Goal: Task Accomplishment & Management: Use online tool/utility

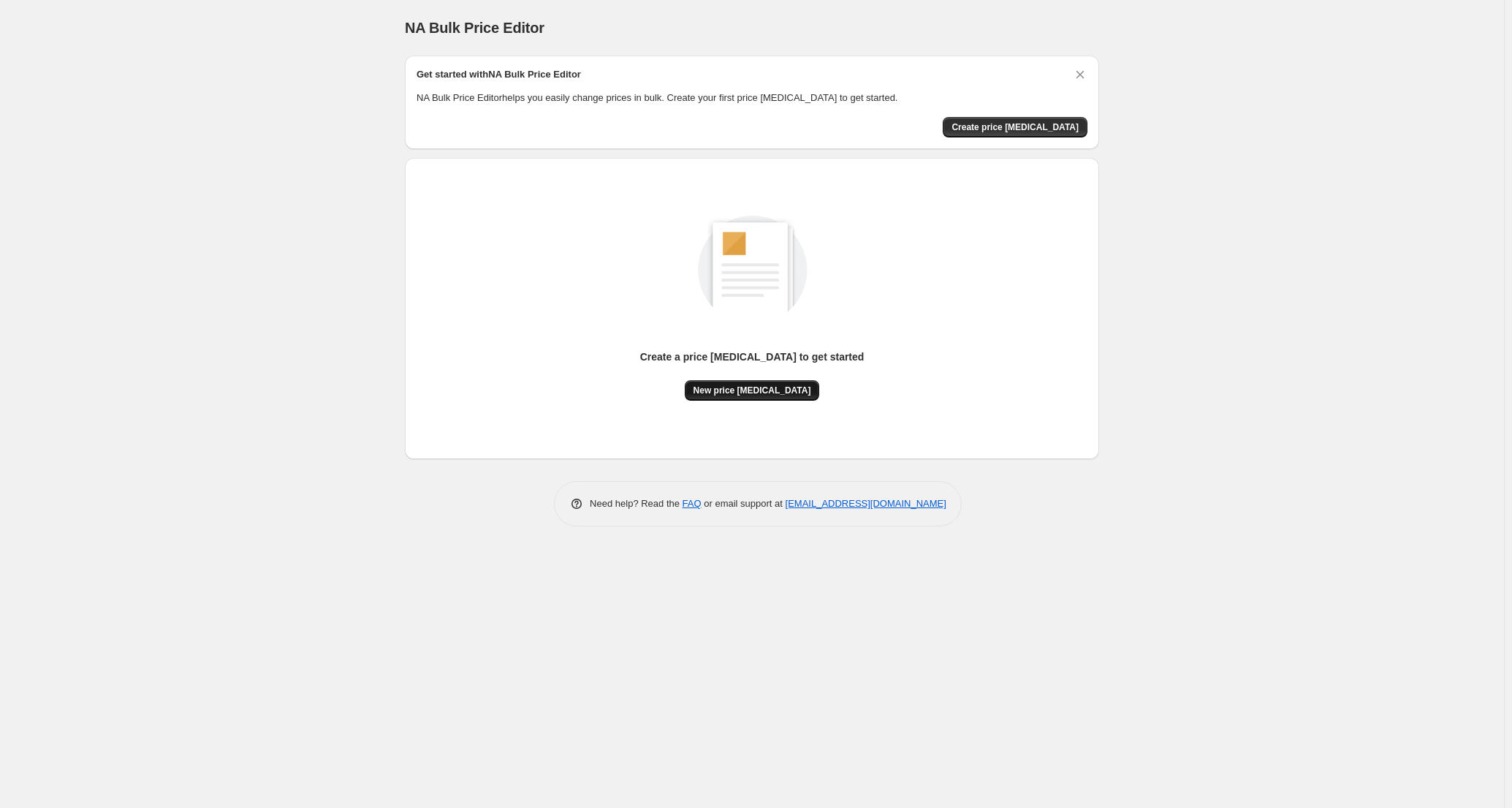
click at [764, 389] on span "New price [MEDICAL_DATA]" at bounding box center [753, 390] width 118 height 12
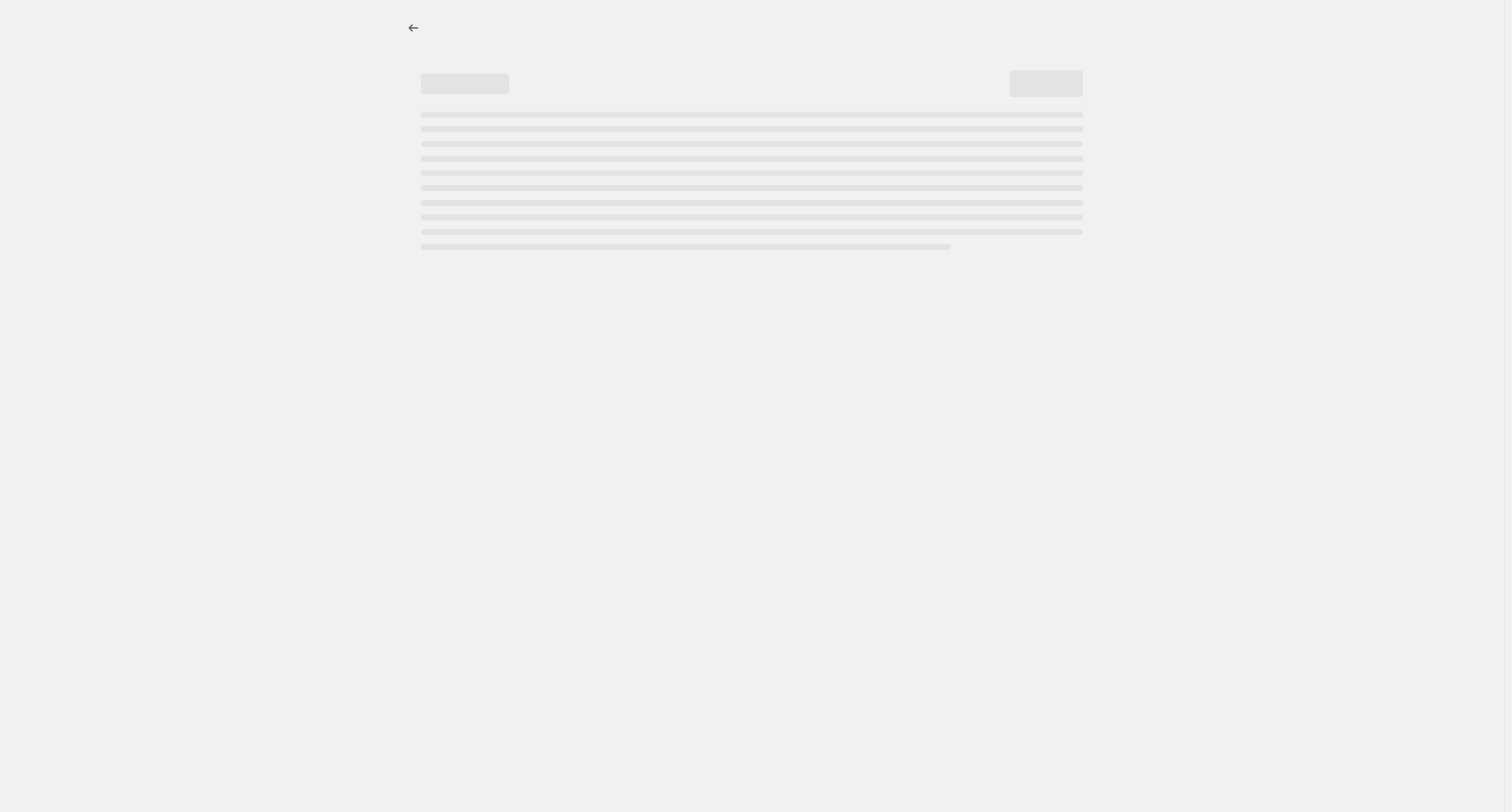
select select "percentage"
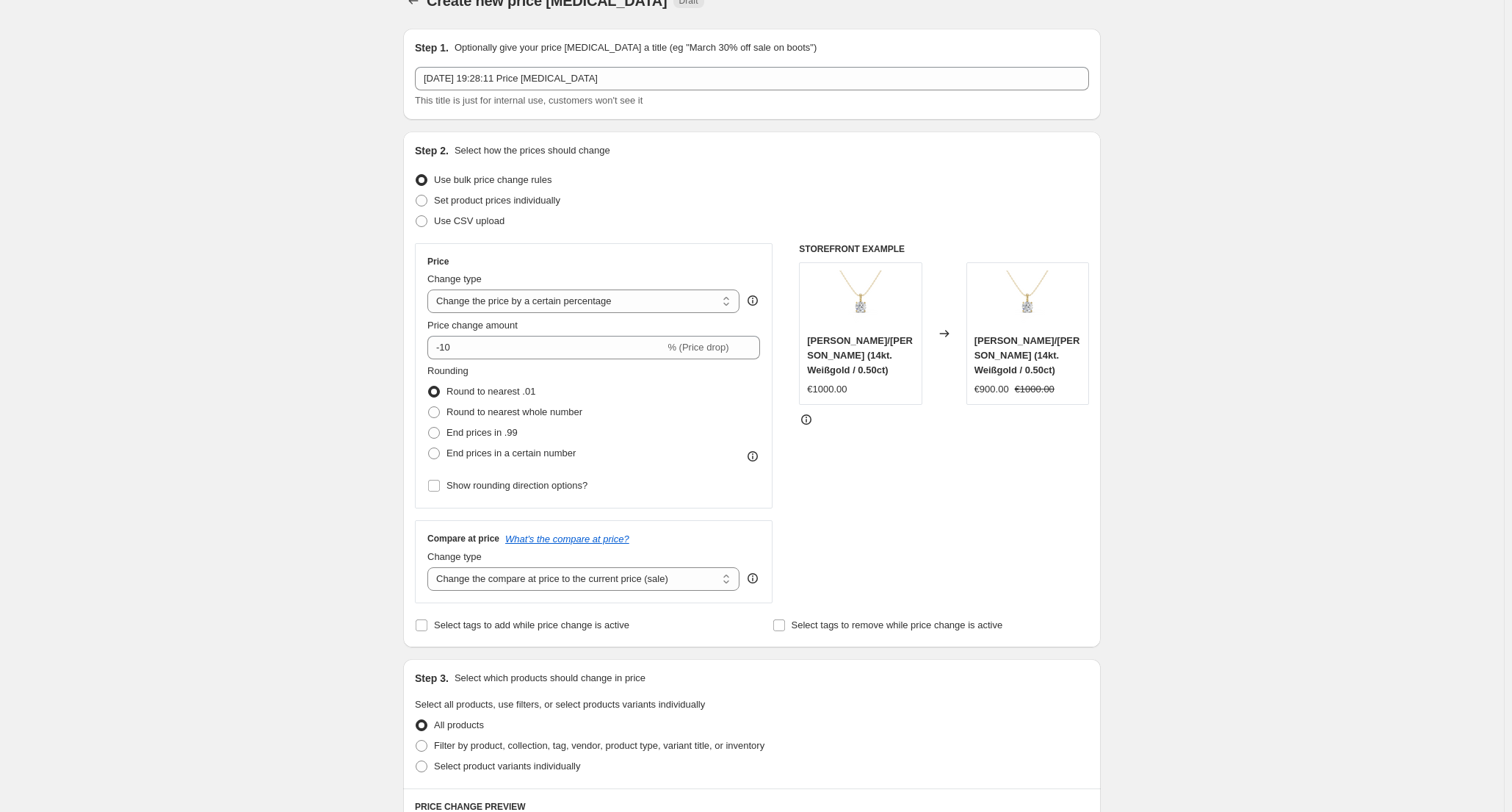
scroll to position [73, 0]
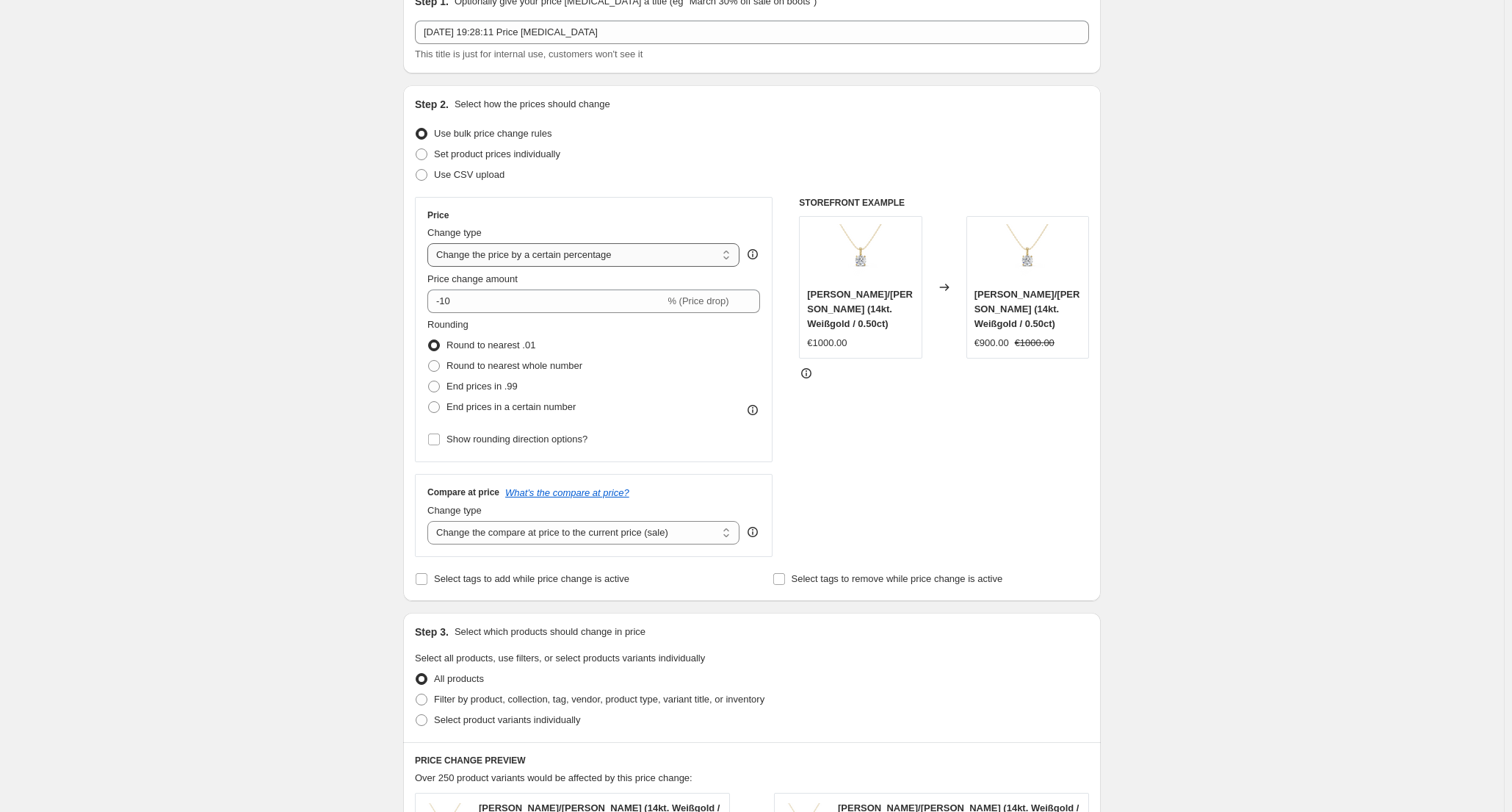
click at [707, 258] on select "Change the price to a certain amount Change the price by a certain amount Chang…" at bounding box center [584, 254] width 312 height 23
click at [431, 243] on select "Change the price to a certain amount Change the price by a certain amount Chang…" at bounding box center [584, 254] width 312 height 23
drag, startPoint x: 443, startPoint y: 301, endPoint x: 423, endPoint y: 302, distance: 20.0
click at [427, 302] on div "Price Change type Change the price to a certain amount Change the price by a ce…" at bounding box center [594, 329] width 358 height 265
click at [455, 295] on input "10" at bounding box center [537, 301] width 220 height 23
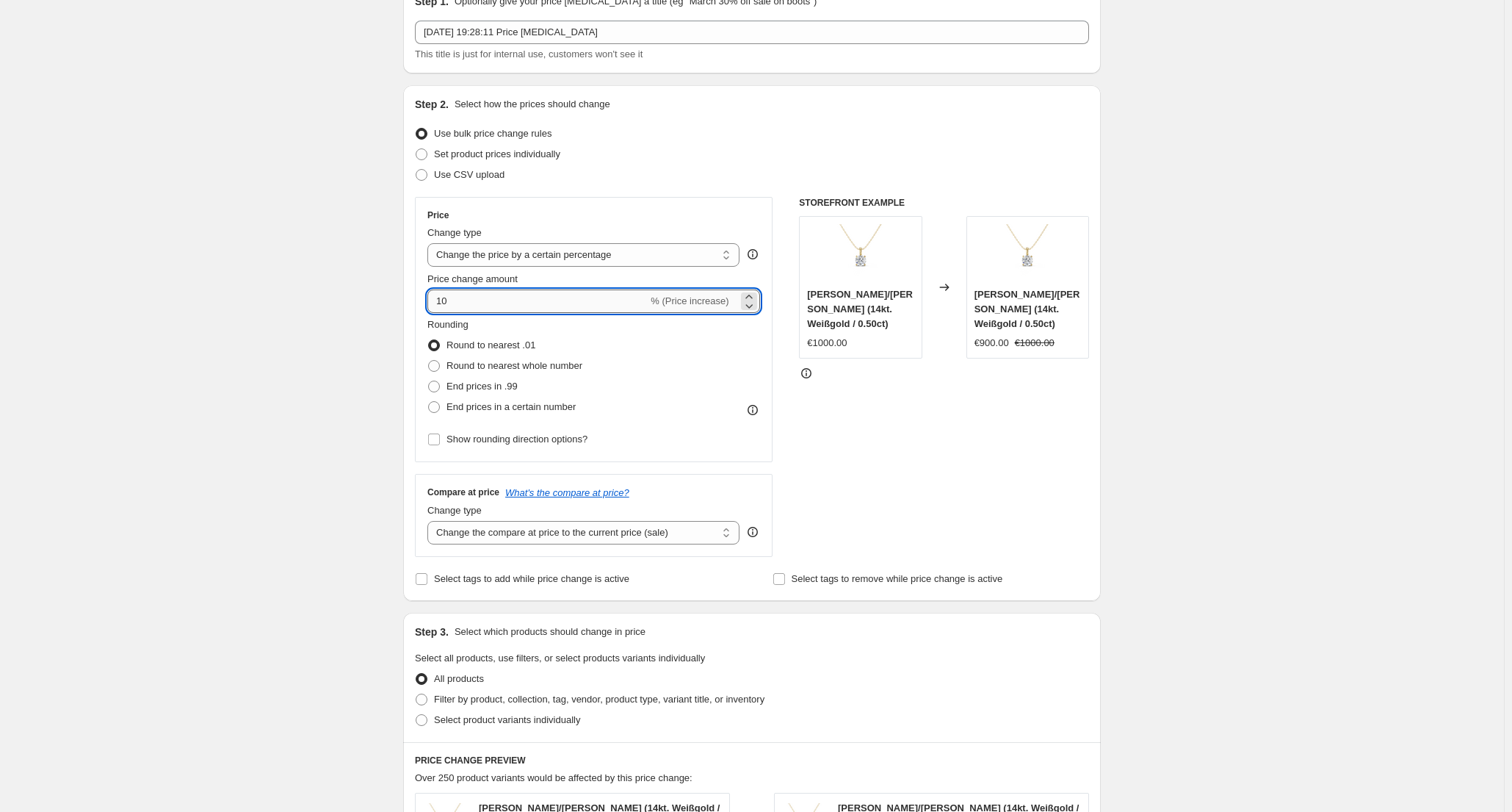
click at [448, 299] on input "10" at bounding box center [537, 301] width 220 height 23
type input "30"
click at [564, 361] on span "Round to nearest whole number" at bounding box center [515, 365] width 136 height 11
click at [429, 360] on input "Round to nearest whole number" at bounding box center [428, 360] width 1 height 1
radio input "true"
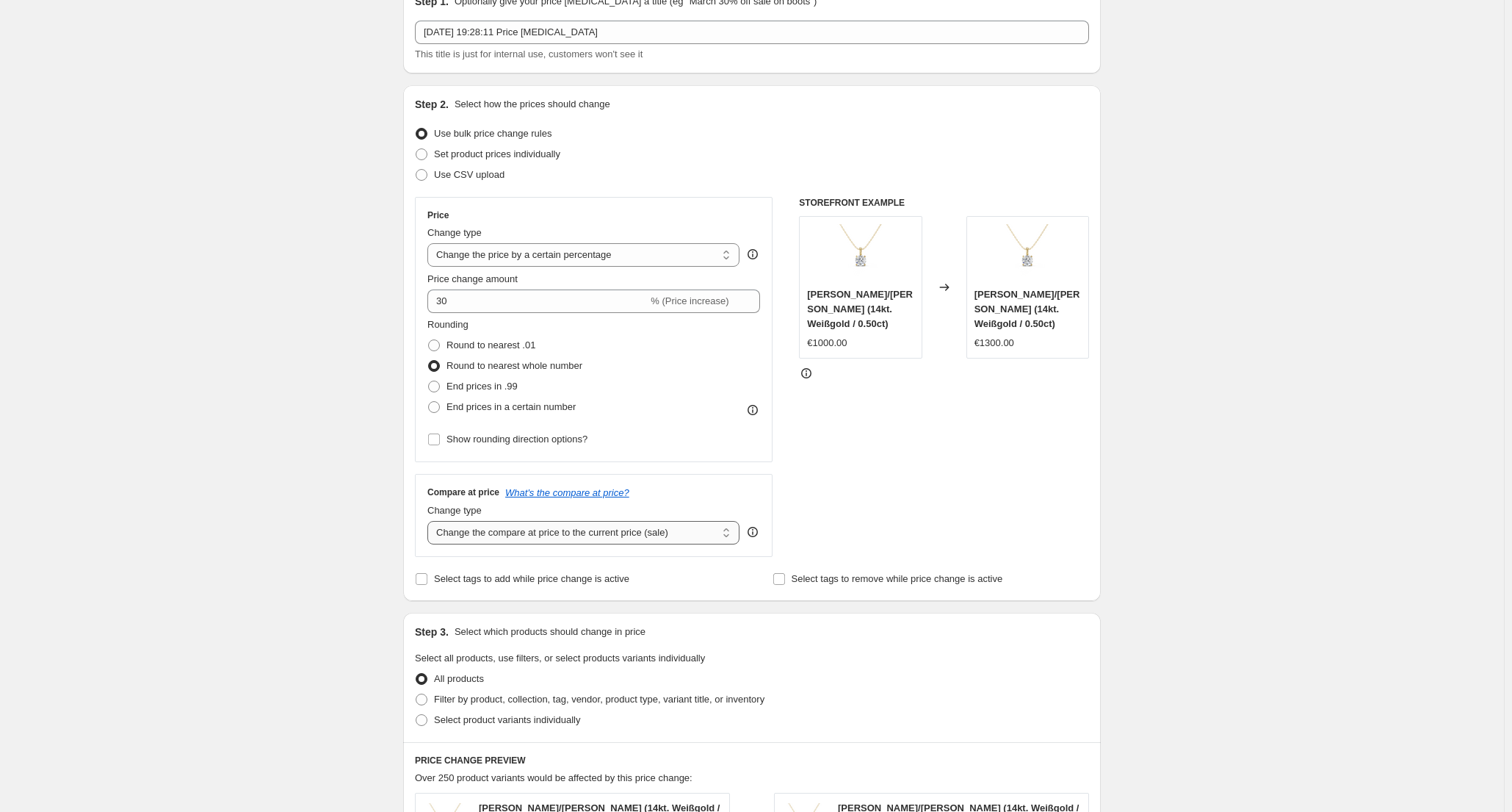
click at [731, 536] on select "Change the compare at price to the current price (sale) Change the compare at p…" at bounding box center [584, 533] width 312 height 23
select select "remove"
click at [431, 521] on select "Change the compare at price to the current price (sale) Change the compare at p…" at bounding box center [584, 533] width 312 height 23
click at [872, 510] on div "STOREFRONT EXAMPLE CELINE - Halskette/Collier (14kt. Weißgold / 0.50ct) €1000.0…" at bounding box center [944, 377] width 290 height 360
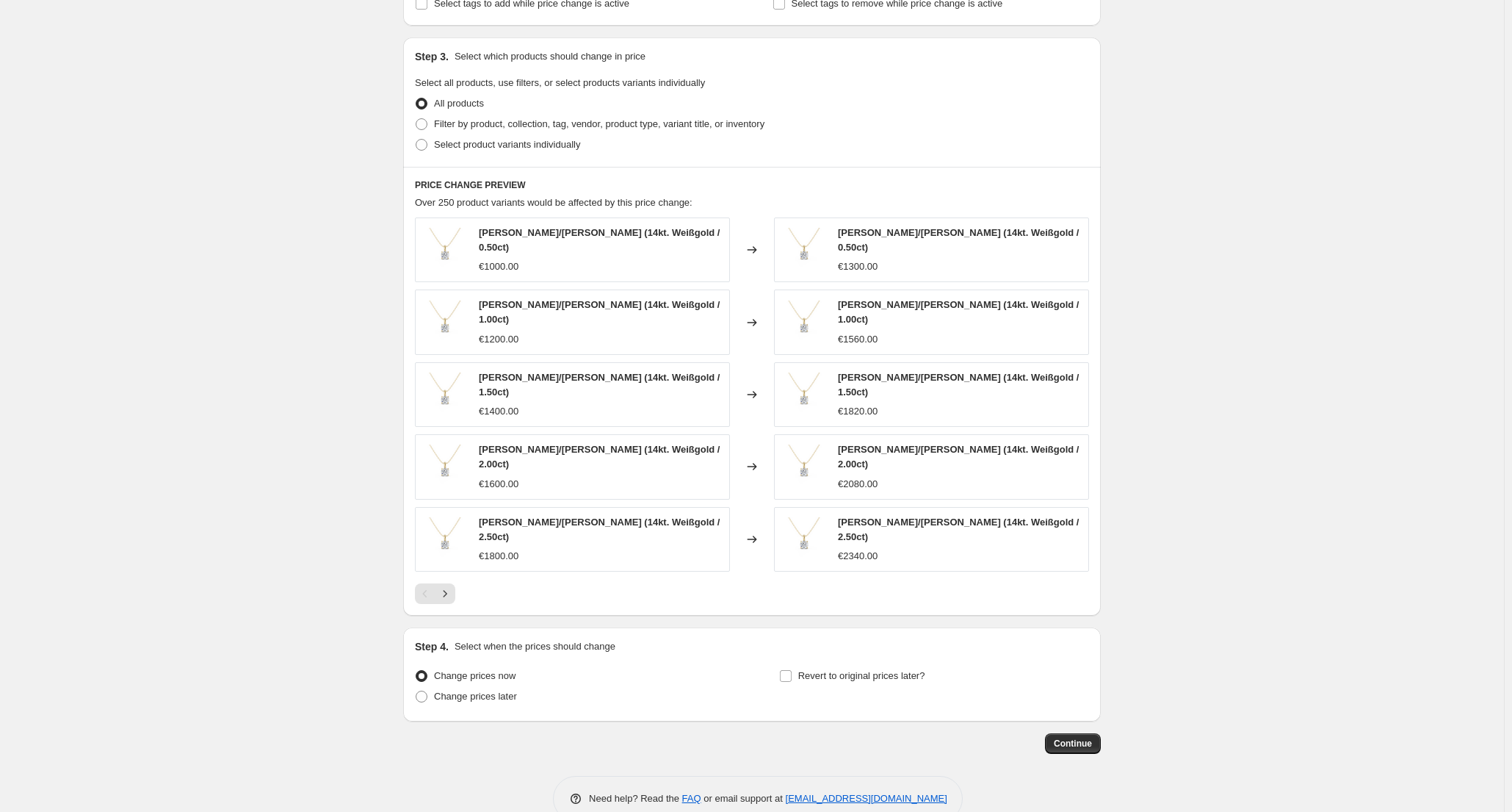
scroll to position [657, 0]
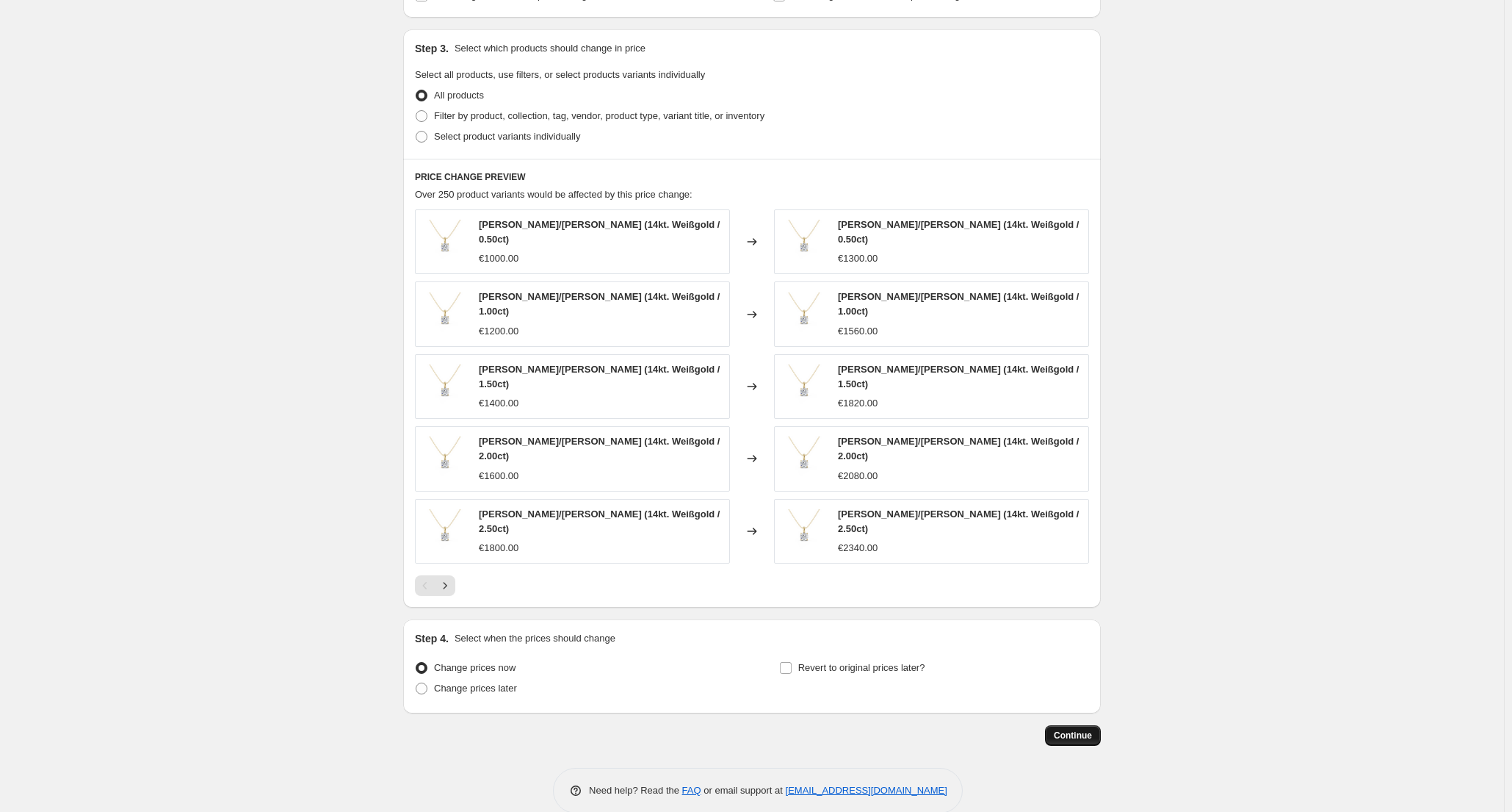
click at [1090, 729] on span "Continue" at bounding box center [1072, 735] width 38 height 12
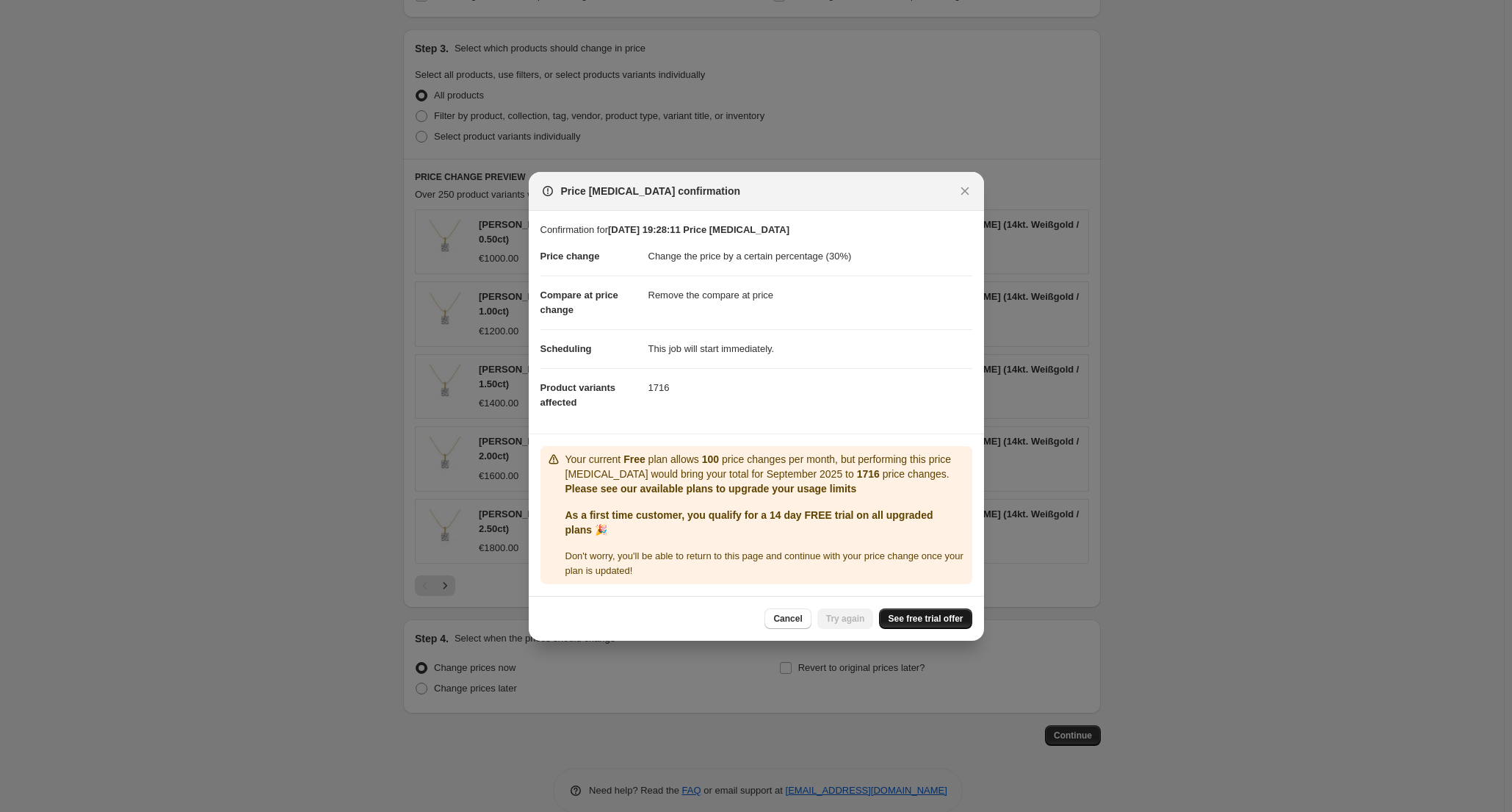
click at [932, 624] on span "See free trial offer" at bounding box center [925, 618] width 75 height 12
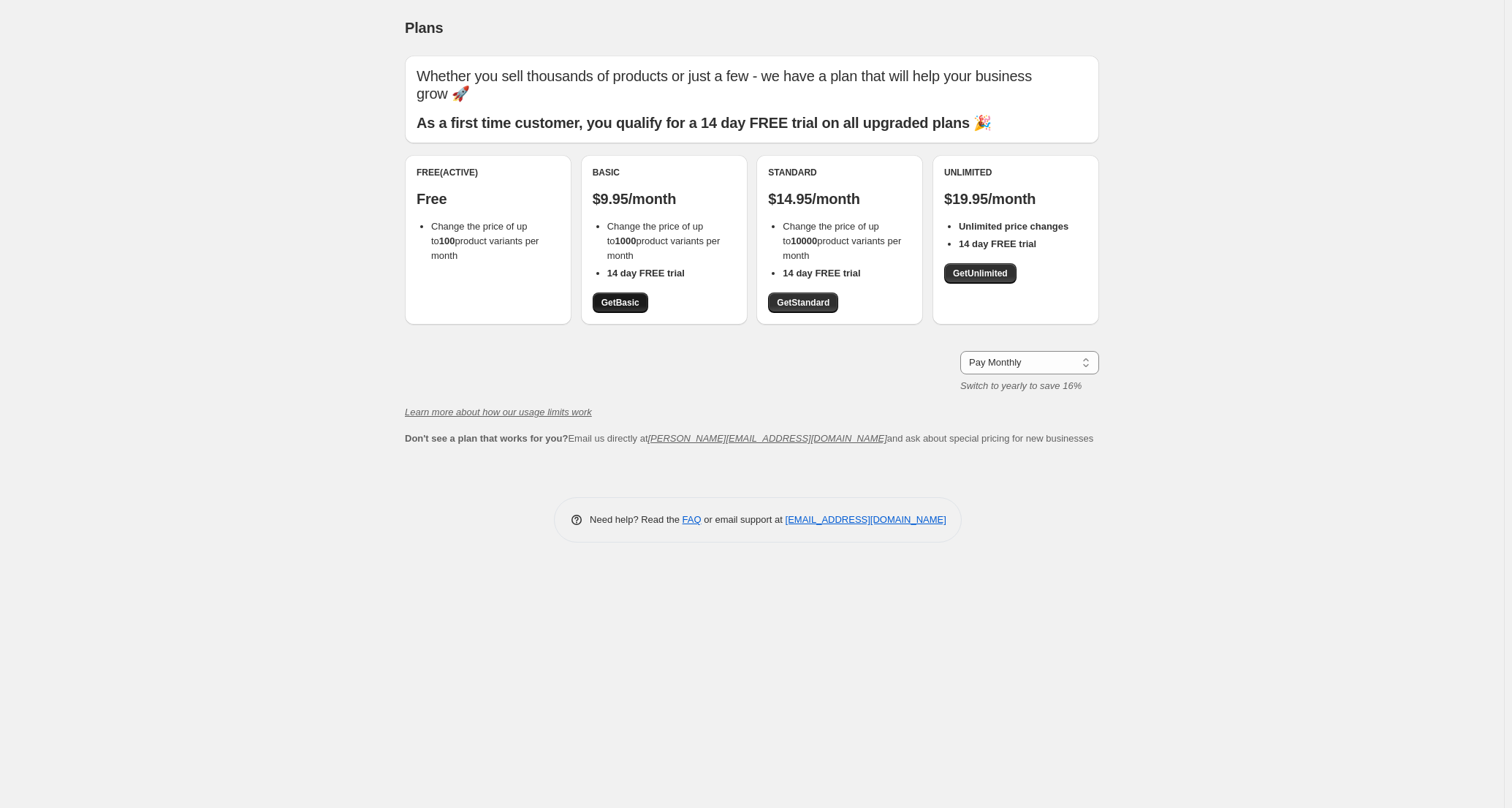
click at [622, 304] on span "Get Basic" at bounding box center [620, 302] width 38 height 12
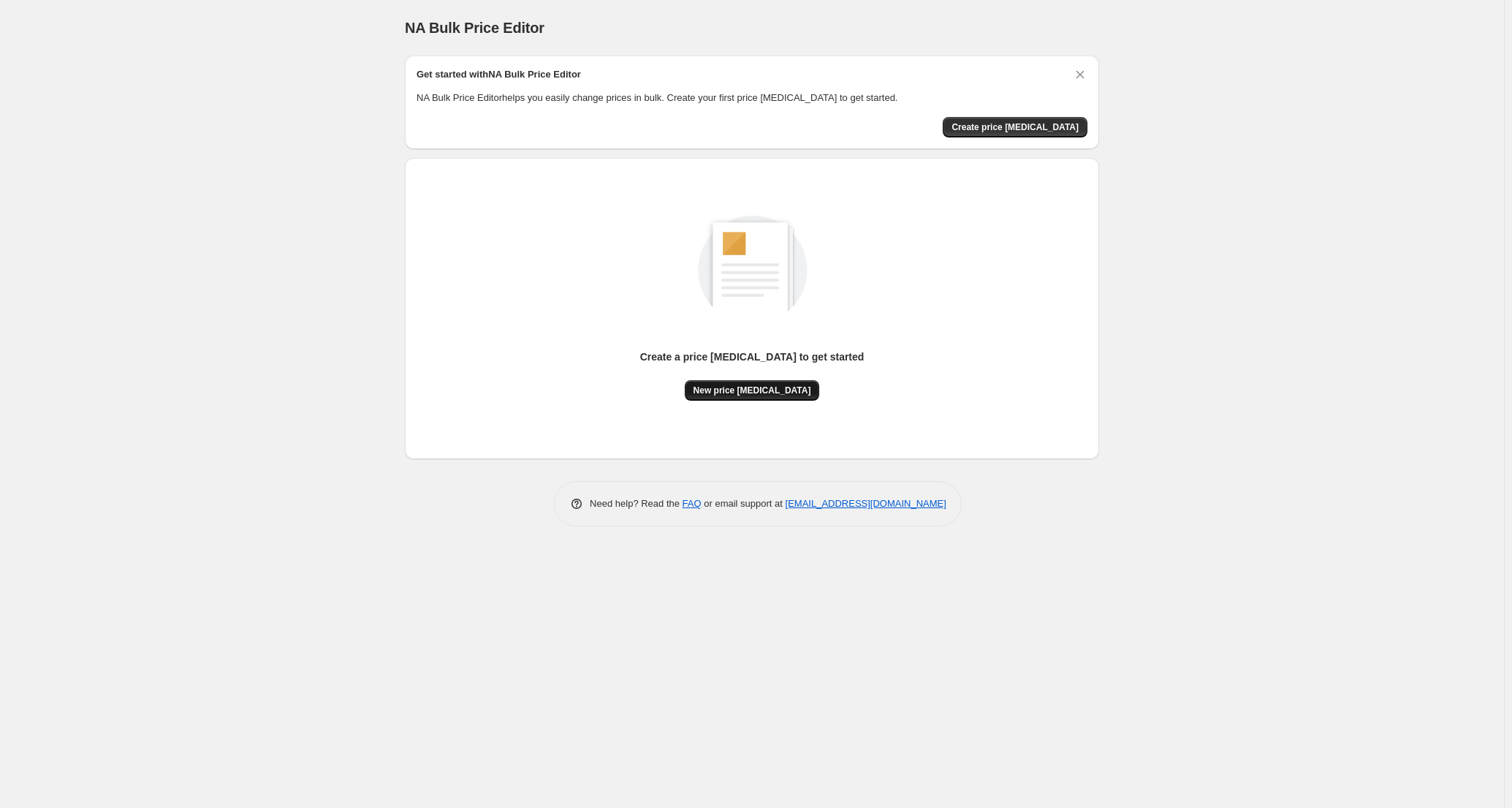
click at [774, 393] on span "New price [MEDICAL_DATA]" at bounding box center [753, 390] width 118 height 12
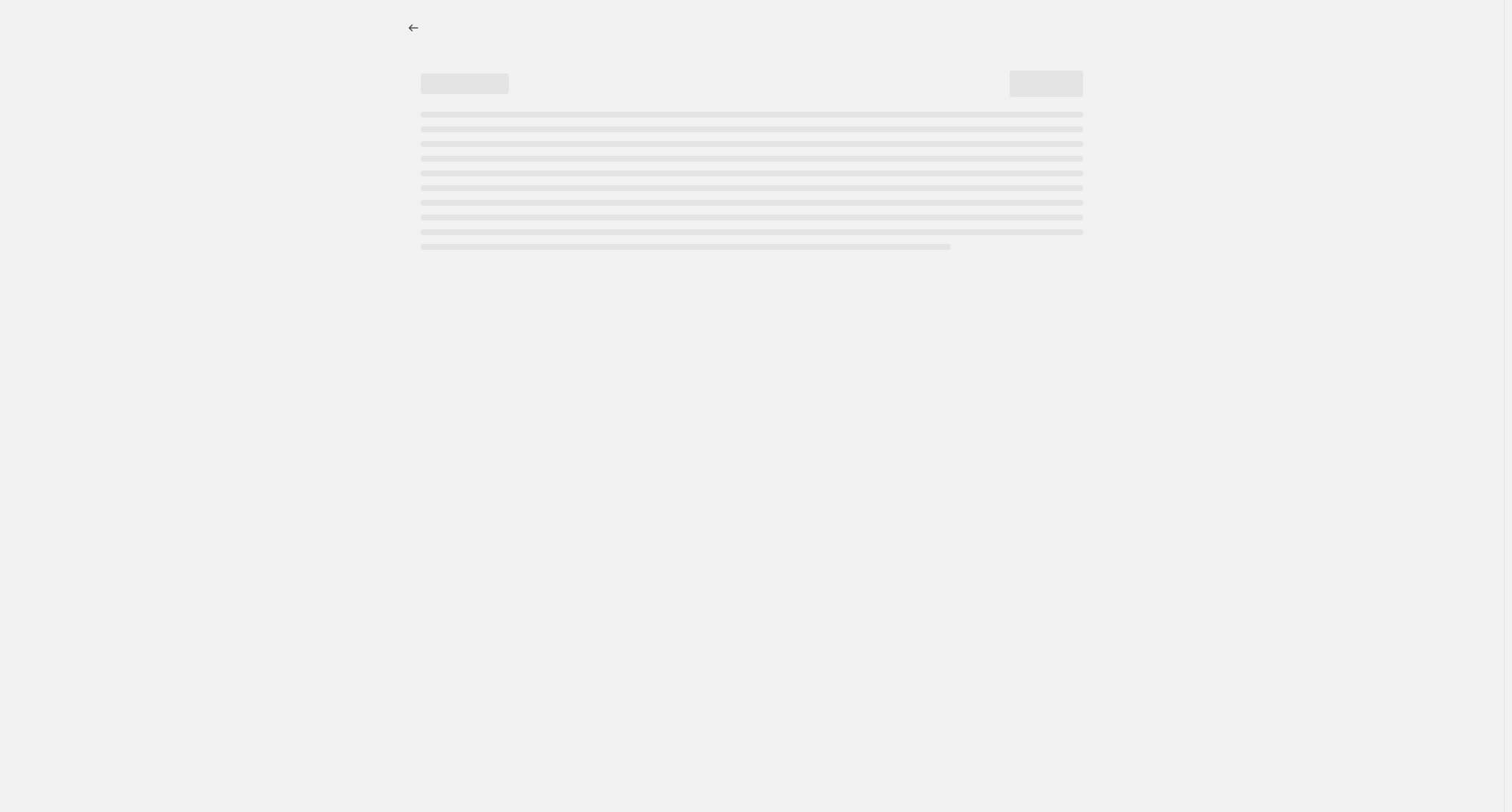
select select "percentage"
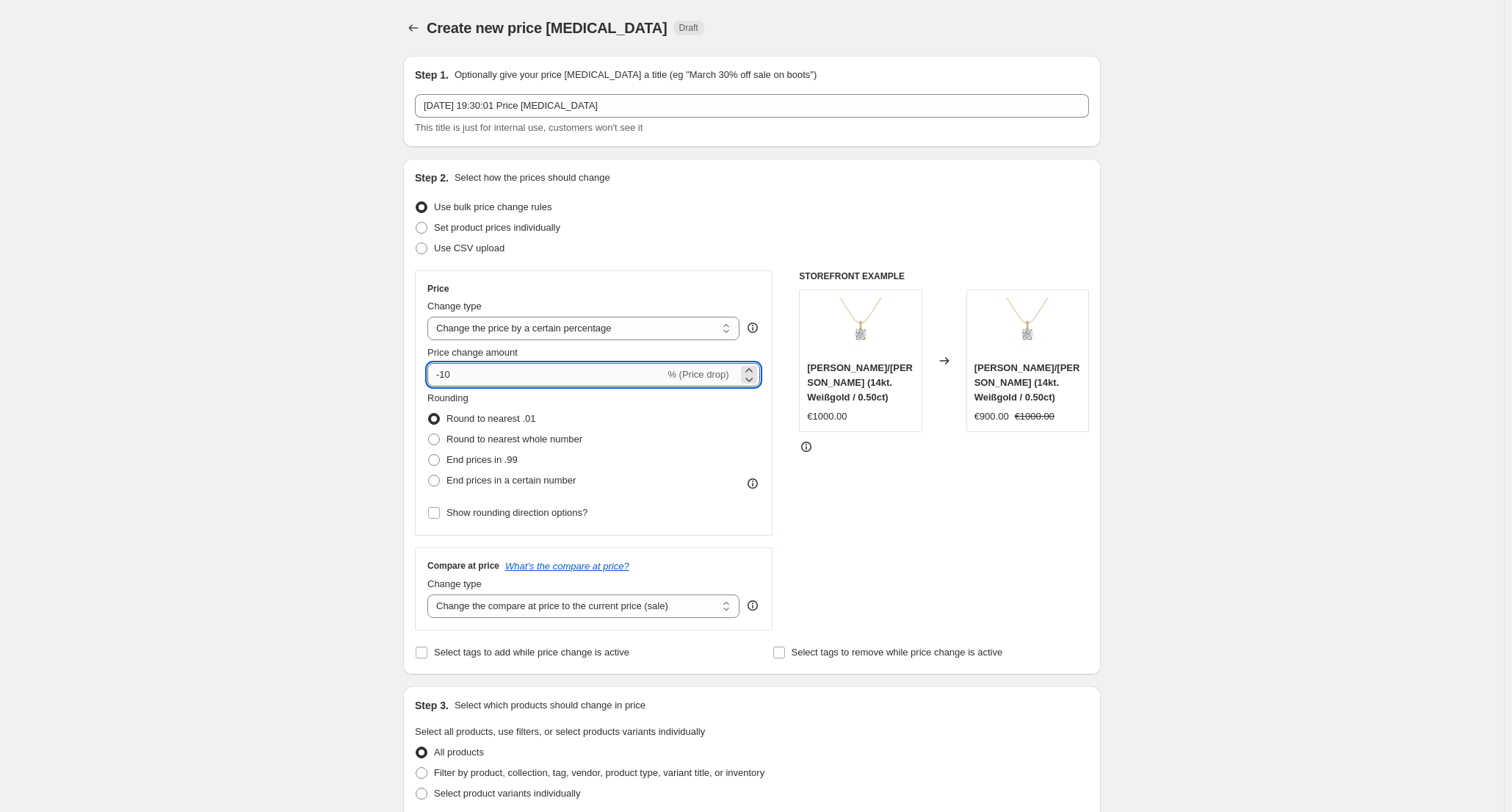
click at [437, 370] on input "-10" at bounding box center [546, 374] width 237 height 23
type input "30"
click at [509, 437] on span "Round to nearest whole number" at bounding box center [515, 438] width 136 height 11
click at [429, 434] on input "Round to nearest whole number" at bounding box center [428, 433] width 1 height 1
radio input "true"
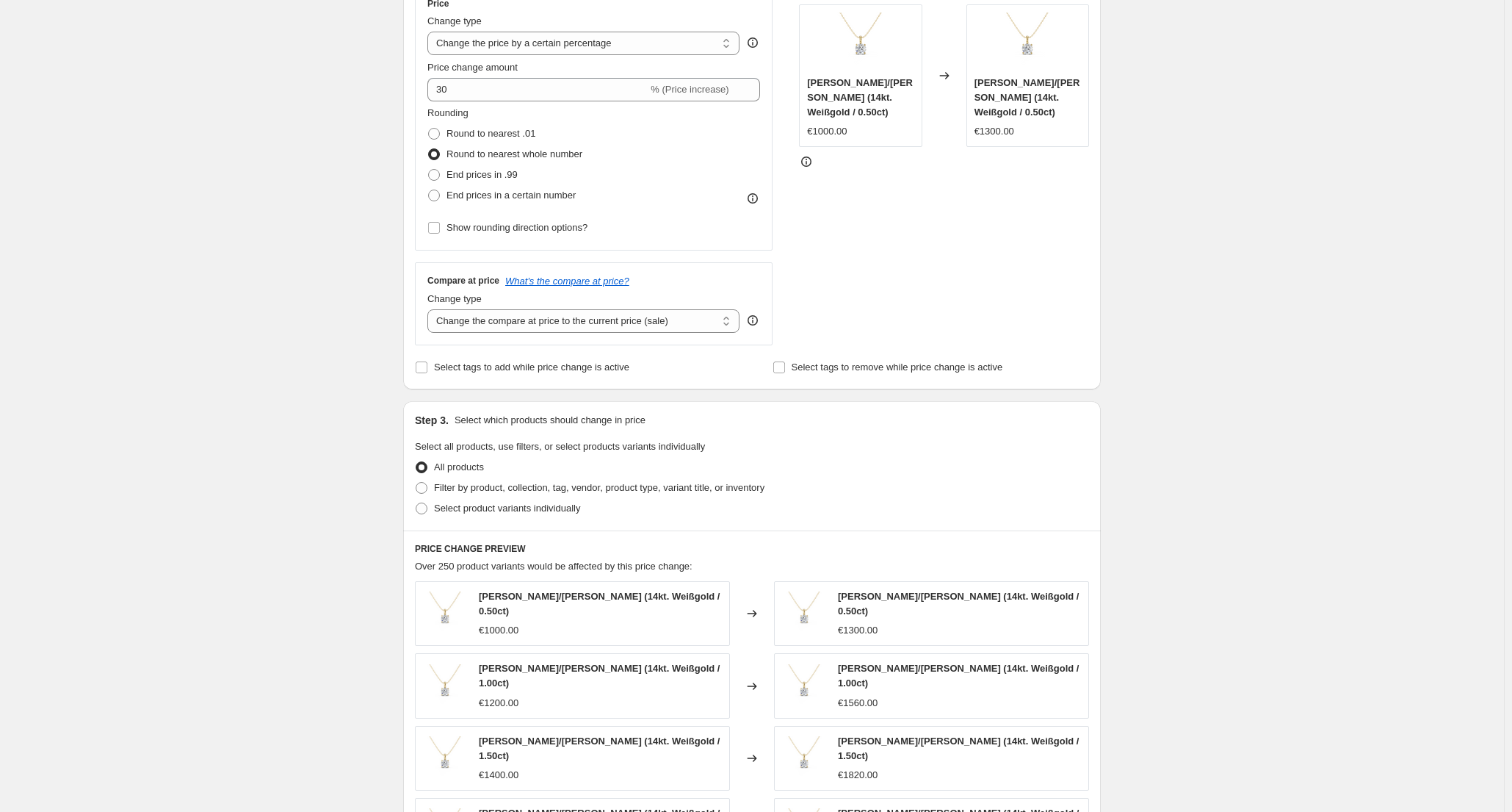
scroll to position [294, 0]
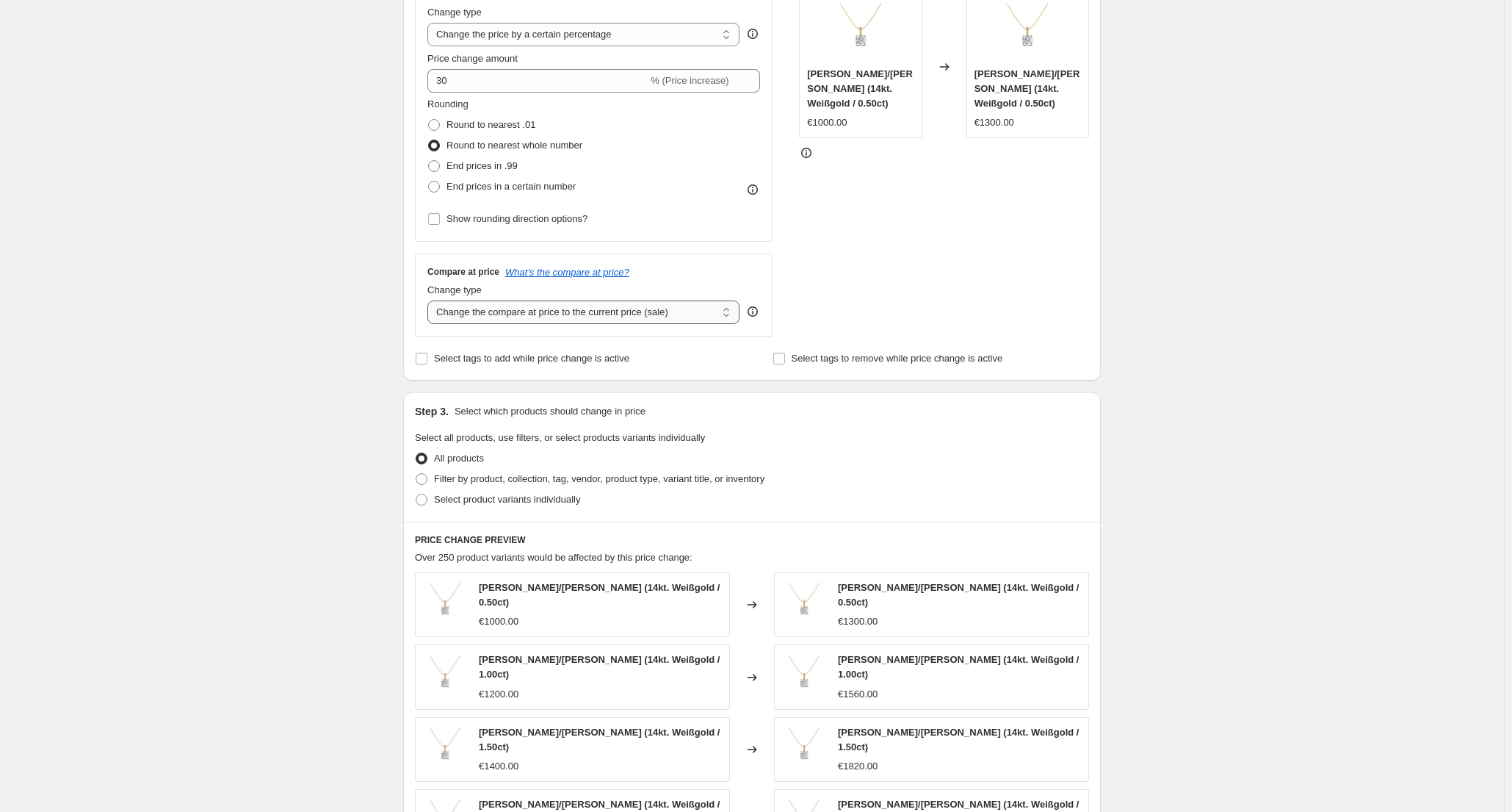
click at [649, 313] on select "Change the compare at price to the current price (sale) Change the compare at p…" at bounding box center [584, 312] width 312 height 23
select select "remove"
click at [431, 301] on select "Change the compare at price to the current price (sale) Change the compare at p…" at bounding box center [584, 312] width 312 height 23
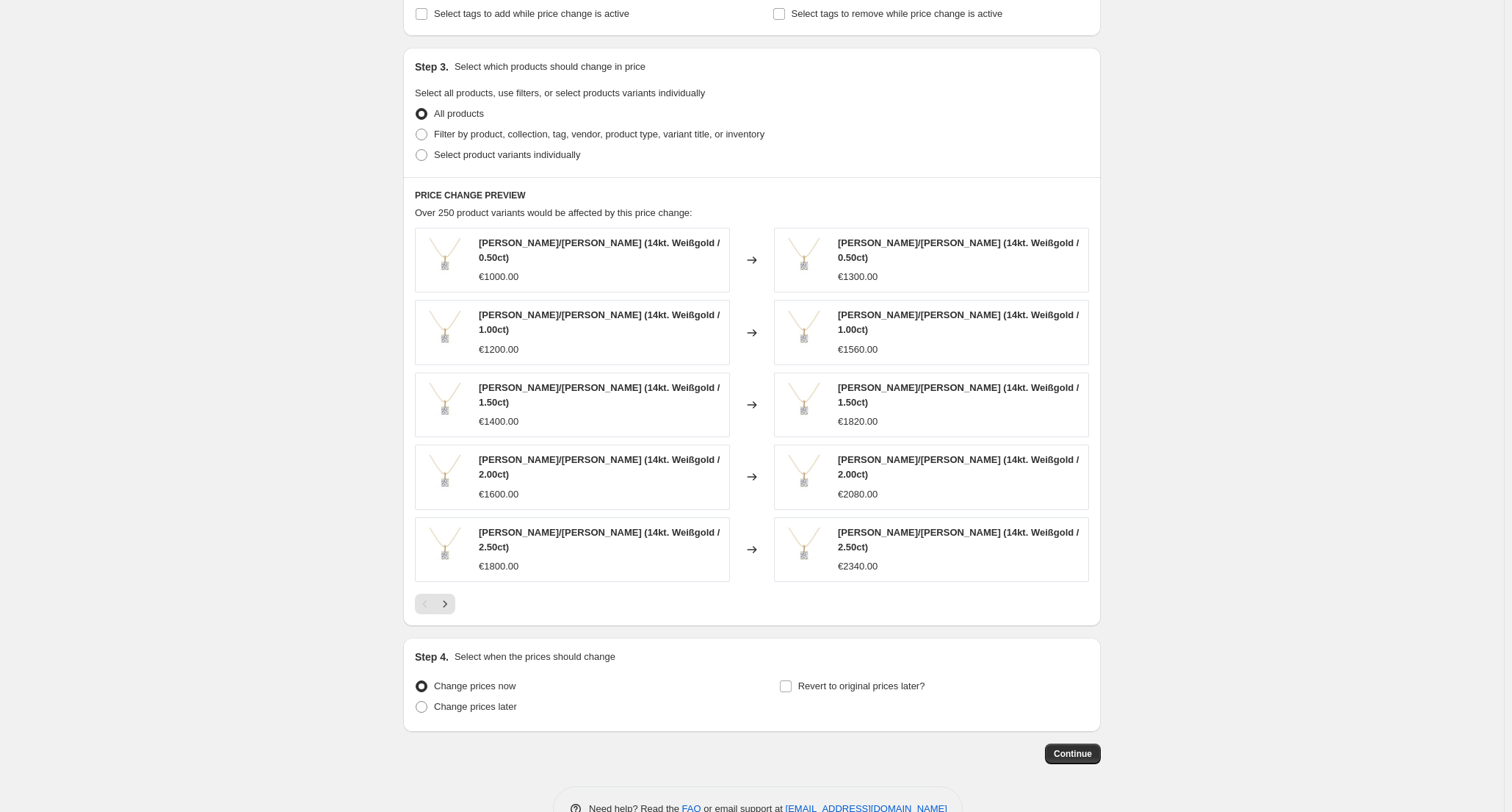
scroll to position [657, 0]
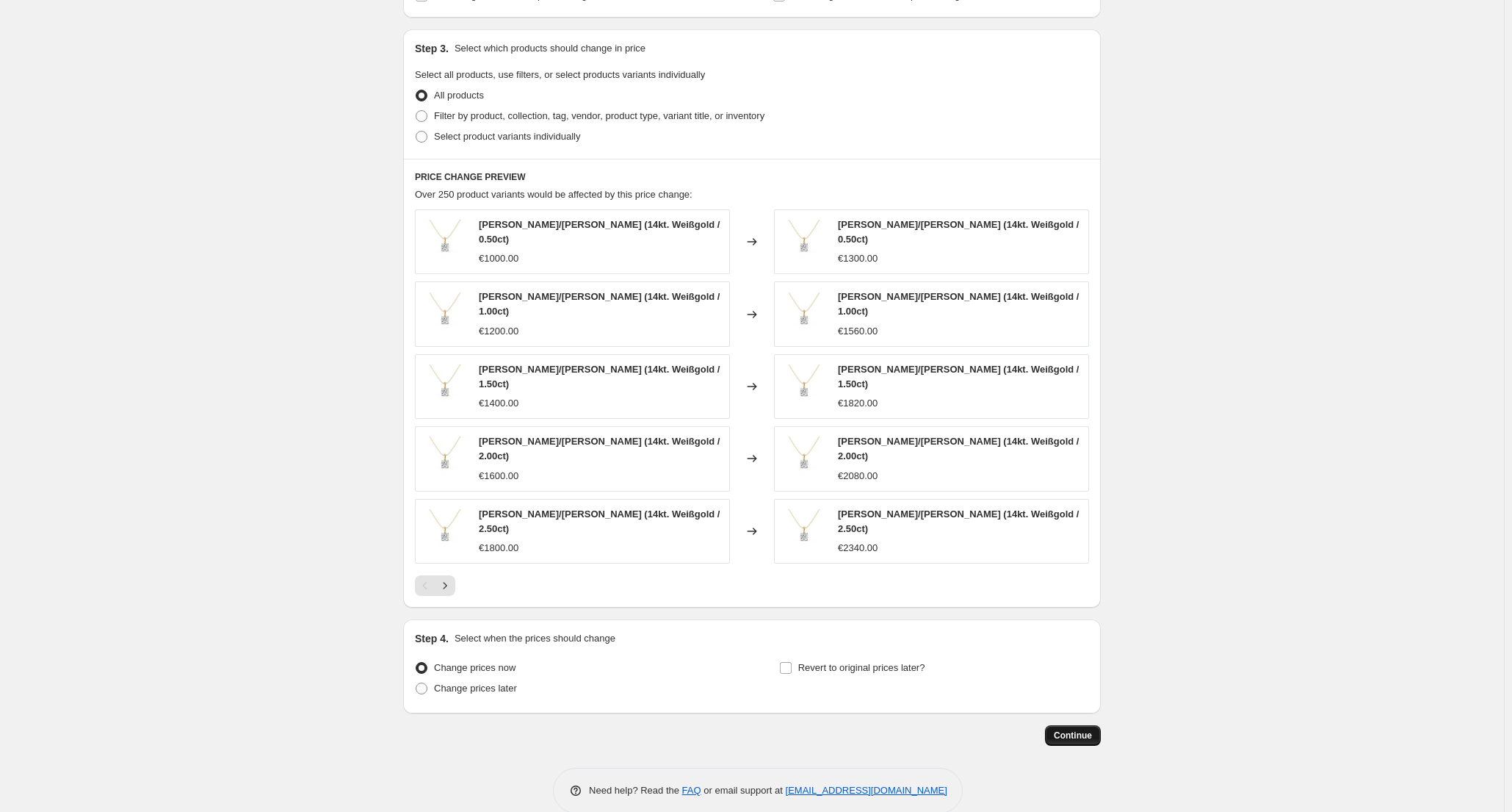
click at [1087, 729] on span "Continue" at bounding box center [1072, 735] width 38 height 12
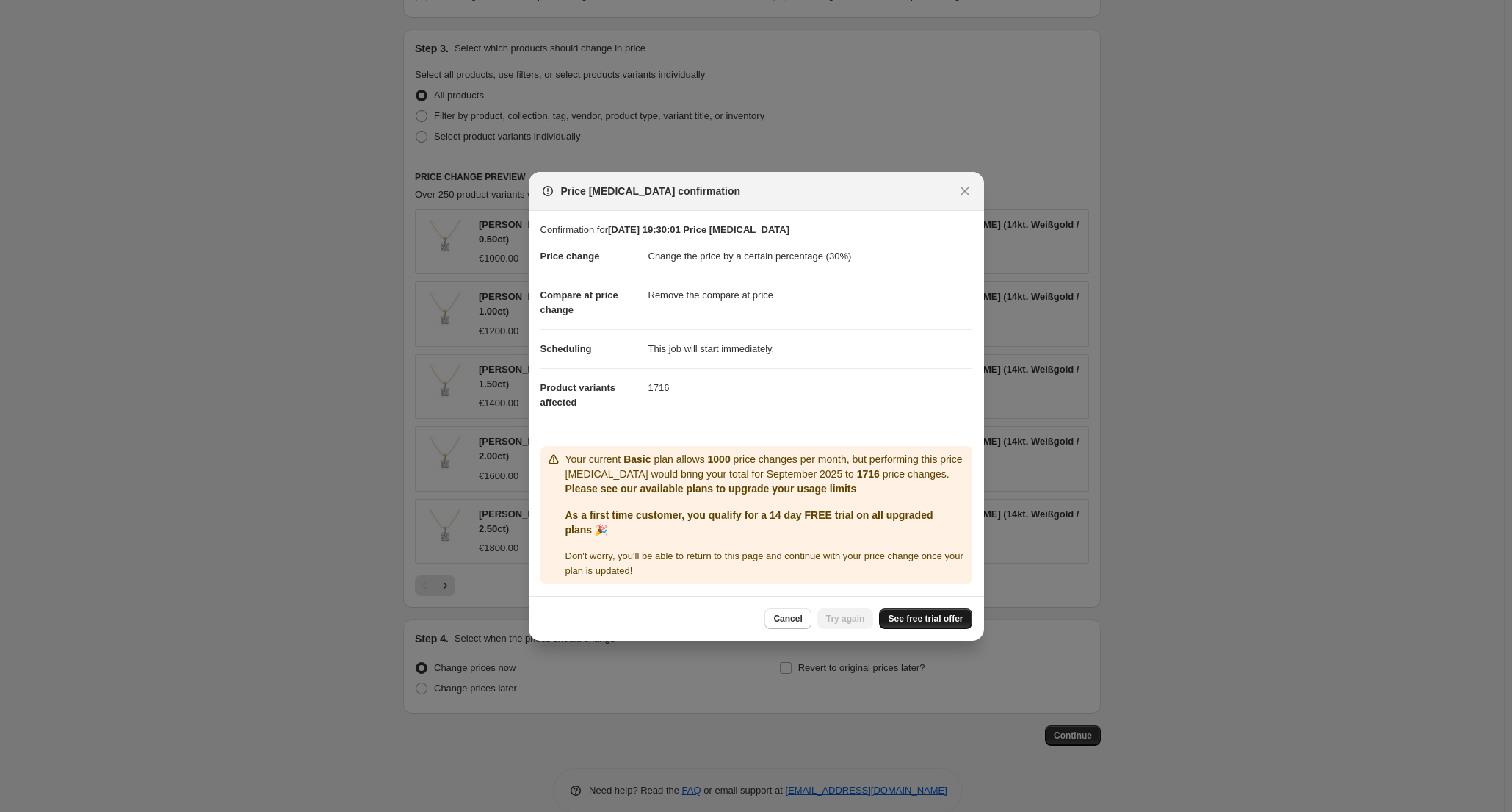
click at [928, 624] on span "See free trial offer" at bounding box center [925, 618] width 75 height 12
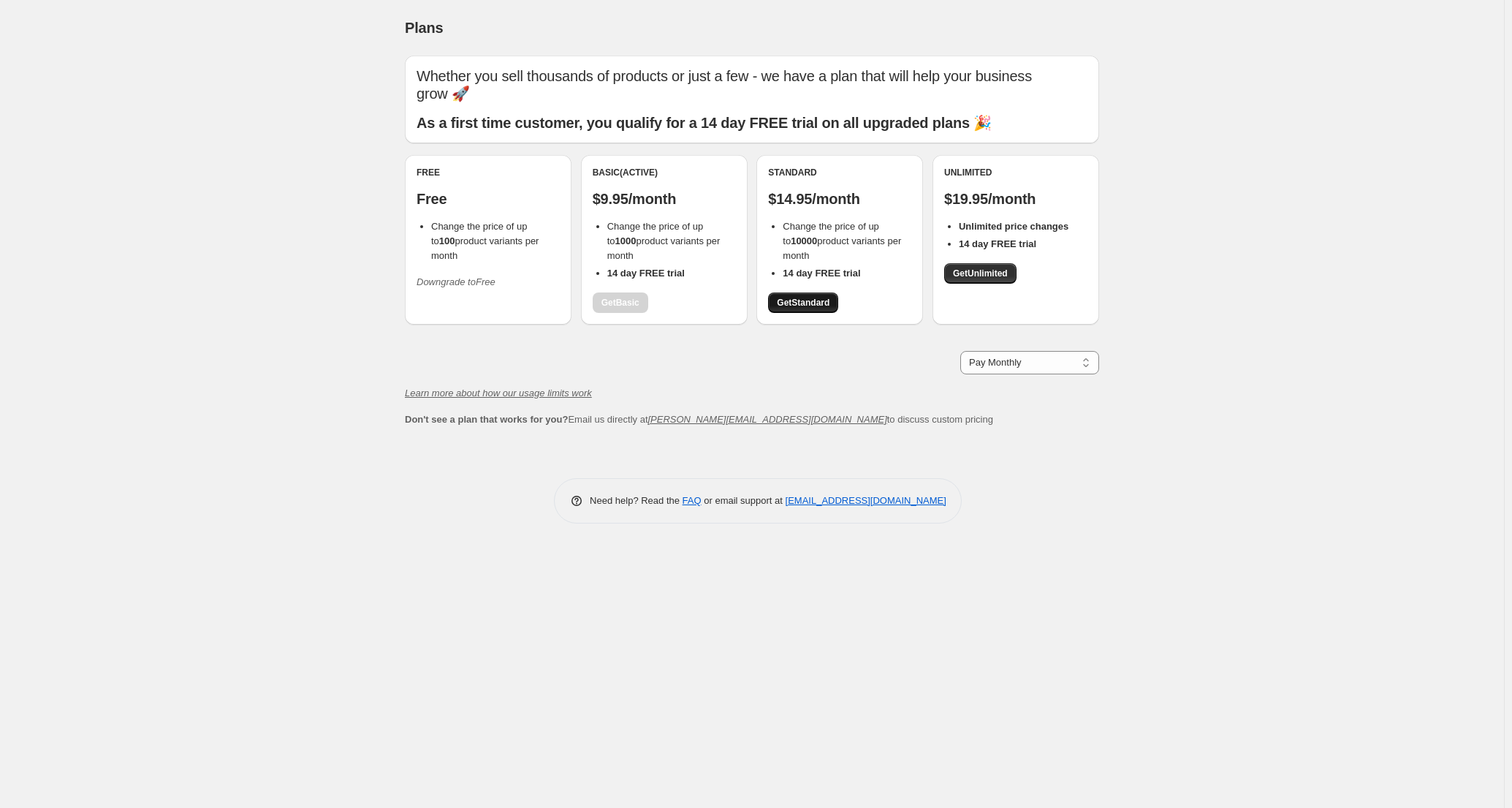
click at [817, 304] on span "Get Standard" at bounding box center [803, 302] width 52 height 12
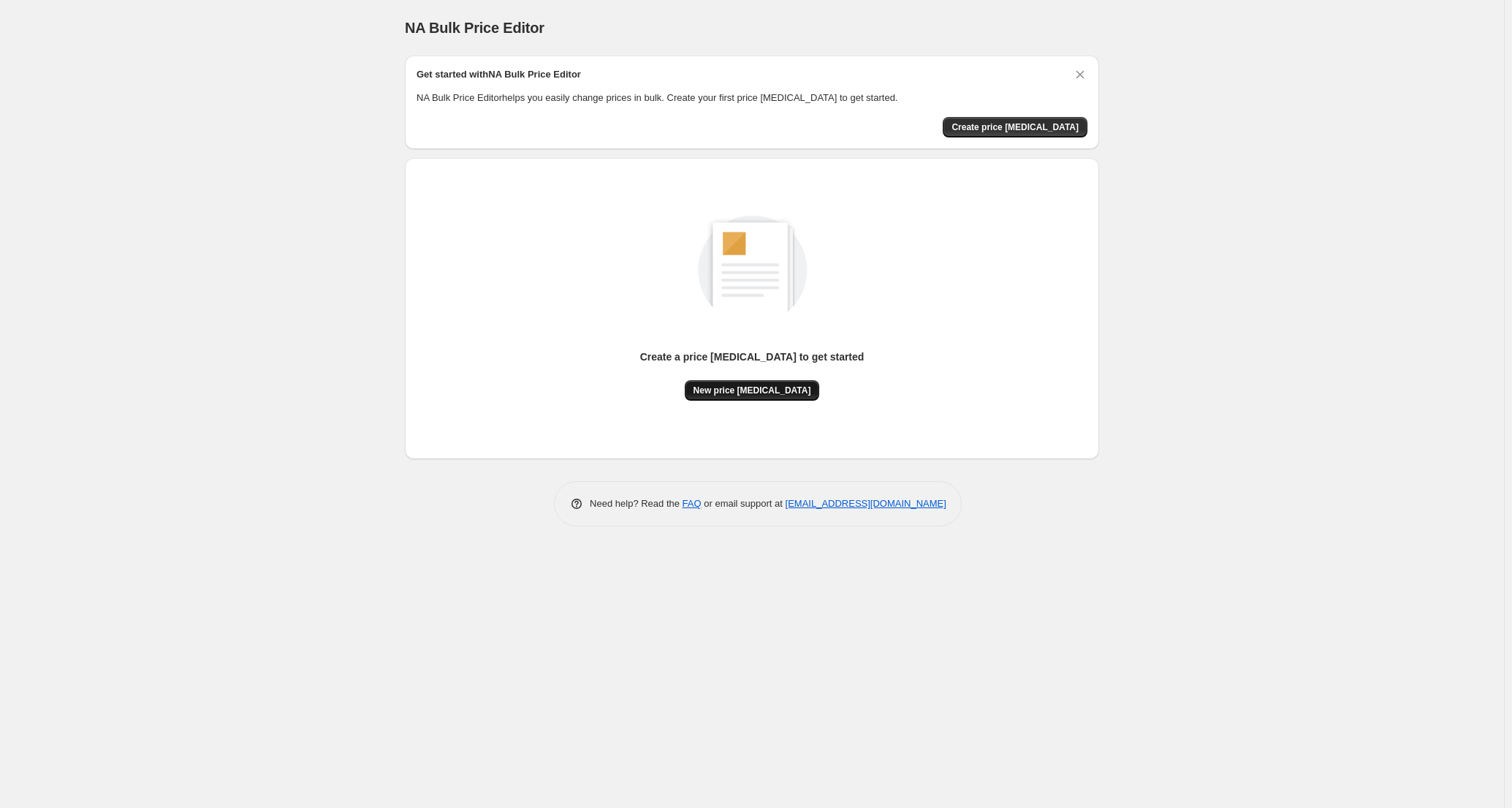
click at [782, 389] on span "New price [MEDICAL_DATA]" at bounding box center [753, 390] width 118 height 12
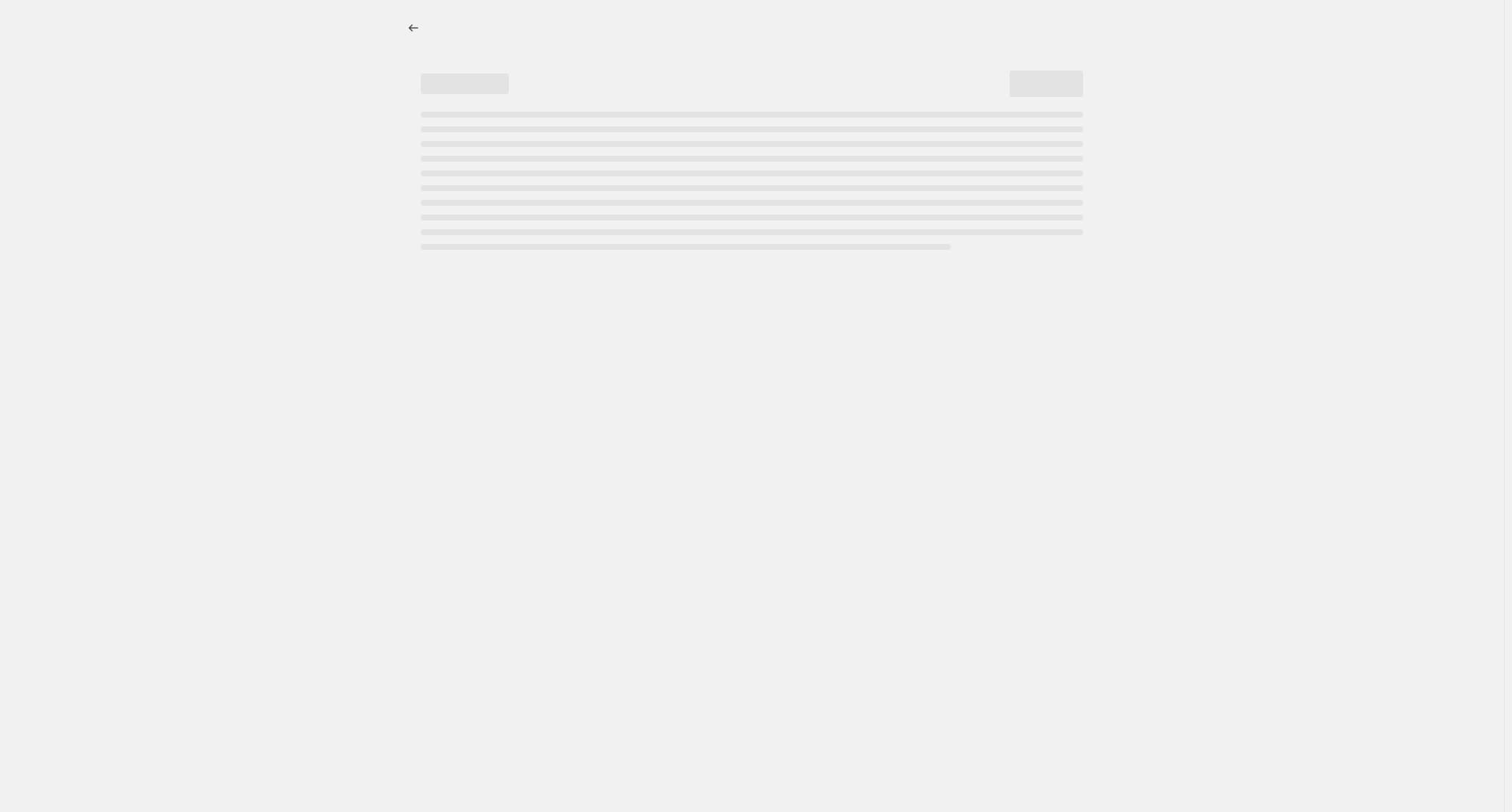
select select "percentage"
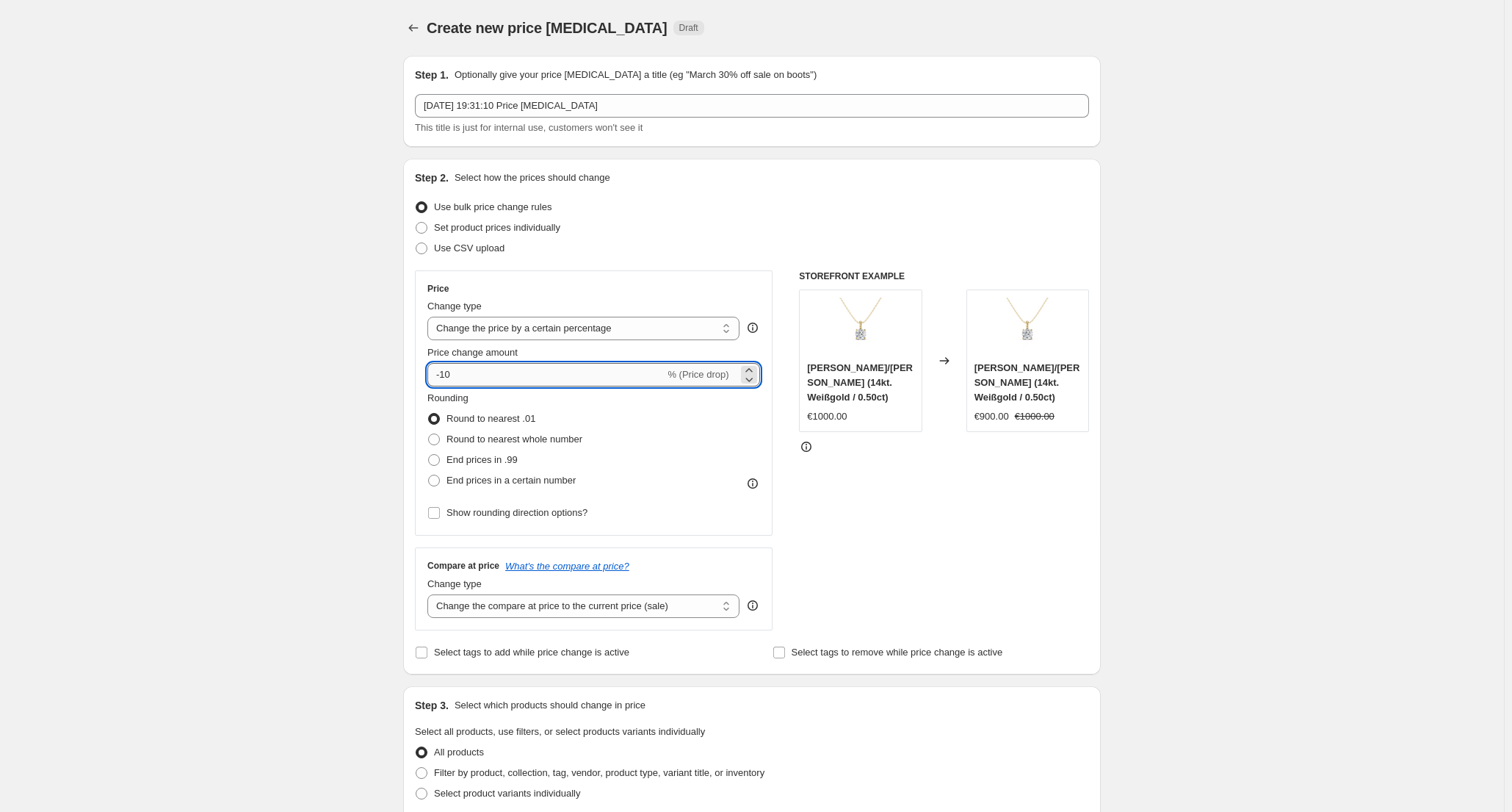
drag, startPoint x: 446, startPoint y: 377, endPoint x: 434, endPoint y: 373, distance: 12.6
click at [434, 373] on input "-10" at bounding box center [546, 374] width 237 height 23
type input "30"
click at [559, 436] on span "Round to nearest whole number" at bounding box center [515, 438] width 136 height 11
click at [429, 434] on input "Round to nearest whole number" at bounding box center [428, 433] width 1 height 1
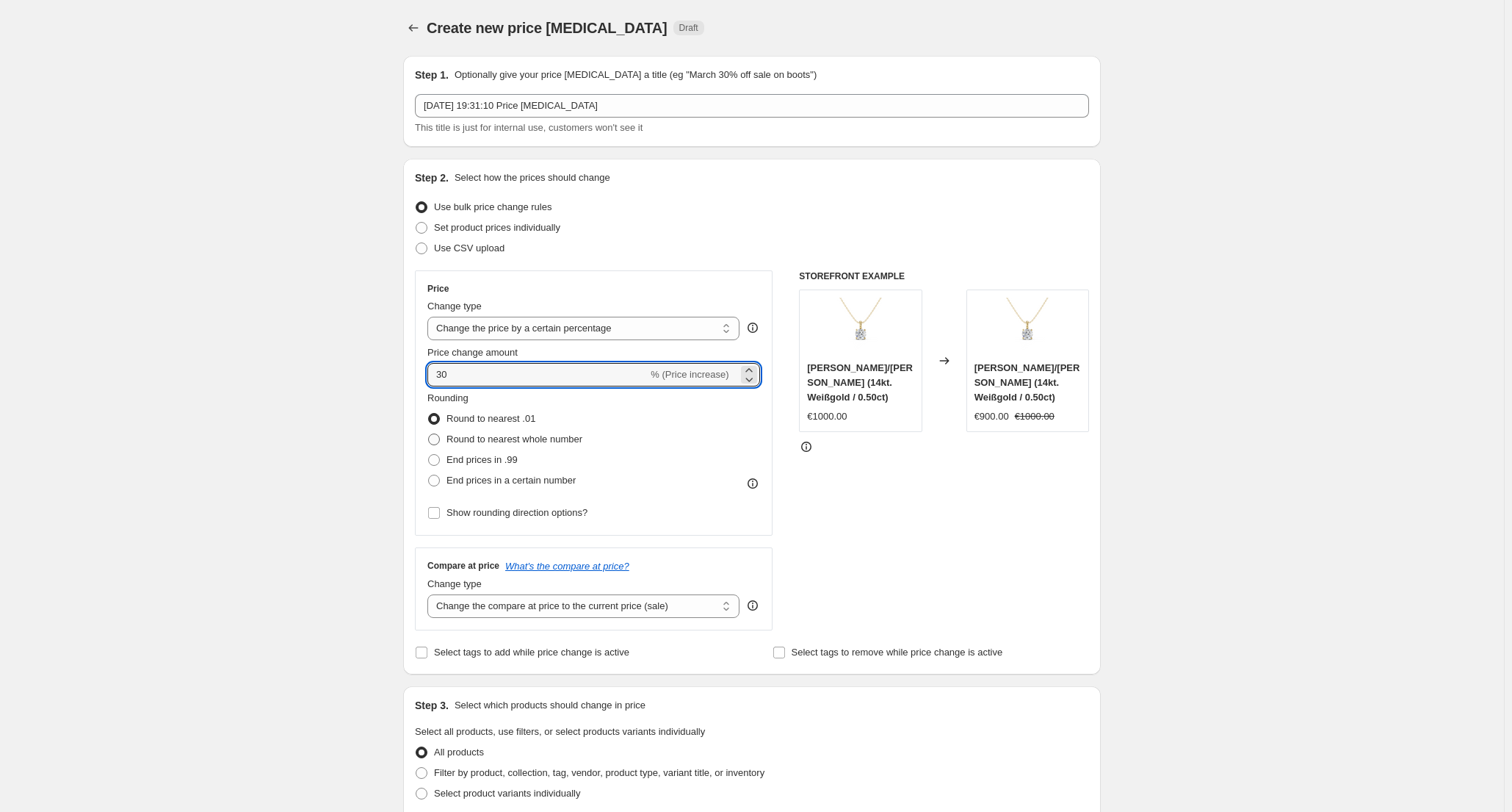
radio input "true"
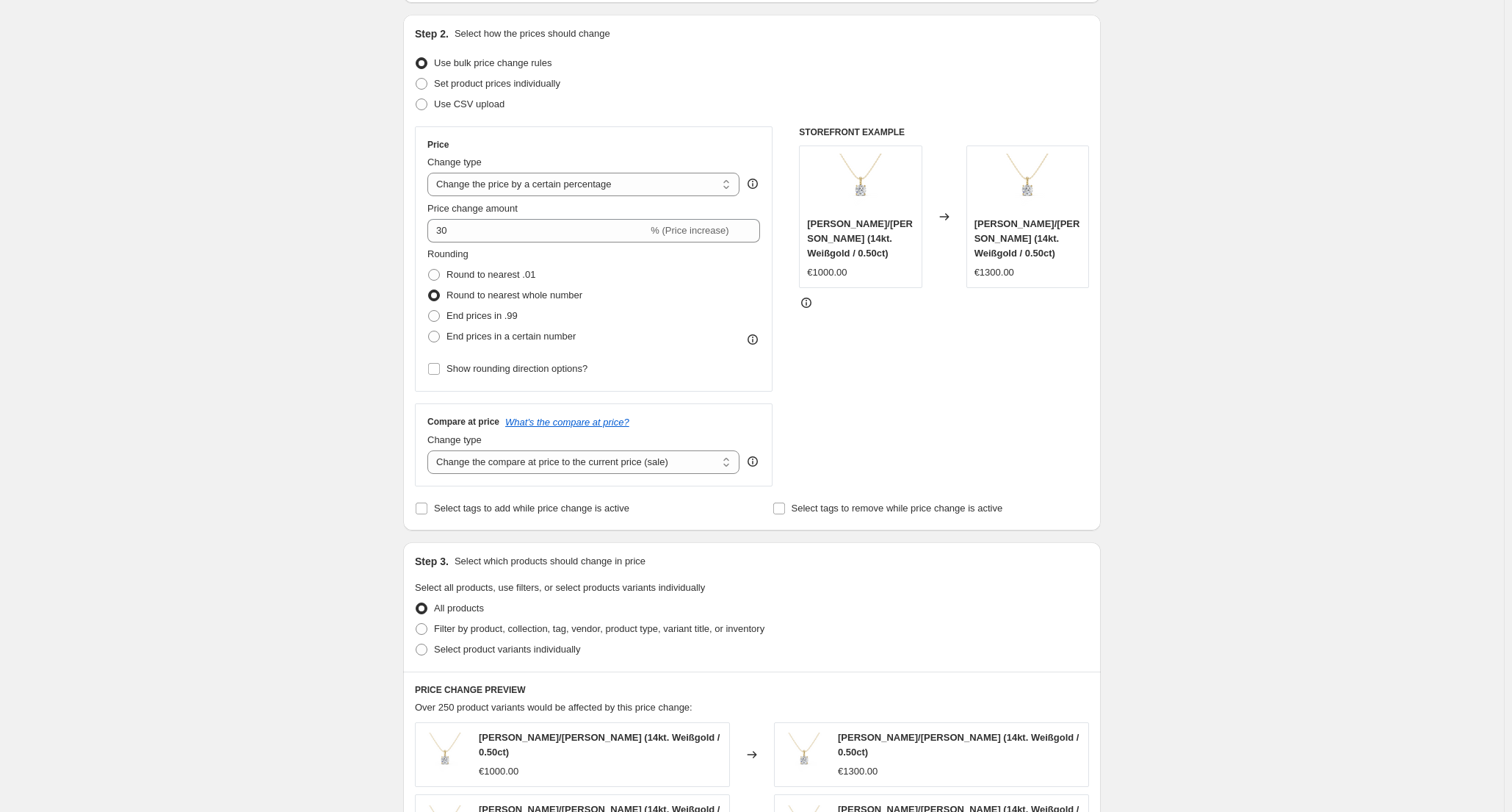
scroll to position [147, 0]
click at [609, 457] on select "Change the compare at price to the current price (sale) Change the compare at p…" at bounding box center [584, 459] width 312 height 23
select select "remove"
click at [431, 448] on select "Change the compare at price to the current price (sale) Change the compare at p…" at bounding box center [584, 459] width 312 height 23
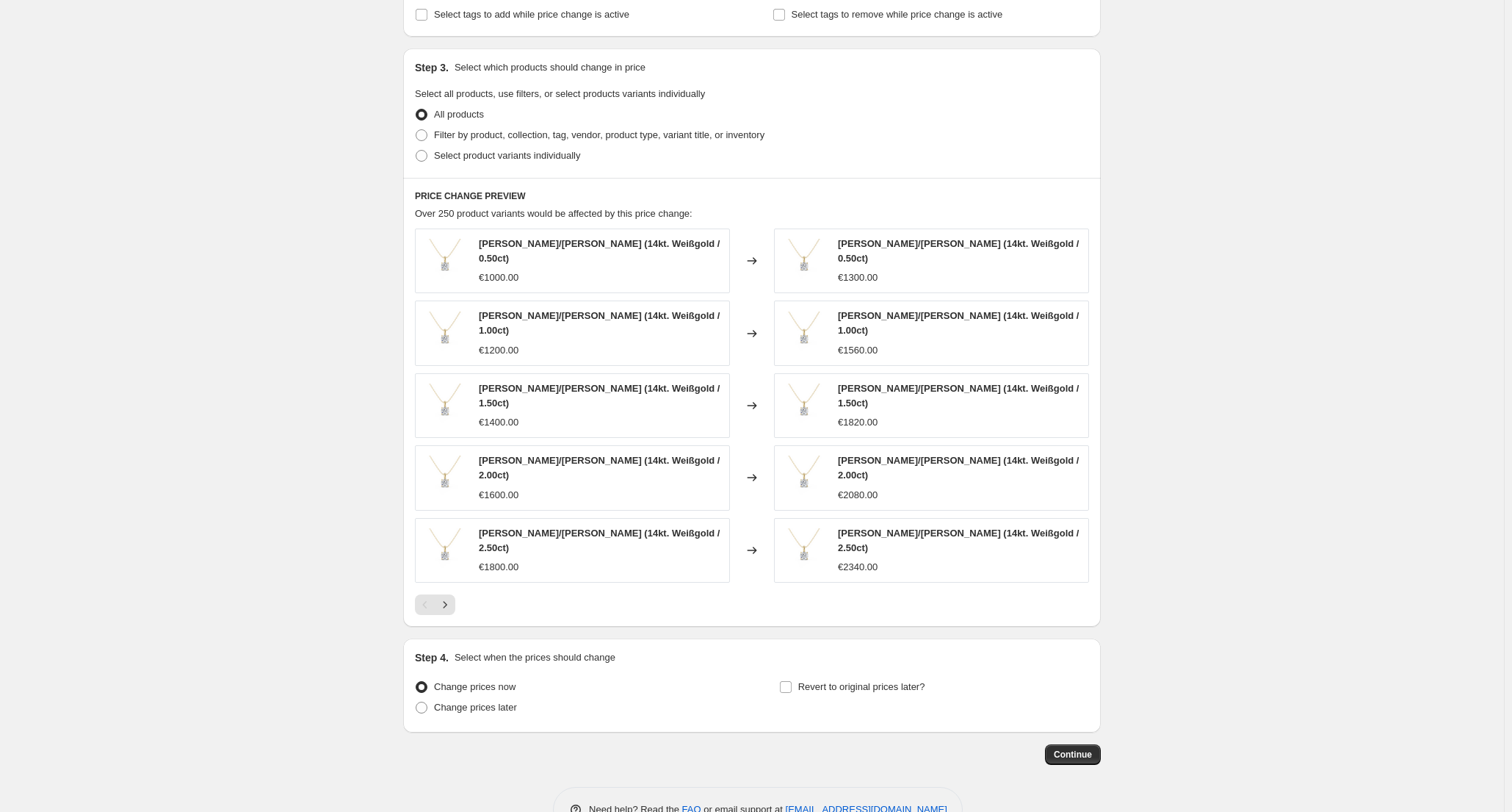
scroll to position [657, 0]
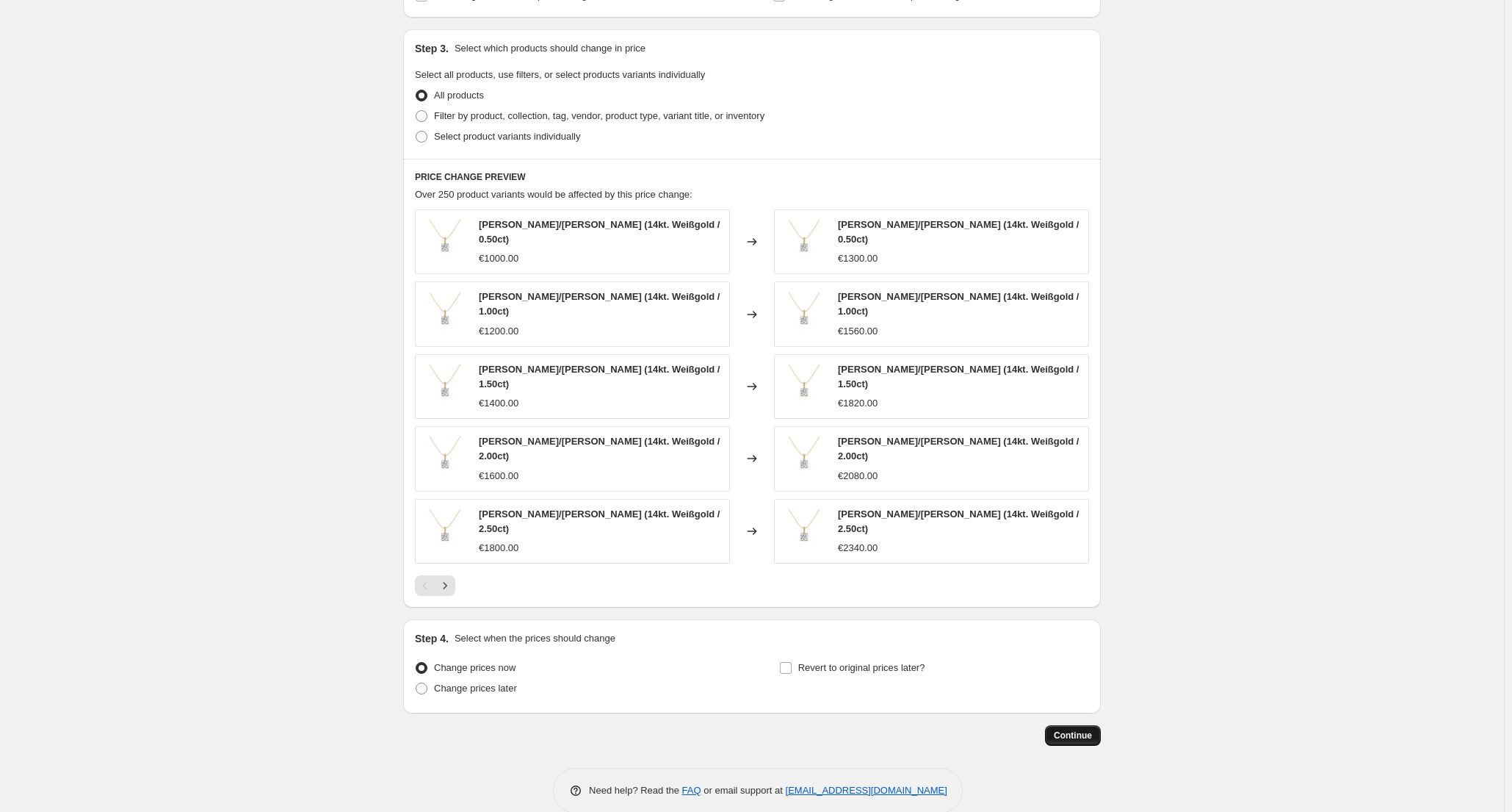
click at [1082, 729] on span "Continue" at bounding box center [1072, 735] width 38 height 12
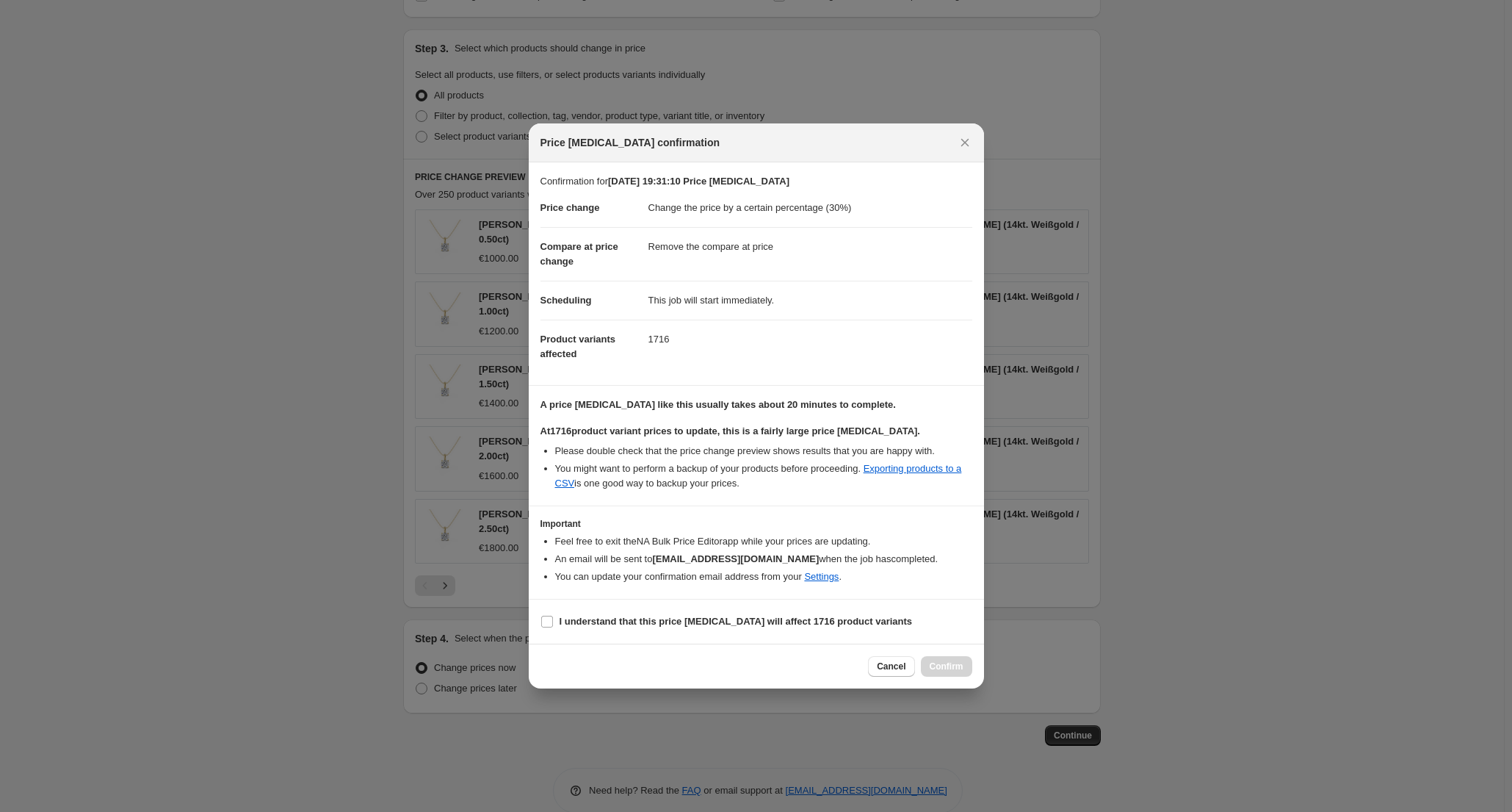
click at [952, 664] on div "Cancel Confirm" at bounding box center [920, 666] width 104 height 21
click at [734, 623] on b "I understand that this price change job will affect 1716 product variants" at bounding box center [736, 621] width 353 height 11
click at [553, 623] on input "I understand that this price change job will affect 1716 product variants" at bounding box center [547, 621] width 12 height 12
checkbox input "true"
click at [953, 670] on span "Confirm" at bounding box center [947, 666] width 34 height 12
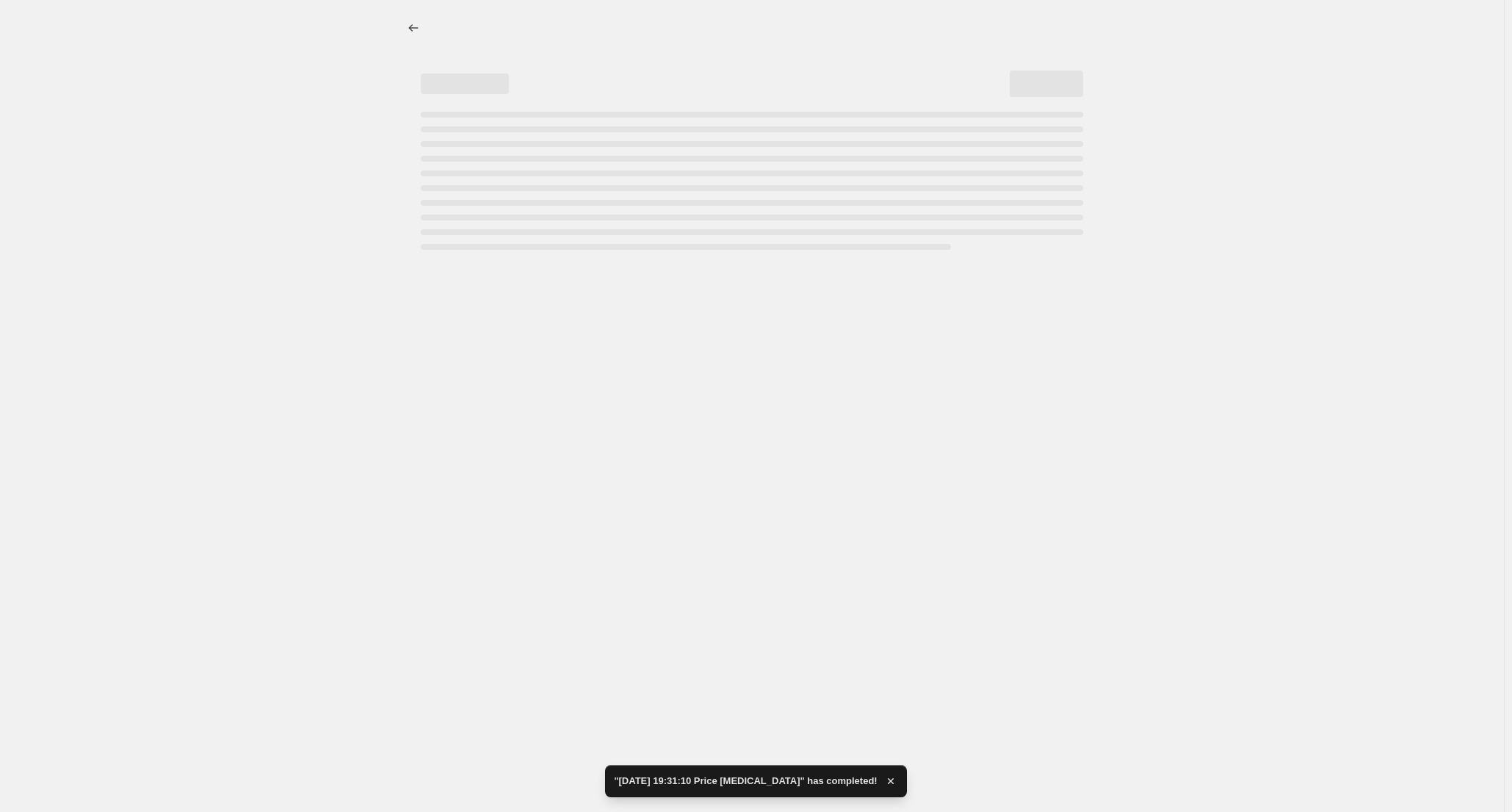
select select "percentage"
select select "remove"
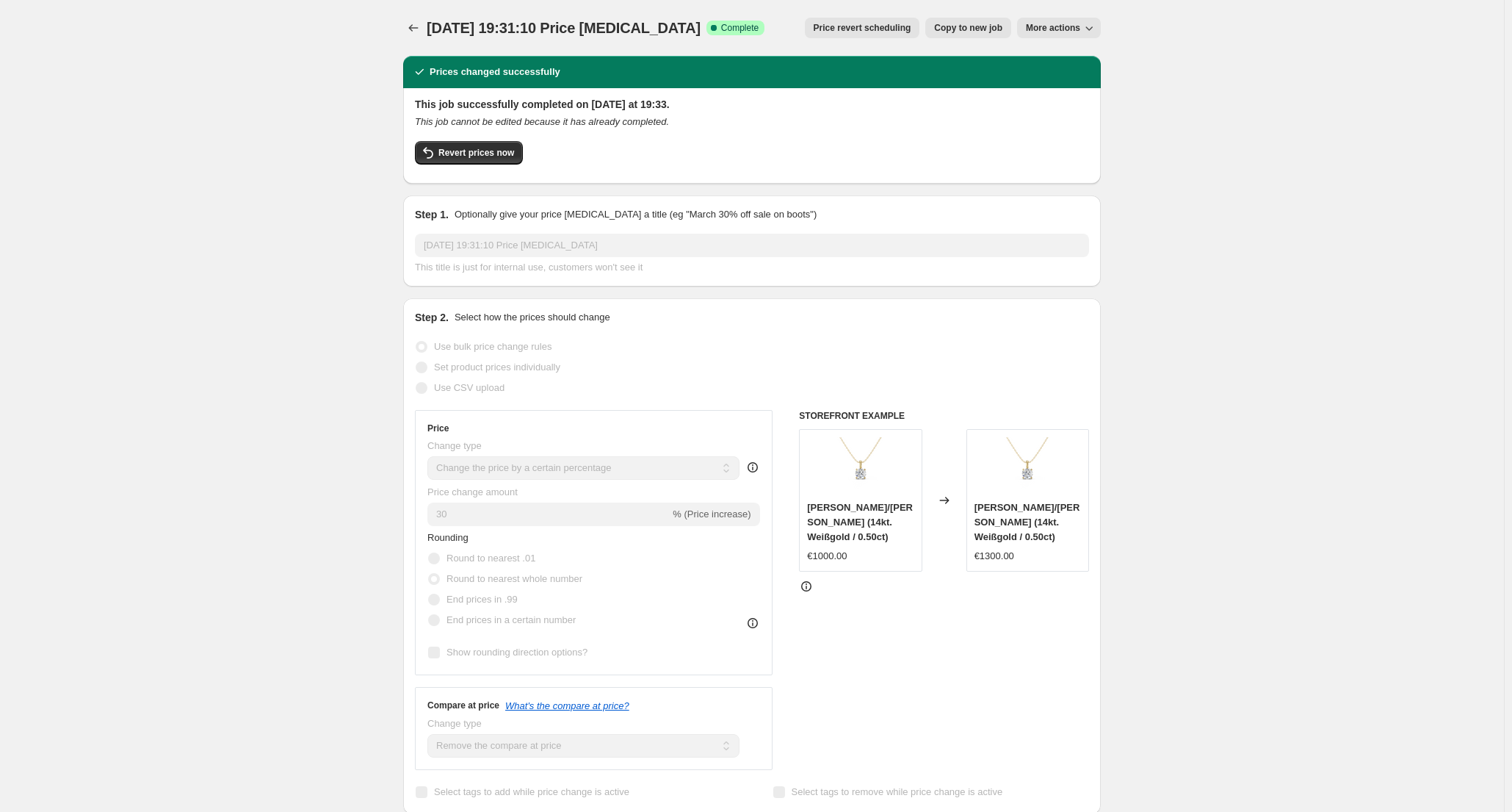
click at [783, 497] on div "Price Change type Change the price to a certain amount Change the price by a ce…" at bounding box center [752, 589] width 674 height 360
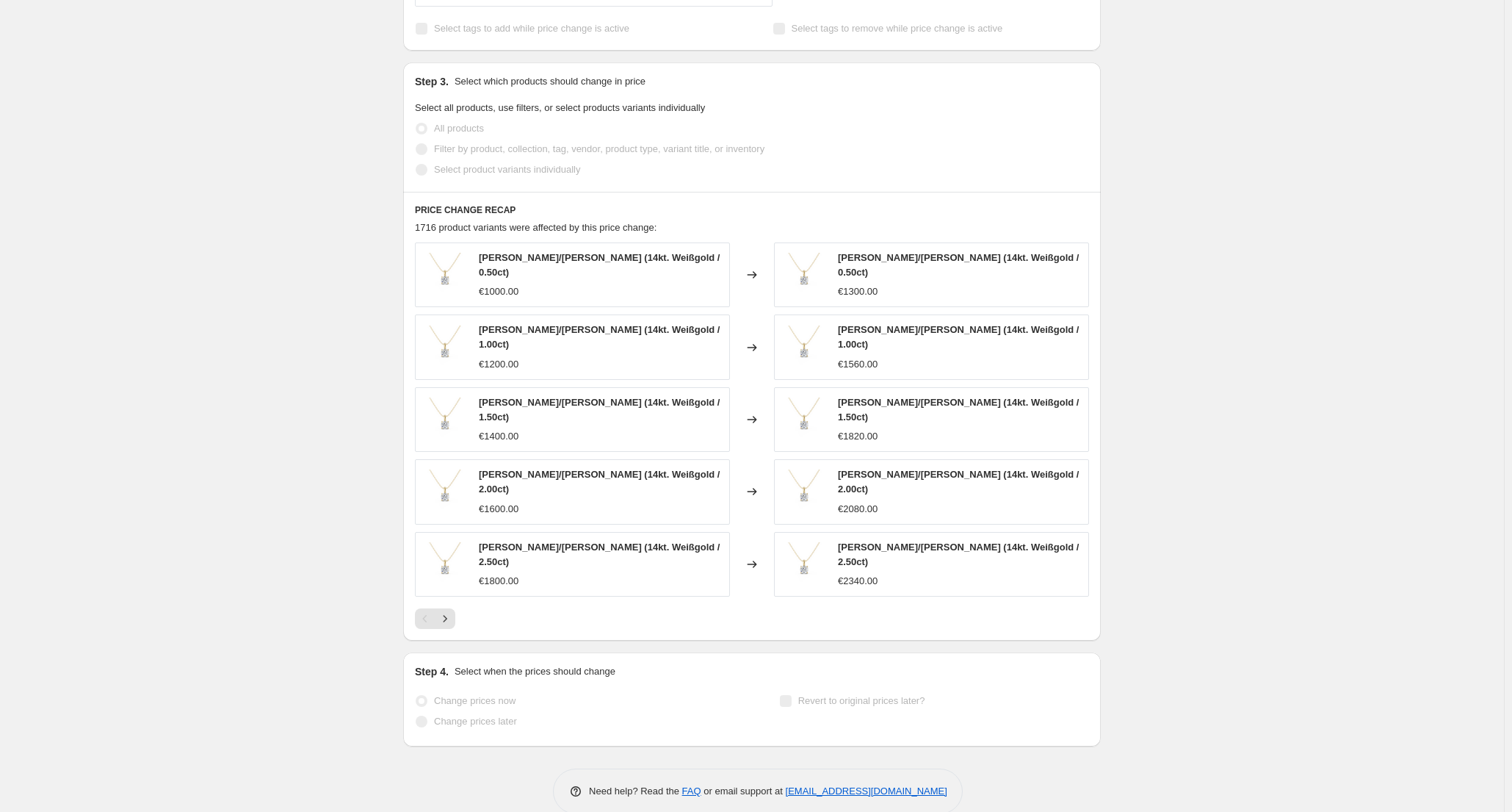
scroll to position [764, 0]
click at [451, 610] on icon "Next" at bounding box center [444, 617] width 15 height 15
click at [448, 610] on icon "Next" at bounding box center [444, 617] width 15 height 15
click at [447, 610] on icon "Next" at bounding box center [444, 617] width 15 height 15
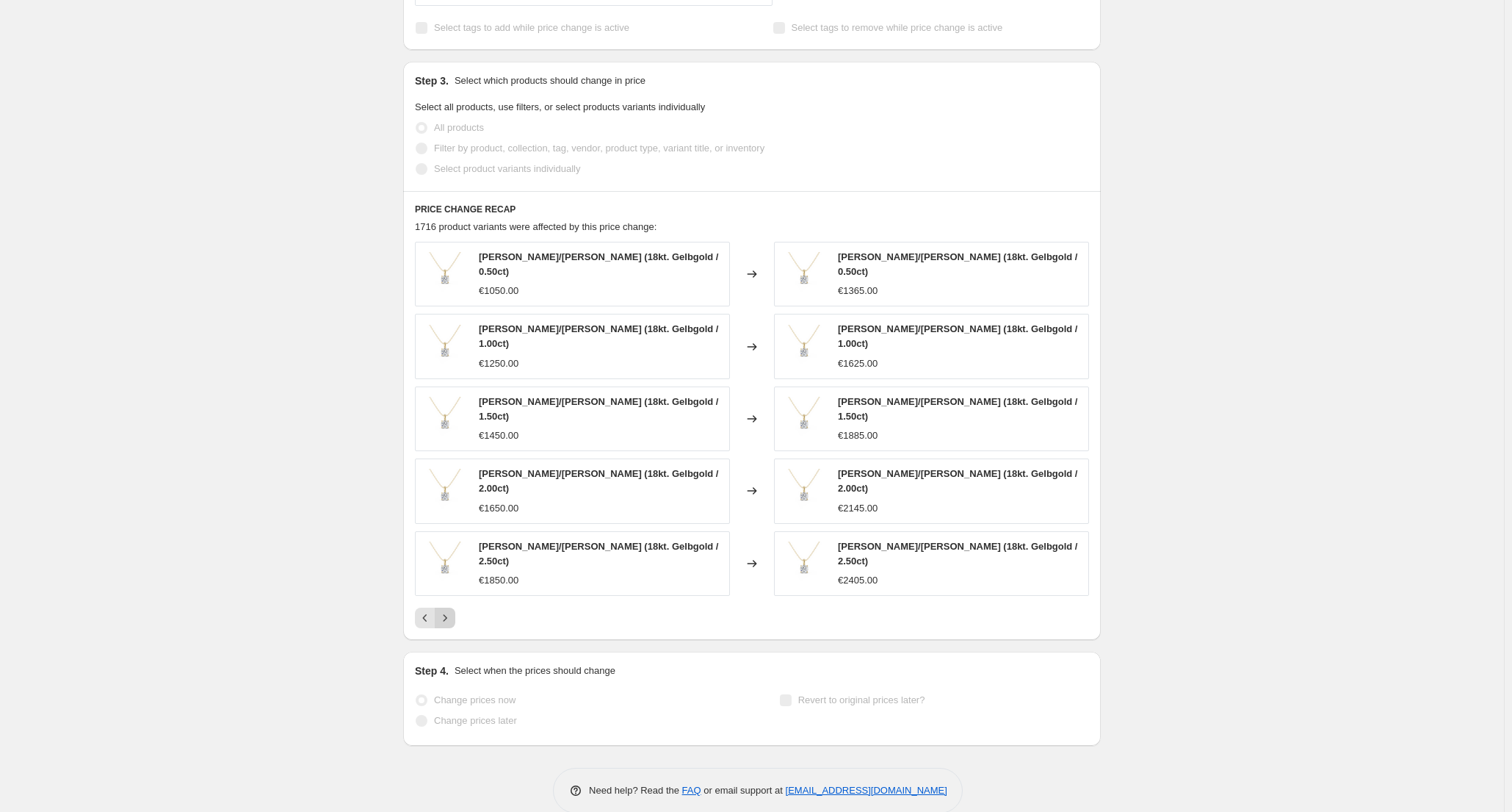
click at [447, 610] on icon "Next" at bounding box center [444, 617] width 15 height 15
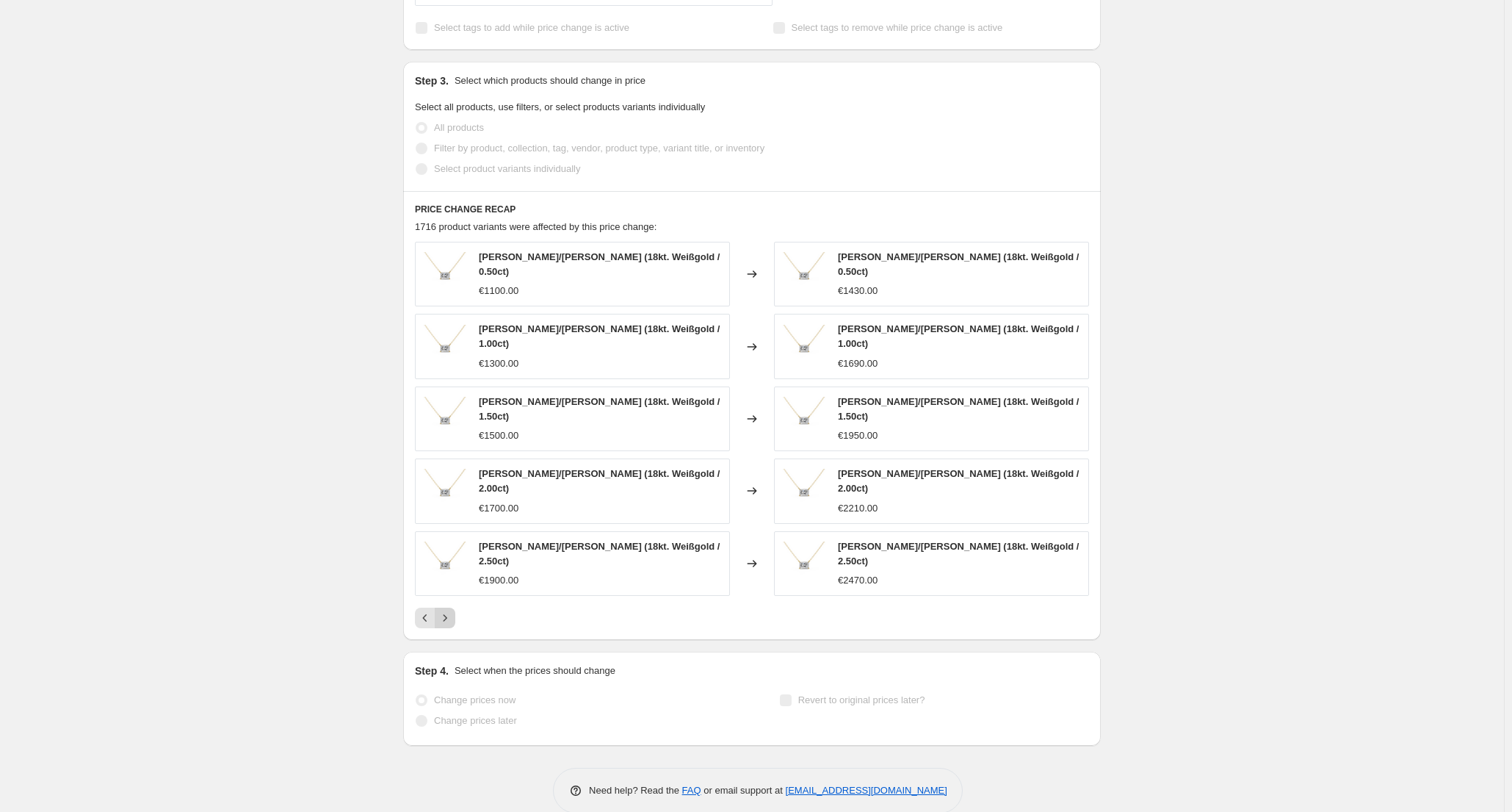
click at [451, 610] on icon "Next" at bounding box center [444, 617] width 15 height 15
click at [450, 610] on icon "Next" at bounding box center [444, 617] width 15 height 15
click at [452, 610] on icon "Next" at bounding box center [444, 617] width 15 height 15
drag, startPoint x: 458, startPoint y: 589, endPoint x: 1254, endPoint y: 375, distance: 824.3
click at [1254, 375] on div "10. Sept. 2025, 19:31:10 Price change job. This page is ready 10. Sept. 2025, 1…" at bounding box center [752, 36] width 1504 height 1599
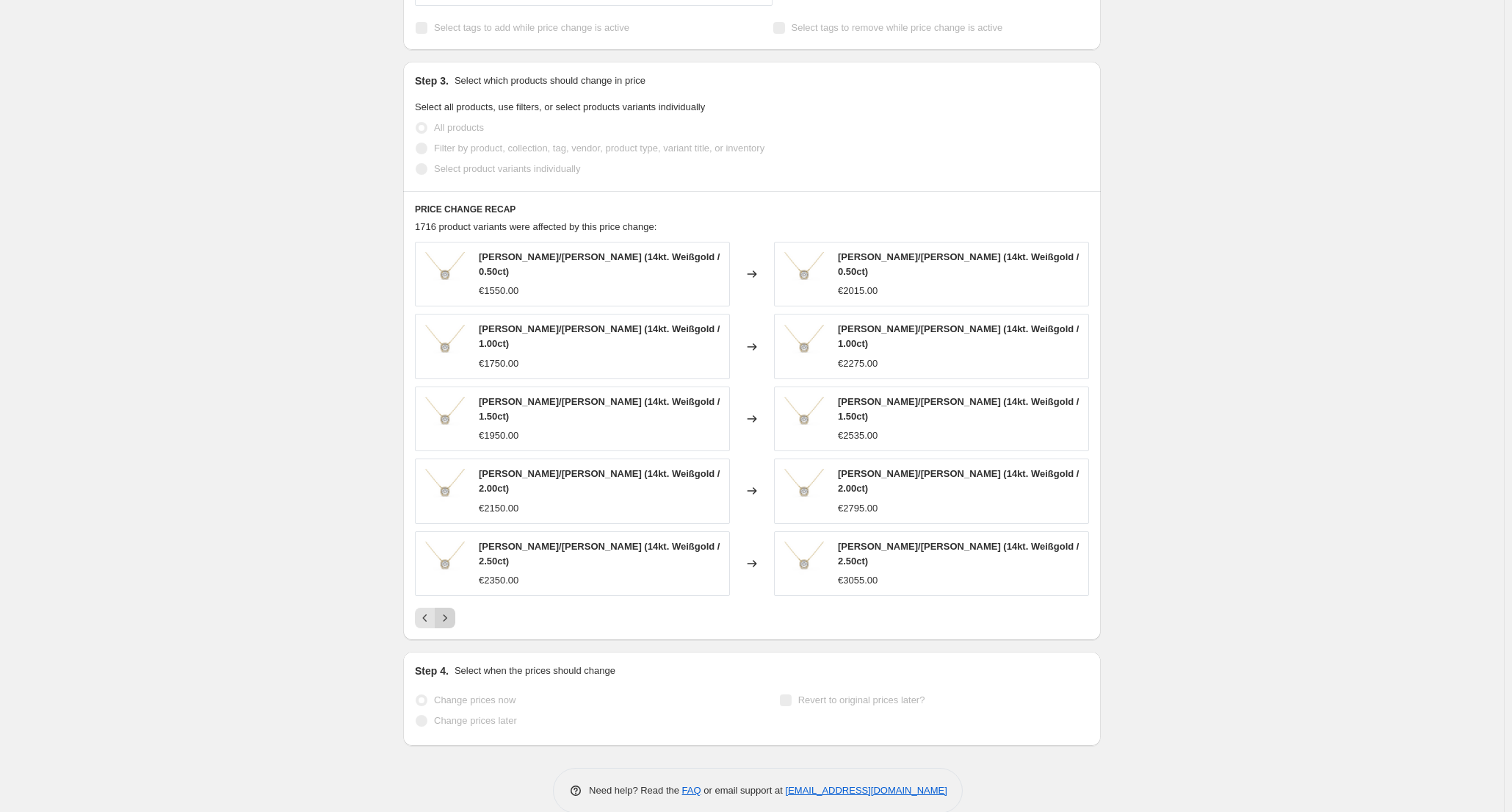
click at [450, 610] on icon "Next" at bounding box center [444, 617] width 15 height 15
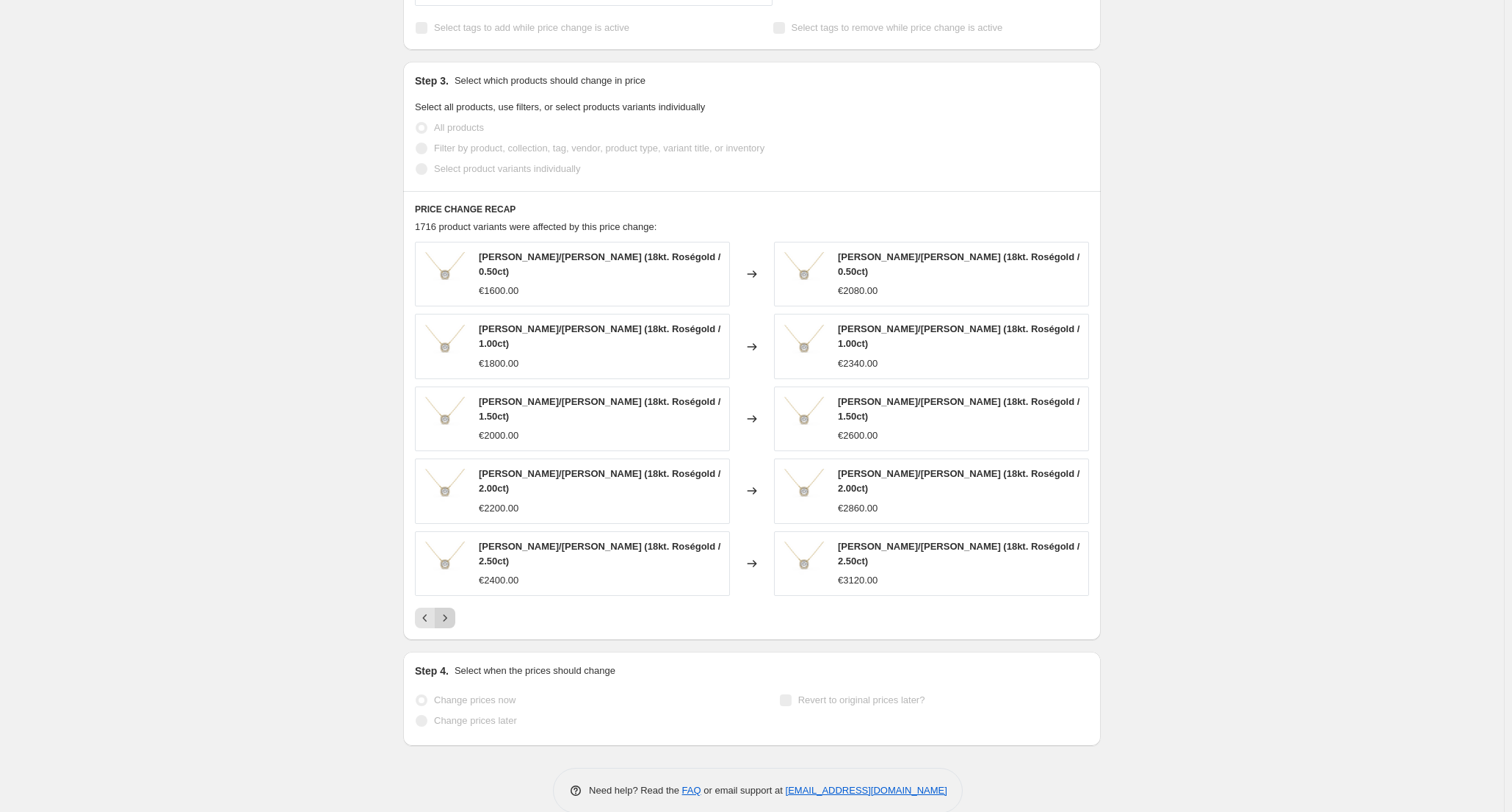
click at [450, 610] on icon "Next" at bounding box center [444, 617] width 15 height 15
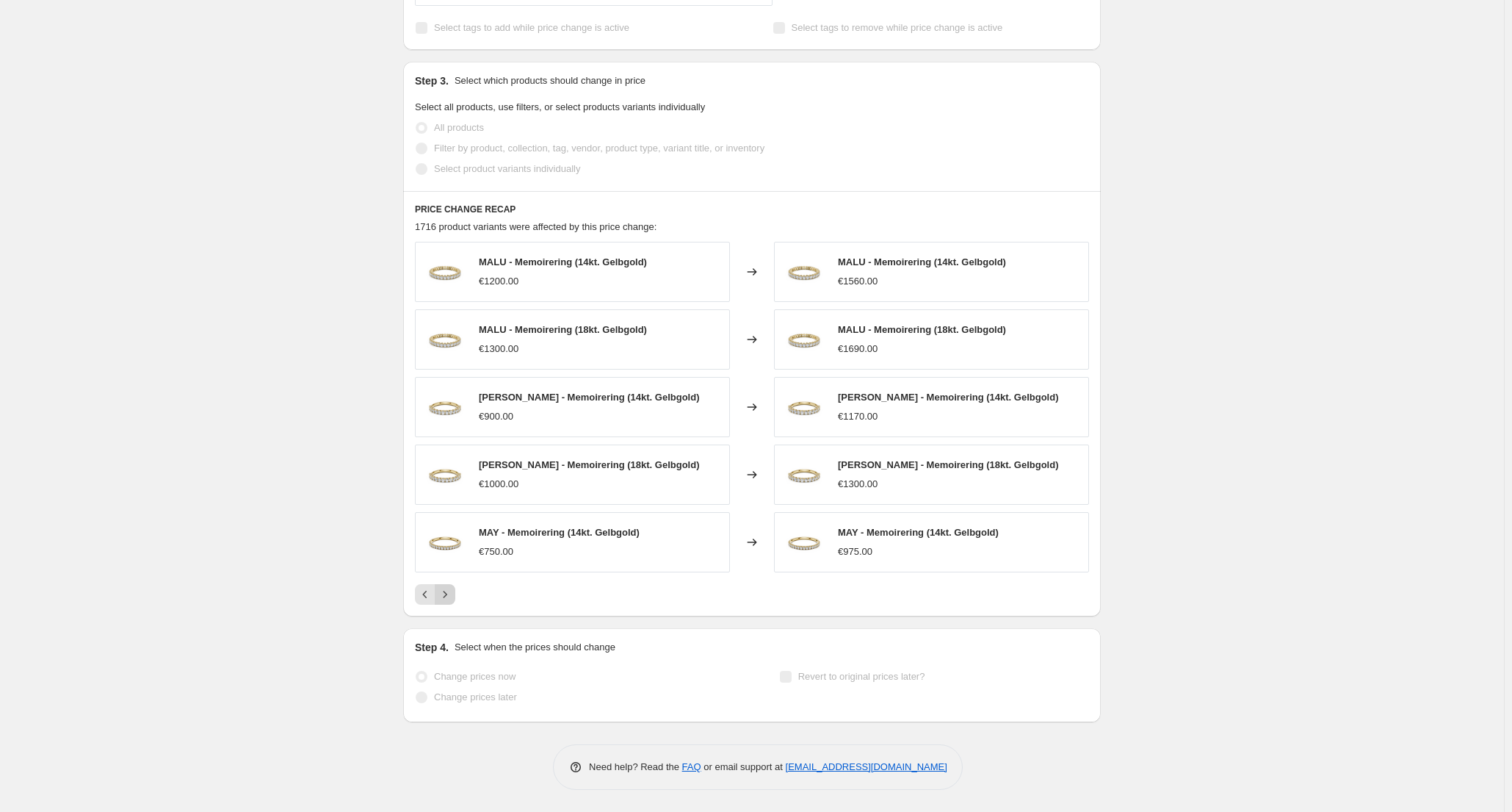
click at [449, 598] on icon "Next" at bounding box center [444, 594] width 15 height 15
click at [449, 599] on icon "Next" at bounding box center [444, 594] width 15 height 15
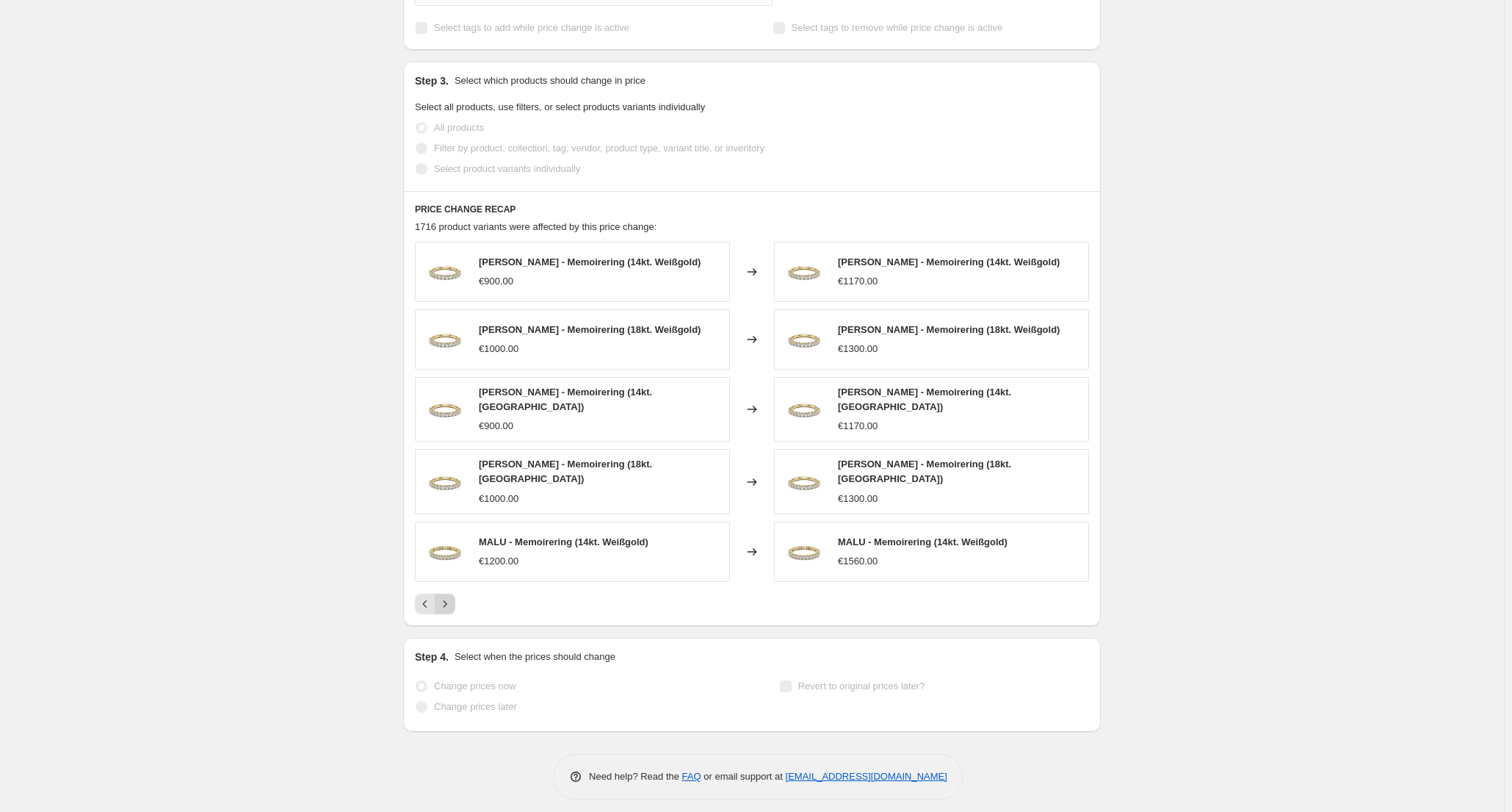
click at [449, 599] on icon "Next" at bounding box center [444, 603] width 15 height 15
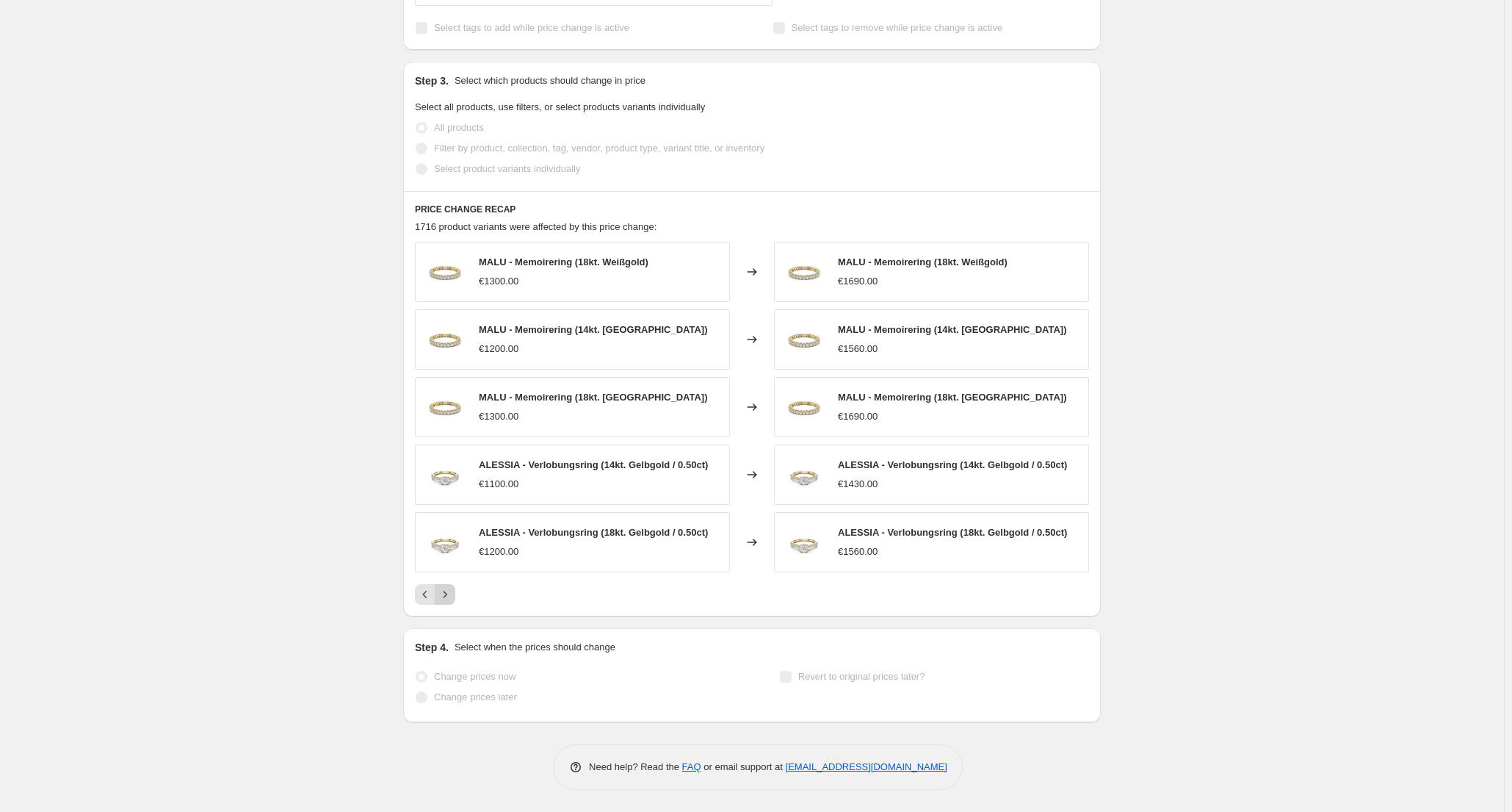
click at [449, 599] on icon "Next" at bounding box center [444, 594] width 15 height 15
click at [433, 600] on icon "Previous" at bounding box center [425, 594] width 15 height 15
click at [1254, 565] on div "10. Sept. 2025, 19:31:10 Price change job. This page is ready 10. Sept. 2025, 1…" at bounding box center [752, 24] width 1504 height 1576
drag, startPoint x: 914, startPoint y: 418, endPoint x: 473, endPoint y: 391, distance: 441.8
click at [473, 391] on div "MALU - Memoirering (18kt. Roségold) €1300.00 Changed to MALU - Memoirering (18k…" at bounding box center [752, 407] width 674 height 60
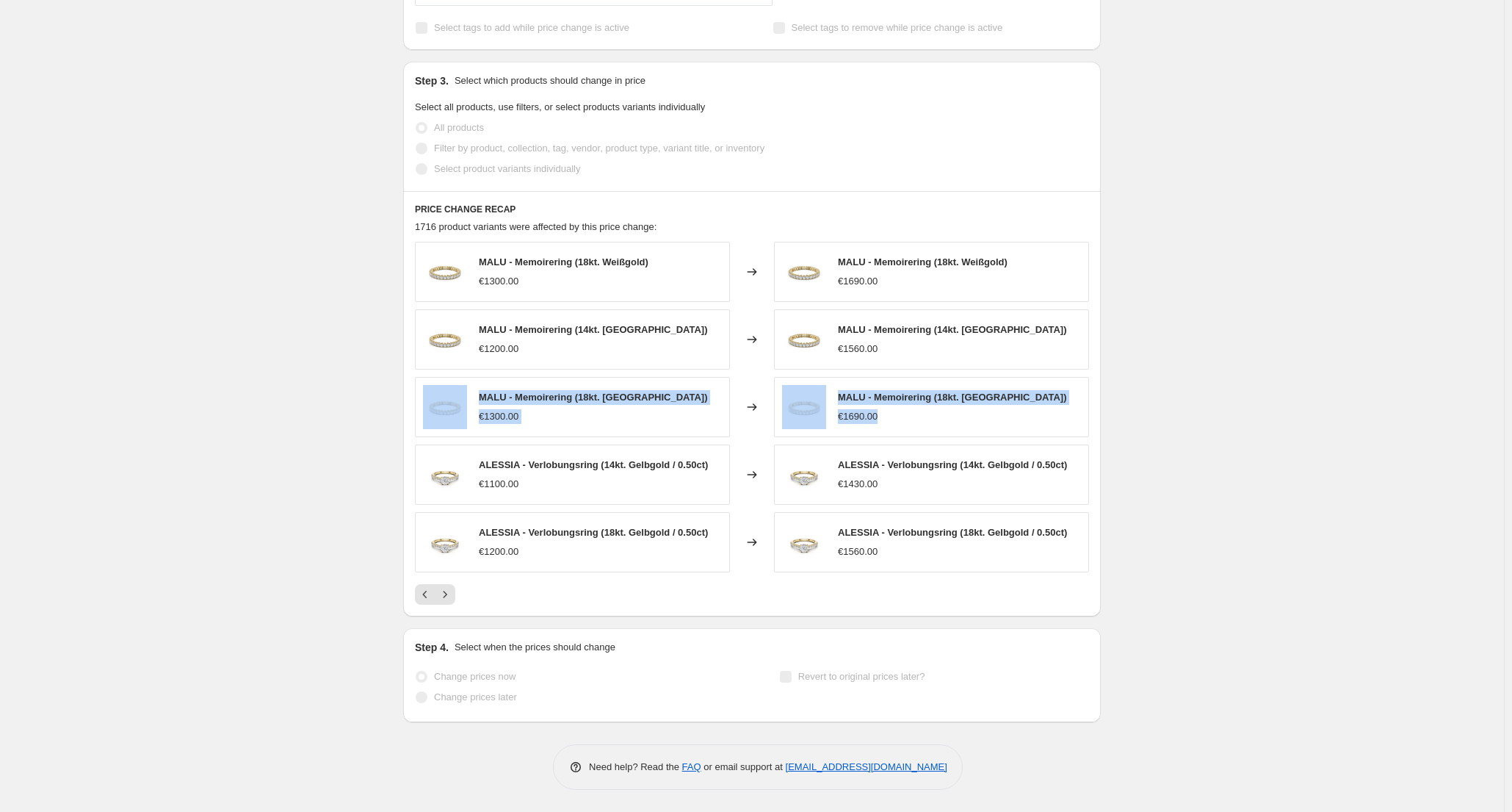
click at [1037, 428] on div "MALU - Memoirering (18kt. Roségold) €1690.00" at bounding box center [931, 407] width 315 height 60
drag, startPoint x: 997, startPoint y: 423, endPoint x: 828, endPoint y: 399, distance: 170.7
click at [828, 399] on div "MALU - Memoirering (18kt. Roségold) €1690.00" at bounding box center [931, 407] width 315 height 60
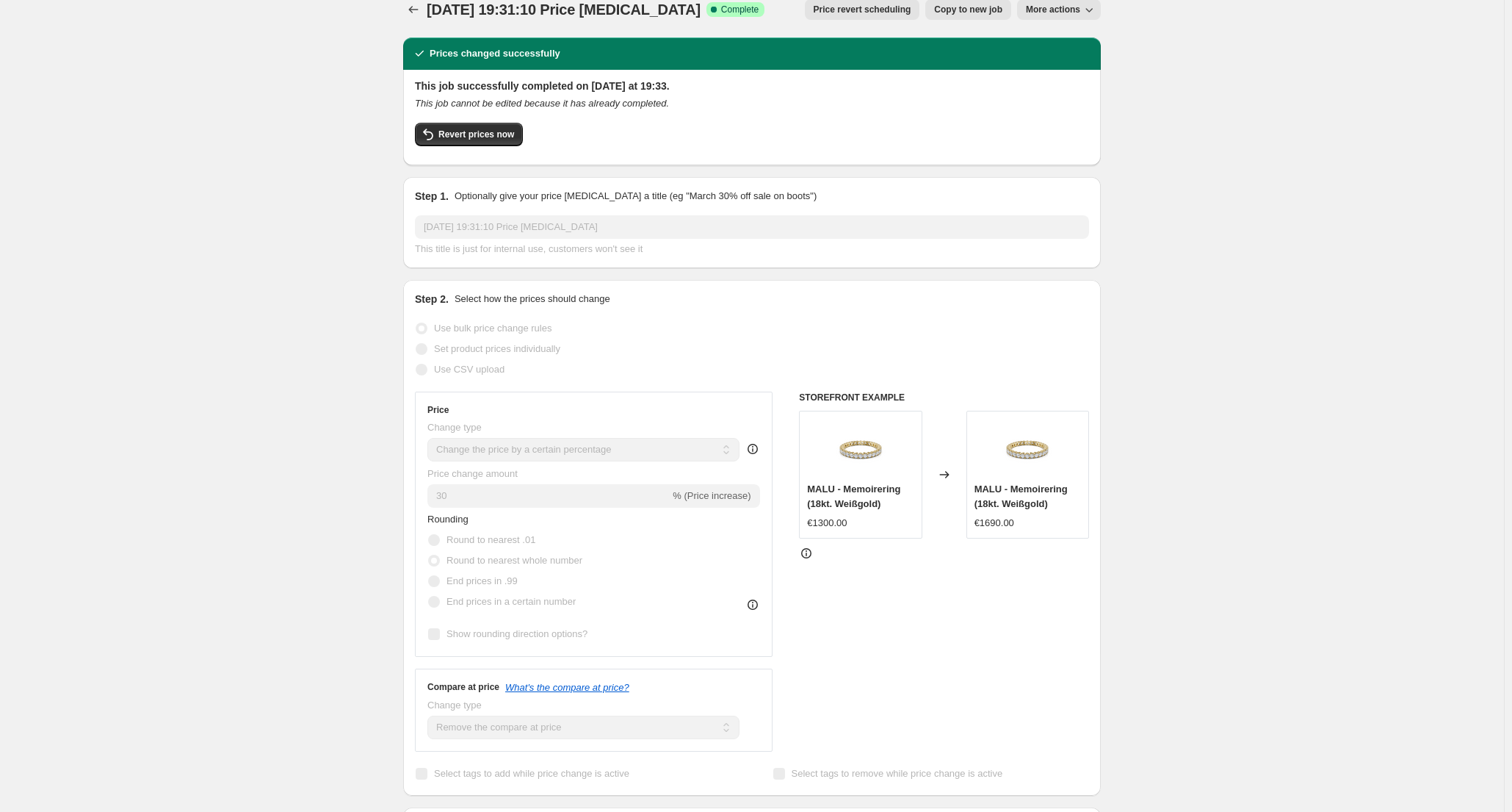
scroll to position [0, 0]
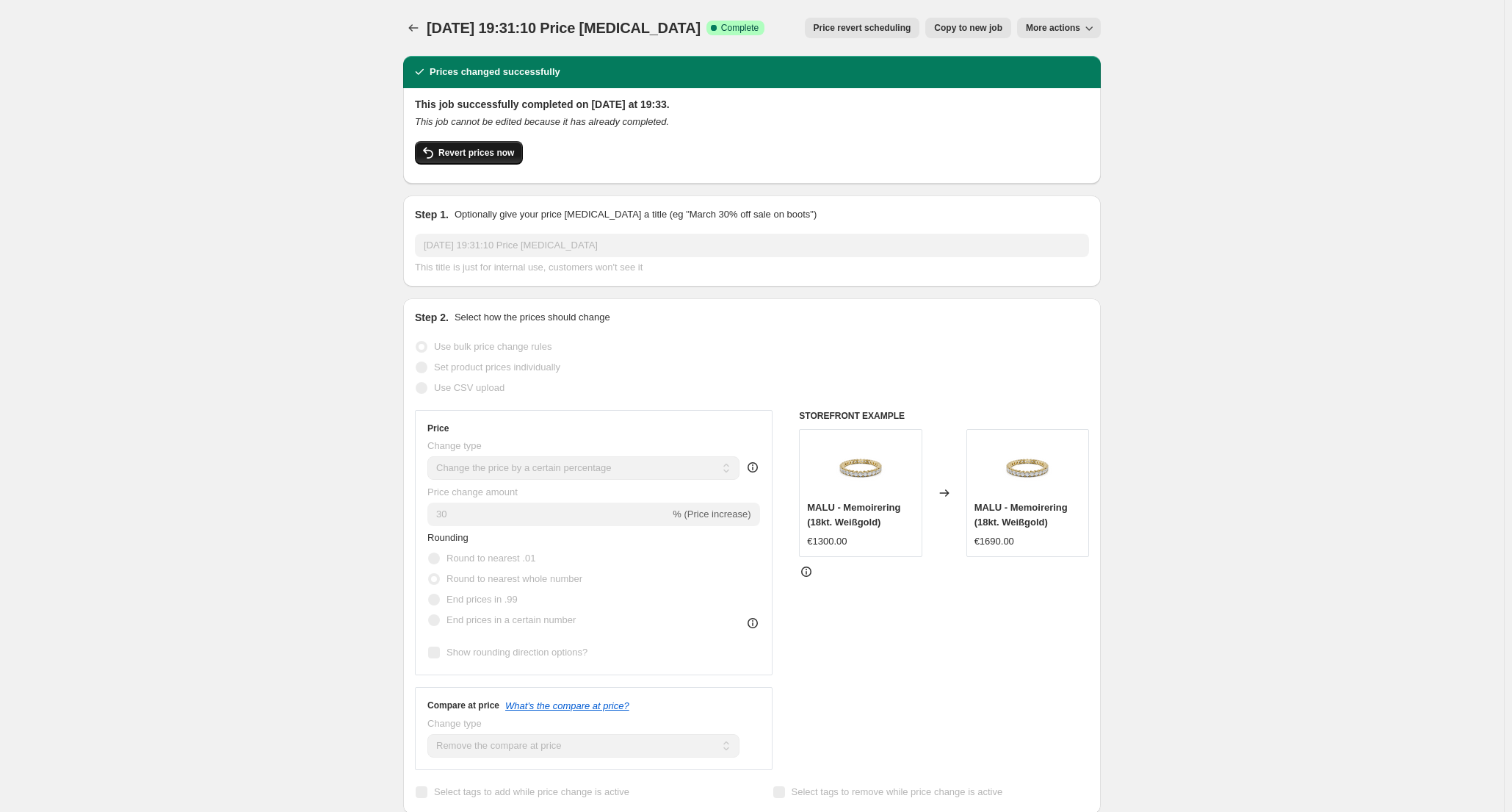
click at [485, 158] on span "Revert prices now" at bounding box center [476, 152] width 76 height 12
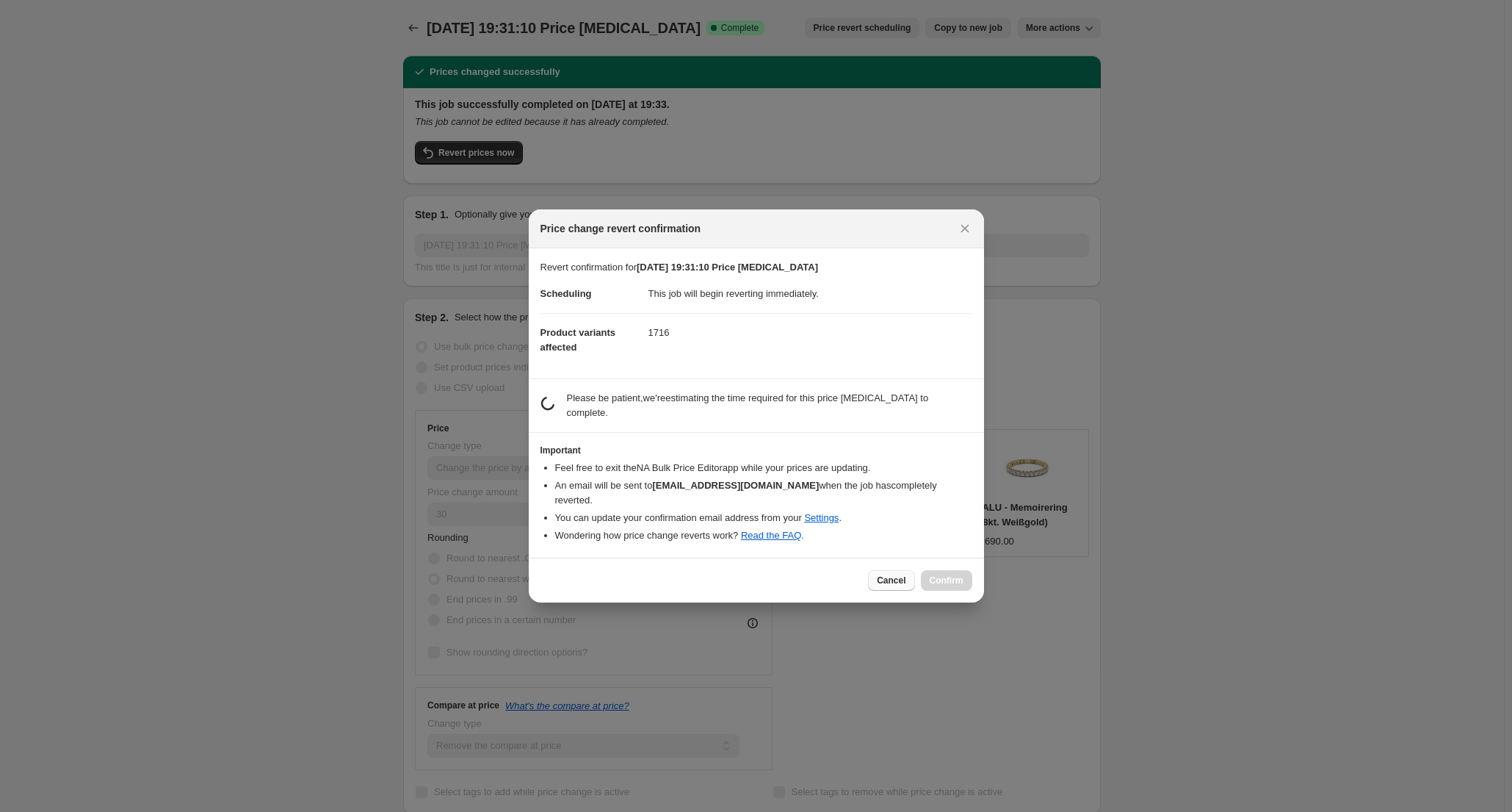
click at [893, 575] on span "Cancel" at bounding box center [891, 580] width 29 height 12
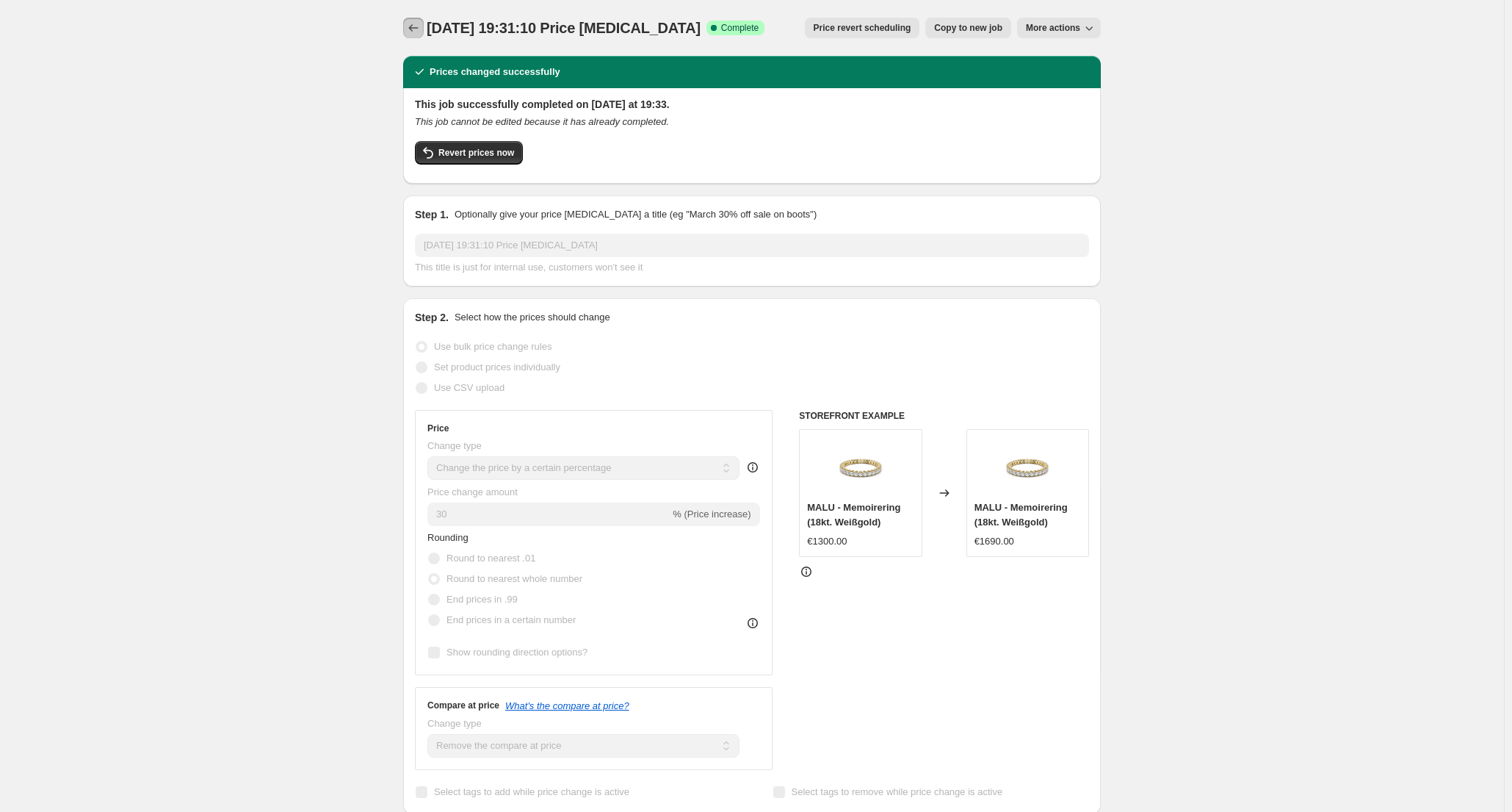
click at [420, 26] on icon "Price change jobs" at bounding box center [413, 28] width 15 height 15
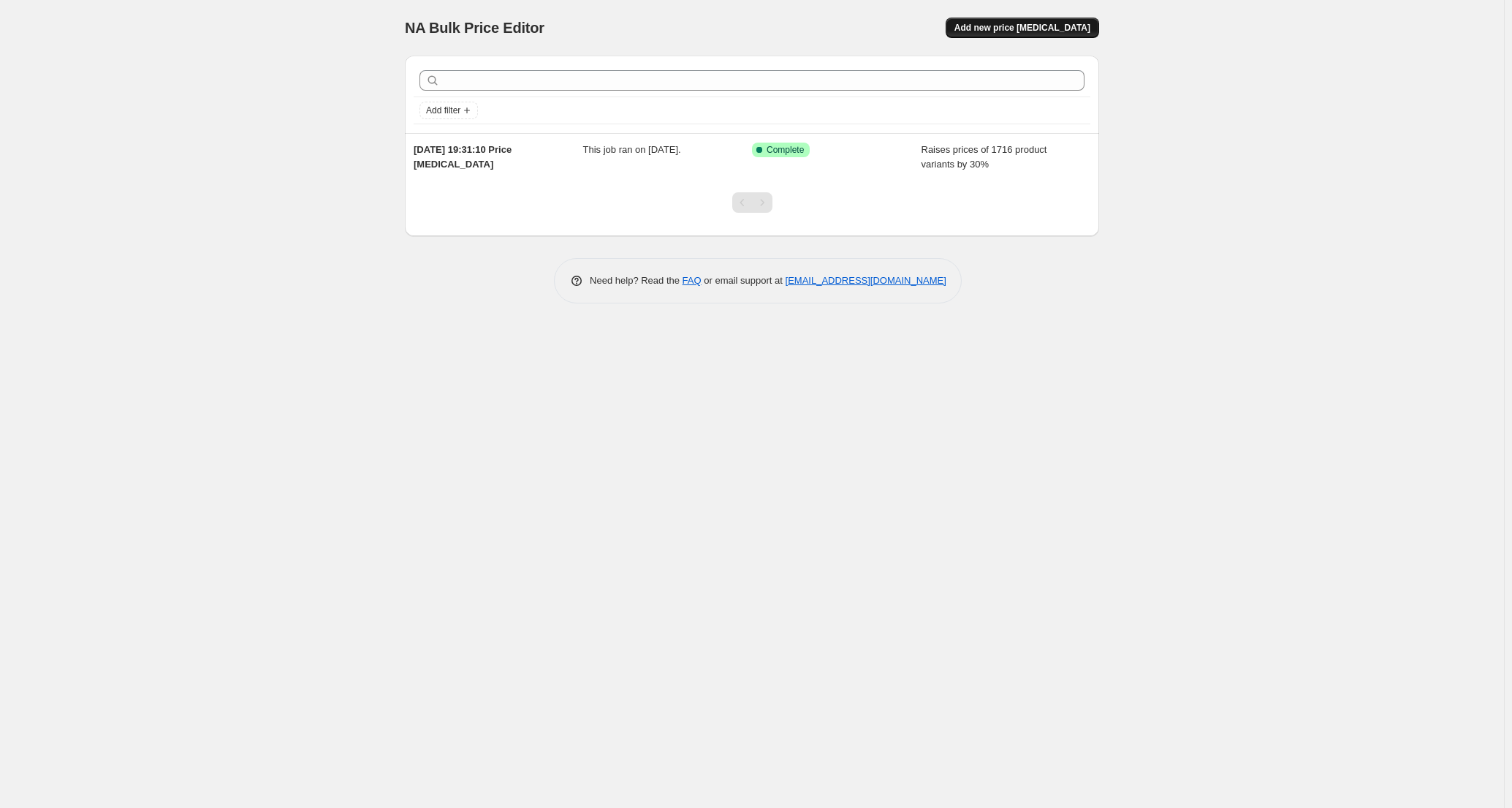
click at [1045, 30] on span "Add new price change job" at bounding box center [1023, 27] width 136 height 12
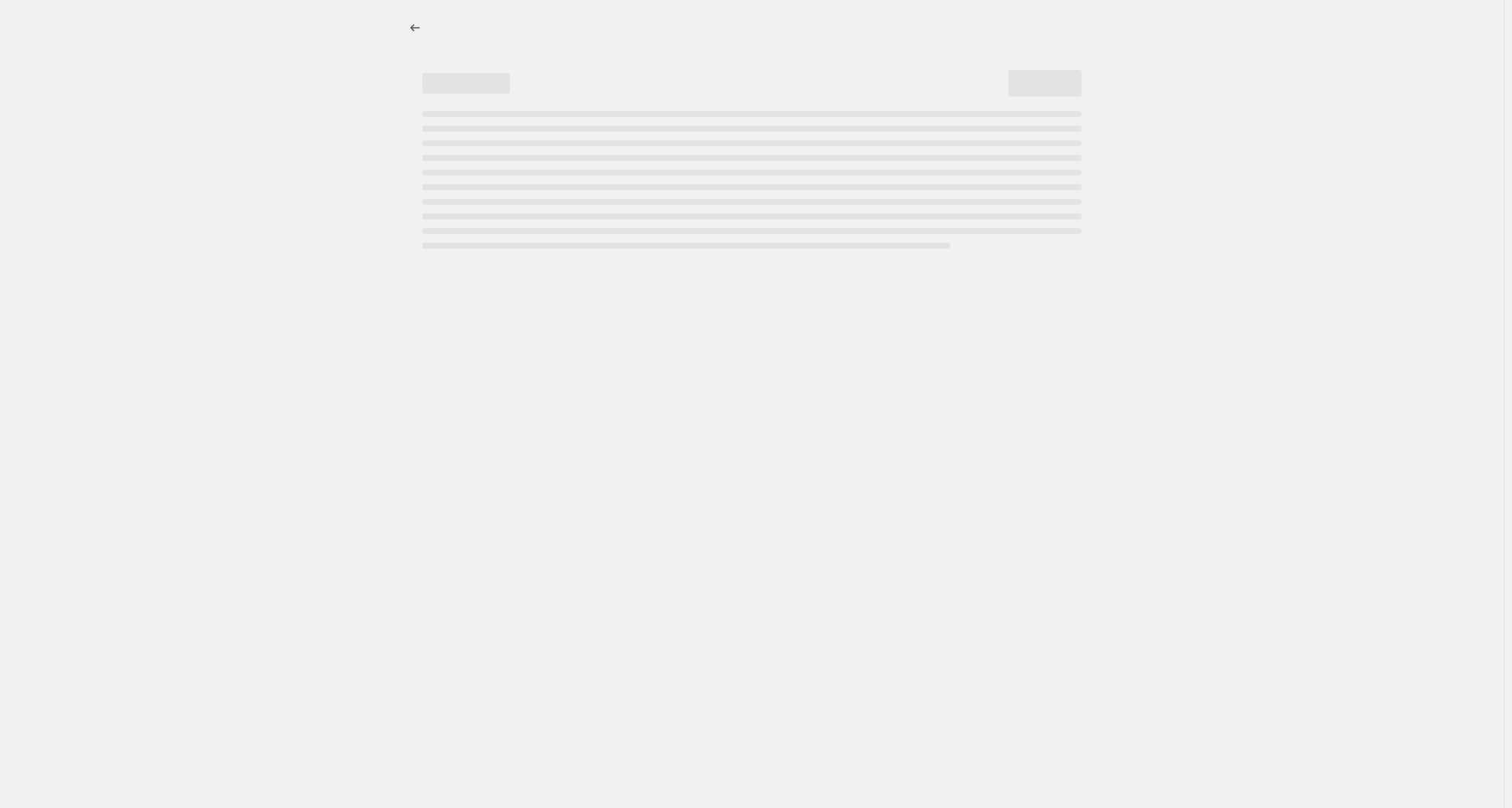
select select "percentage"
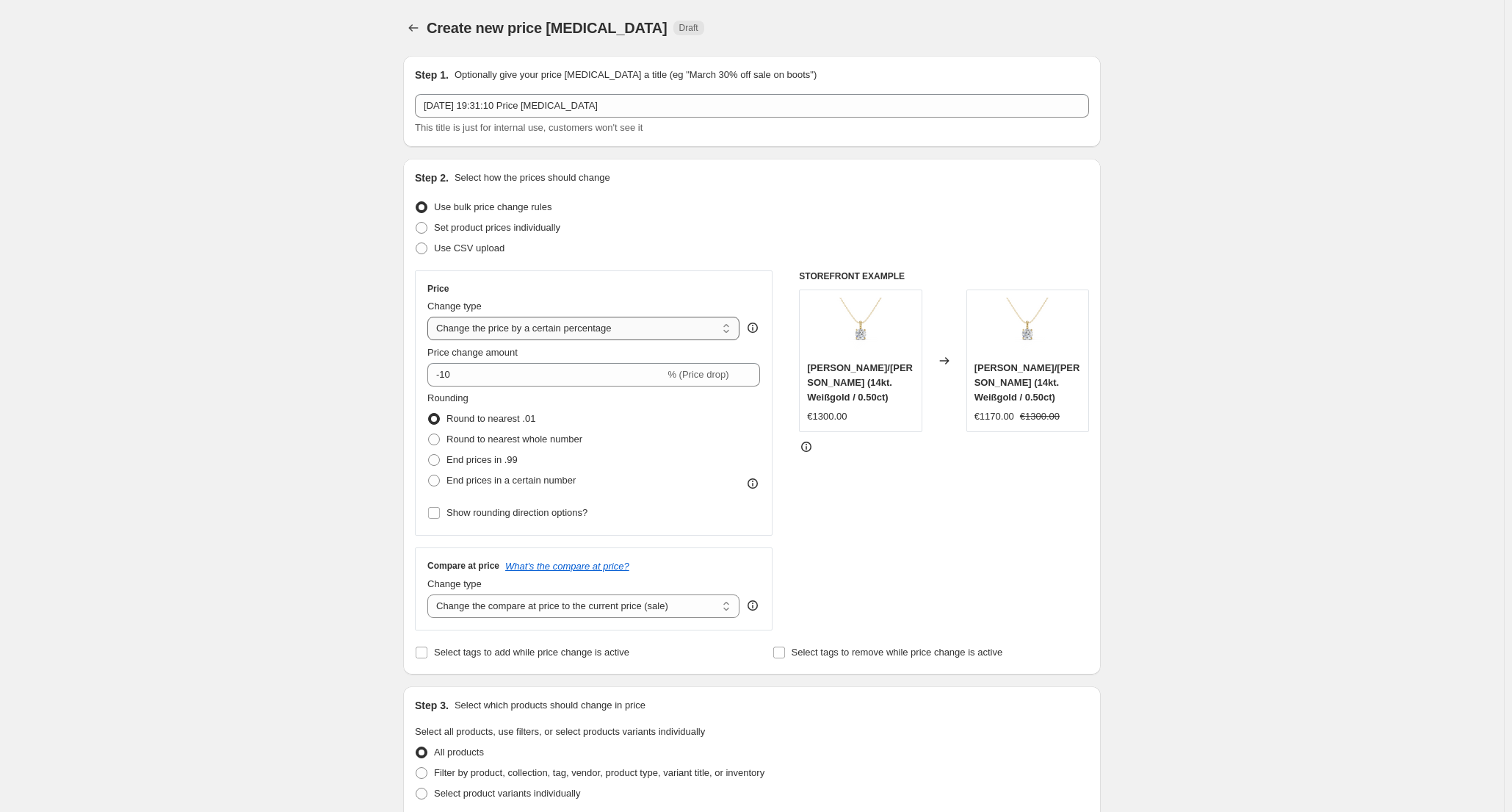
click at [734, 331] on select "Change the price to a certain amount Change the price by a certain amount Chang…" at bounding box center [584, 328] width 312 height 23
click at [431, 316] on select "Change the price to a certain amount Change the price by a certain amount Chang…" at bounding box center [584, 328] width 312 height 23
drag, startPoint x: 654, startPoint y: 380, endPoint x: 414, endPoint y: 369, distance: 240.3
click at [414, 369] on div "Step 2. Select how the prices should change Use bulk price change rules Set pro…" at bounding box center [752, 416] width 697 height 516
type input "5"
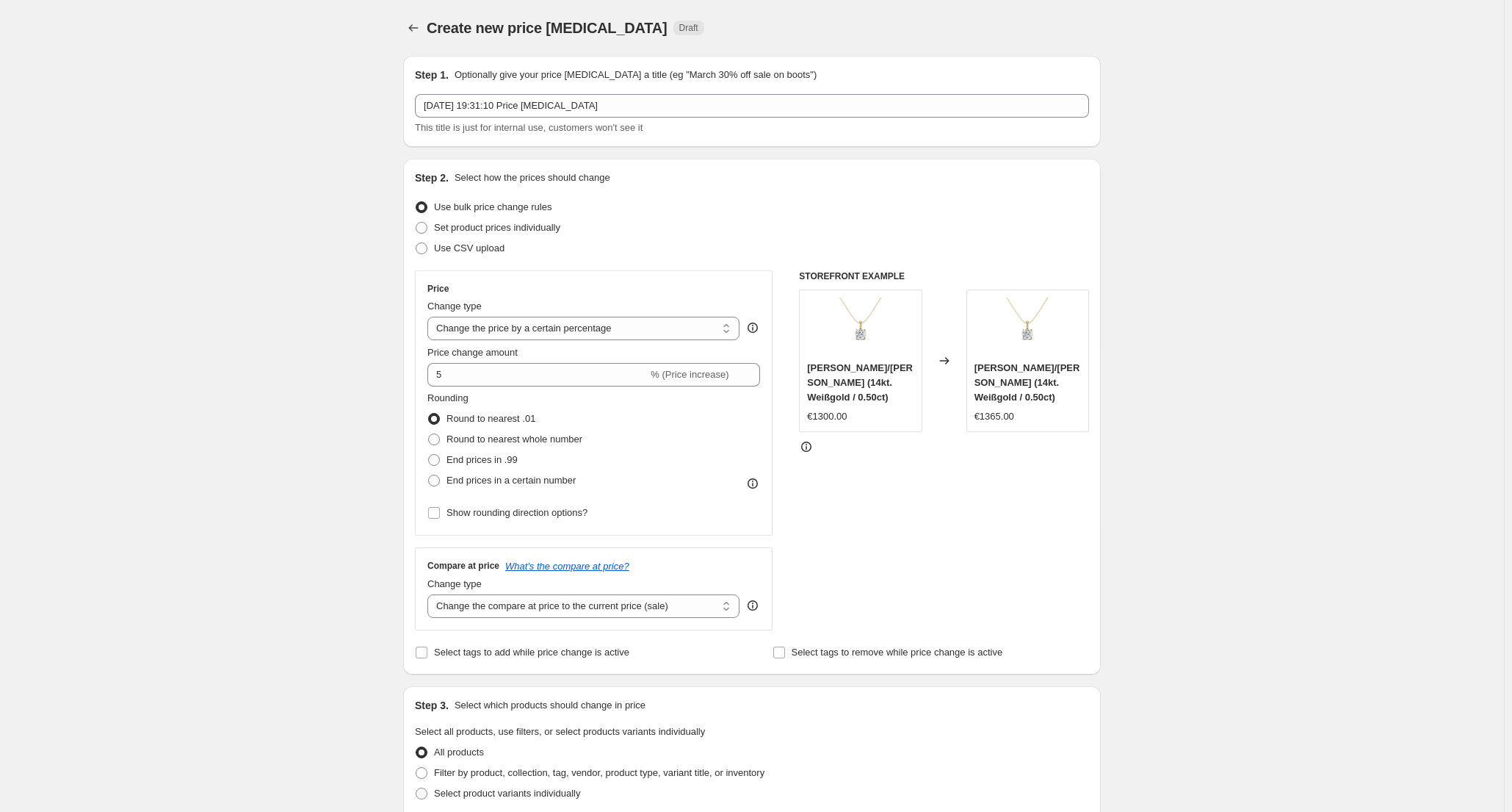
click at [1108, 529] on div "Create new price change job. This page is ready Create new price change job Dra…" at bounding box center [752, 745] width 733 height 1492
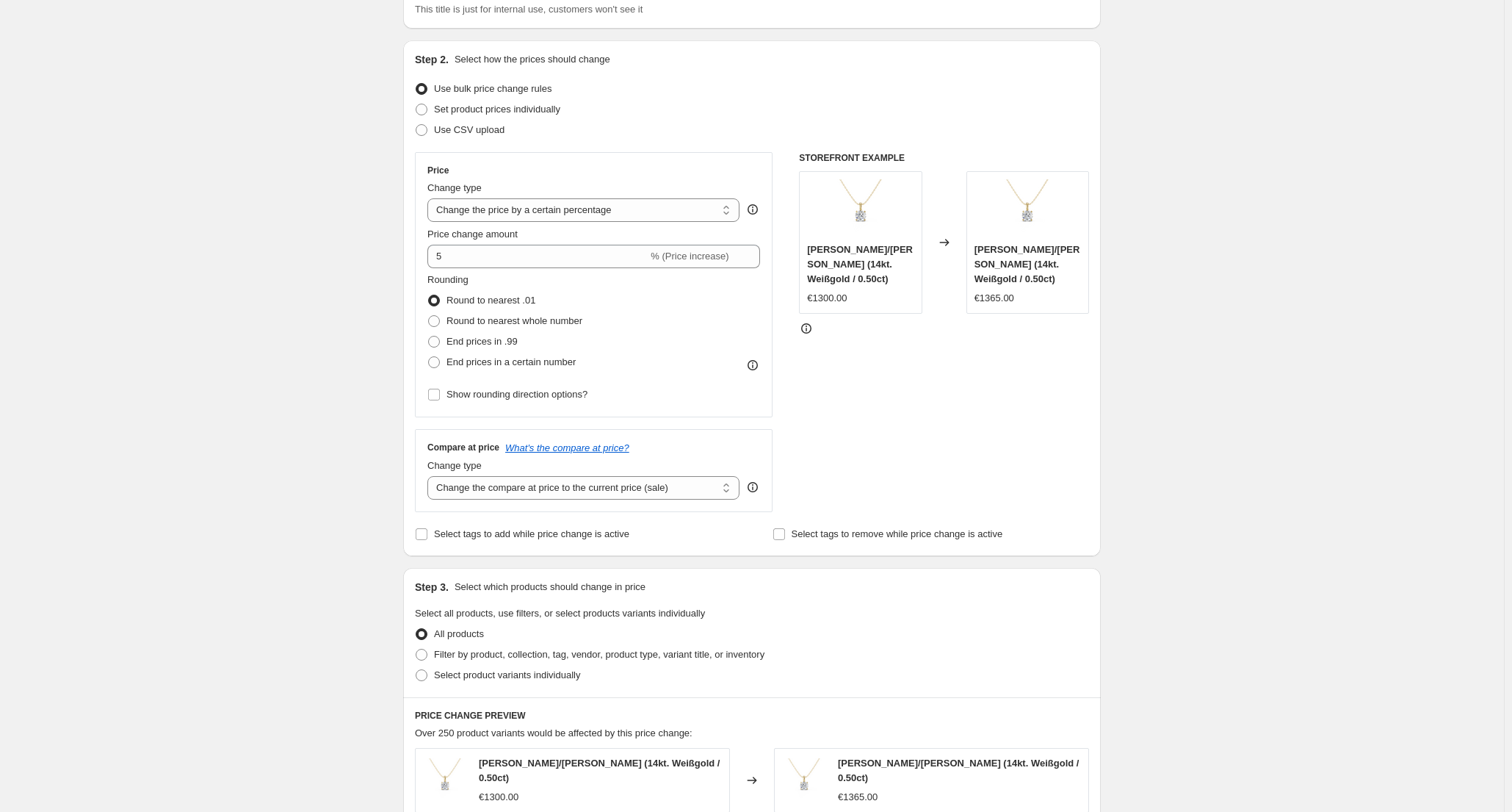
scroll to position [147, 0]
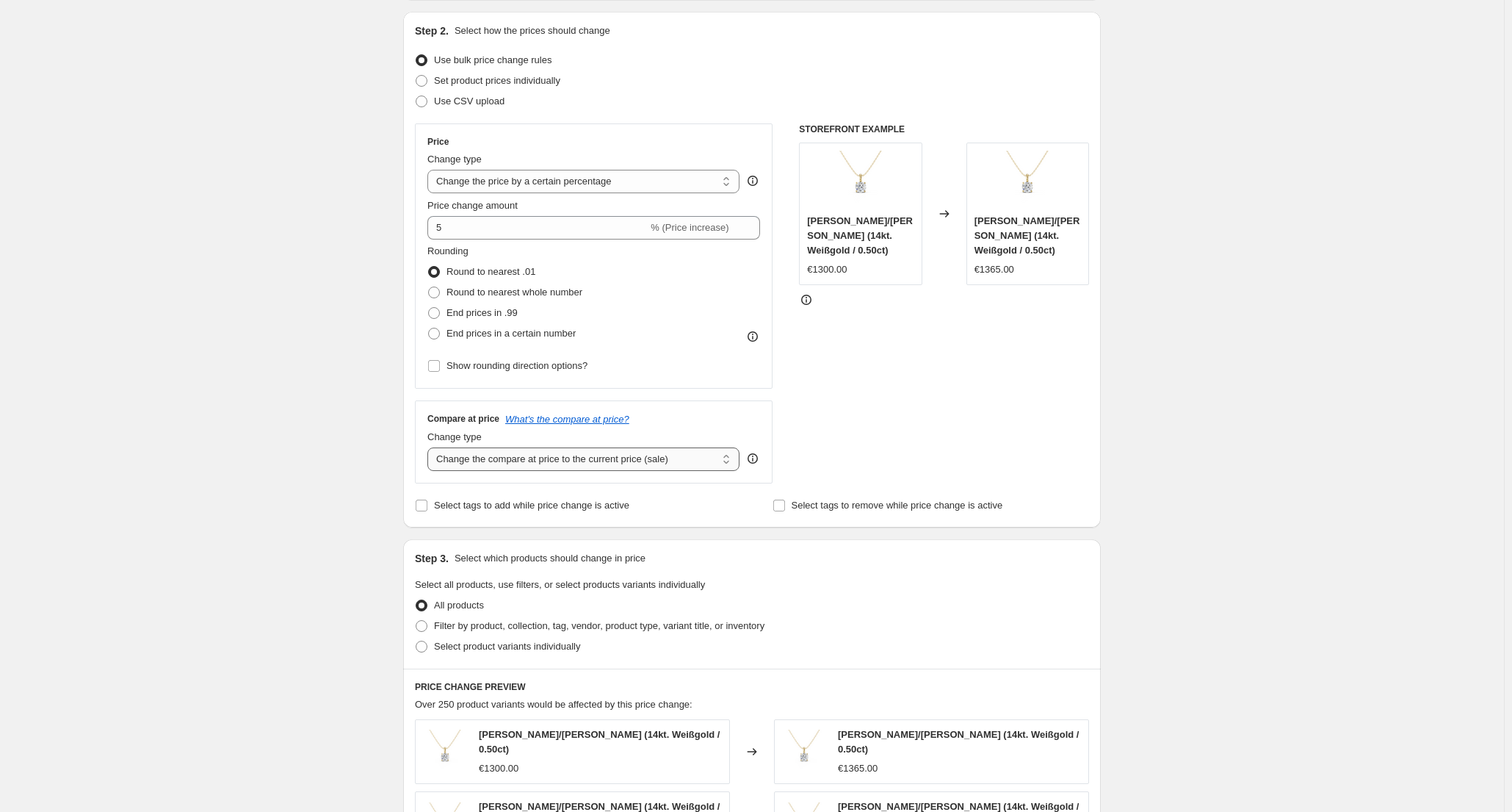
click at [677, 455] on select "Change the compare at price to the current price (sale) Change the compare at p…" at bounding box center [584, 459] width 312 height 23
select select "remove"
click at [431, 448] on select "Change the compare at price to the current price (sale) Change the compare at p…" at bounding box center [584, 459] width 312 height 23
click at [860, 405] on div "STOREFRONT EXAMPLE CELINE - Halskette/Collier (14kt. Weißgold / 0.50ct) €1300.0…" at bounding box center [944, 303] width 290 height 360
drag, startPoint x: 703, startPoint y: 492, endPoint x: 1029, endPoint y: 465, distance: 327.1
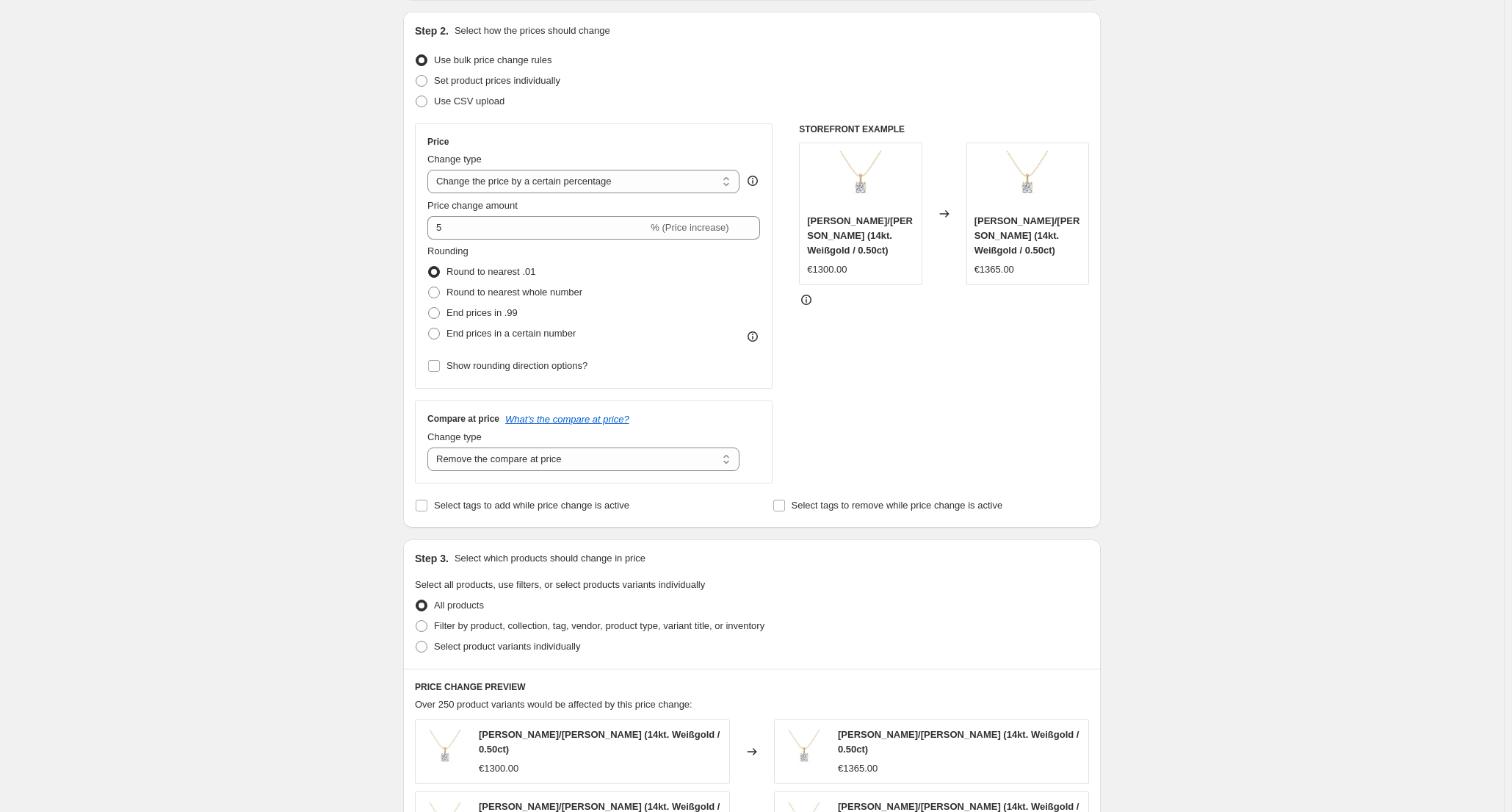
click at [1029, 465] on div "STOREFRONT EXAMPLE CELINE - Halskette/Collier (14kt. Weißgold / 0.50ct) €1300.0…" at bounding box center [944, 303] width 290 height 360
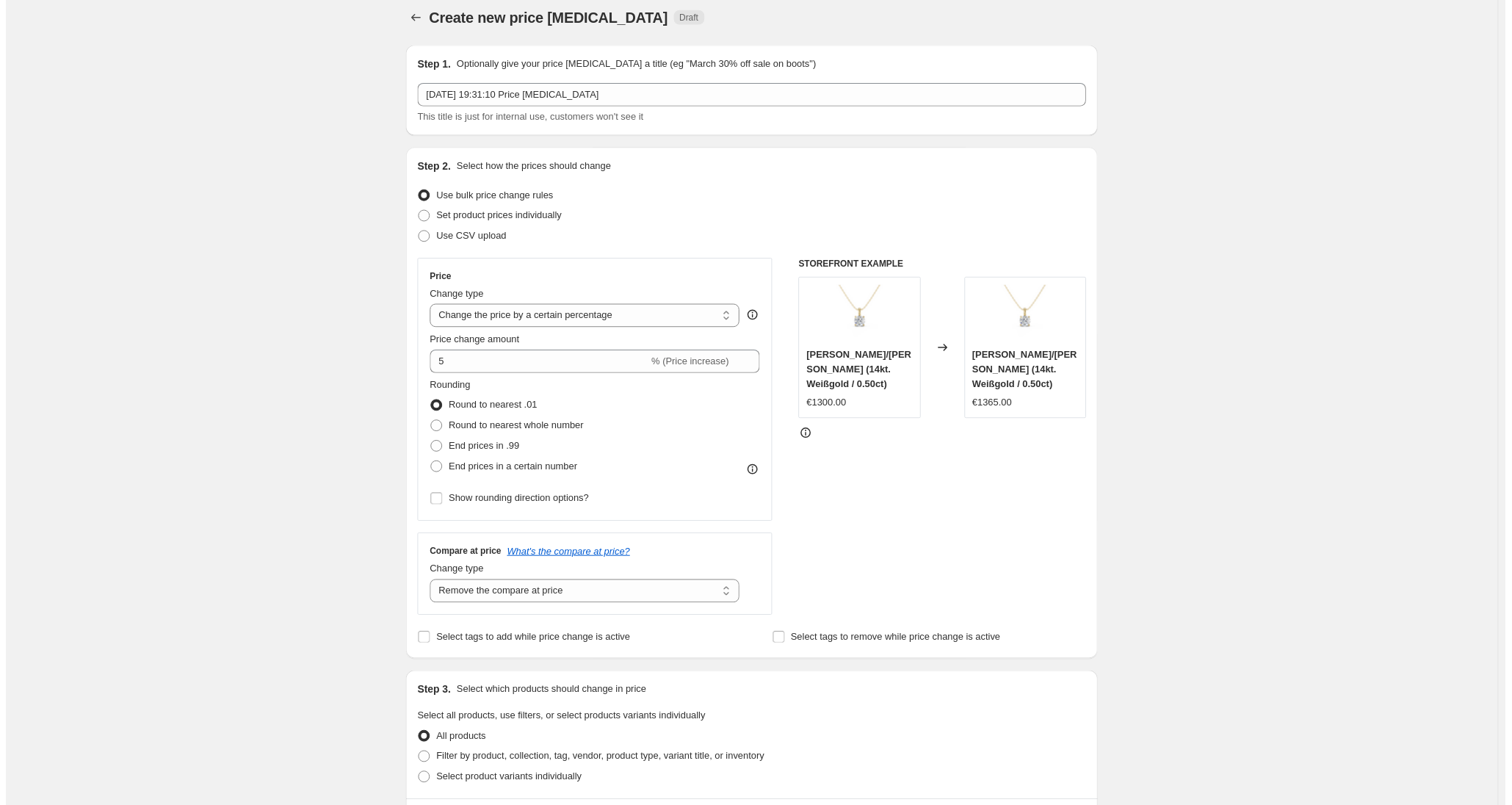
scroll to position [0, 0]
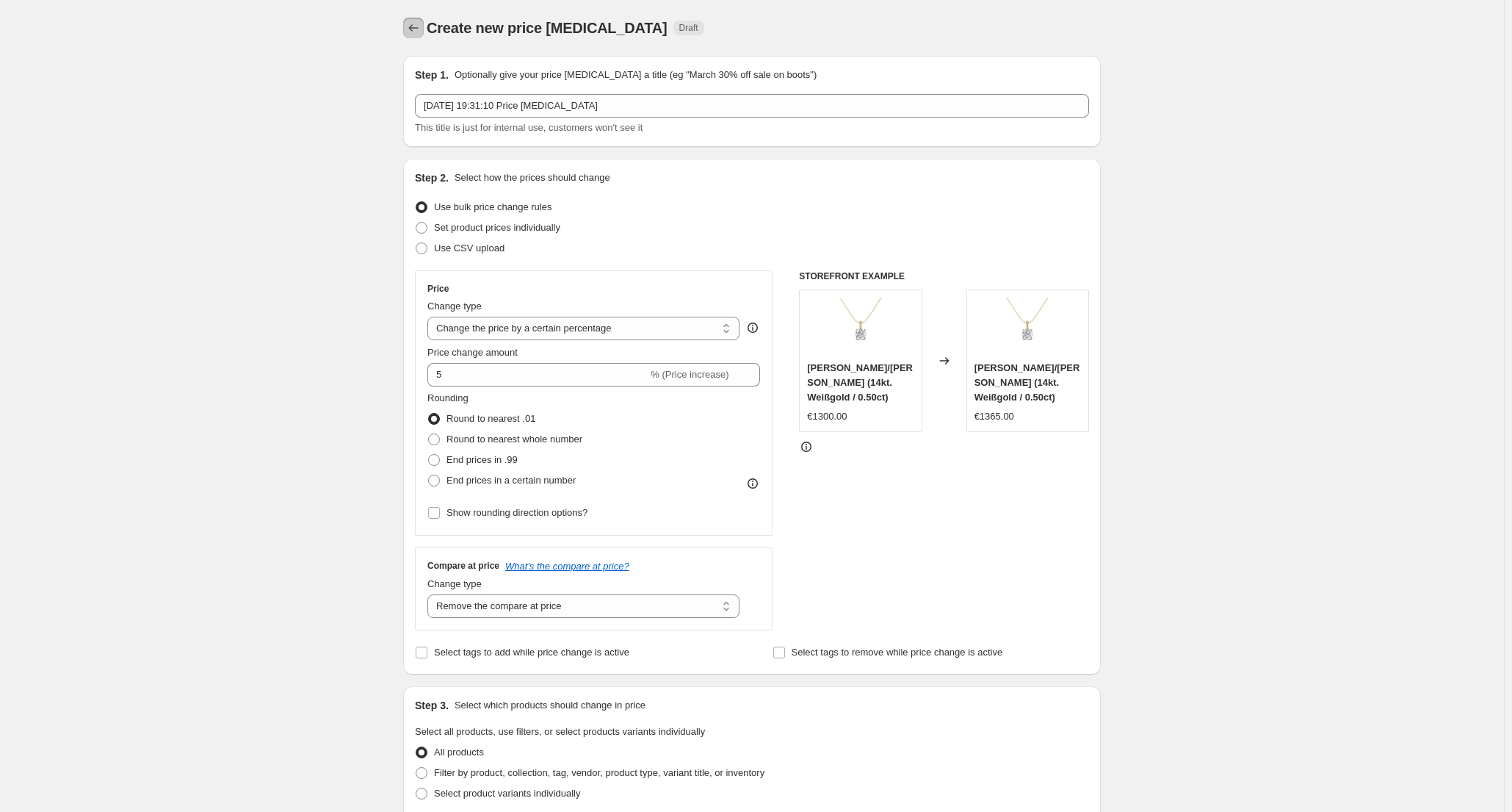
click at [416, 32] on icon "Price change jobs" at bounding box center [413, 28] width 15 height 15
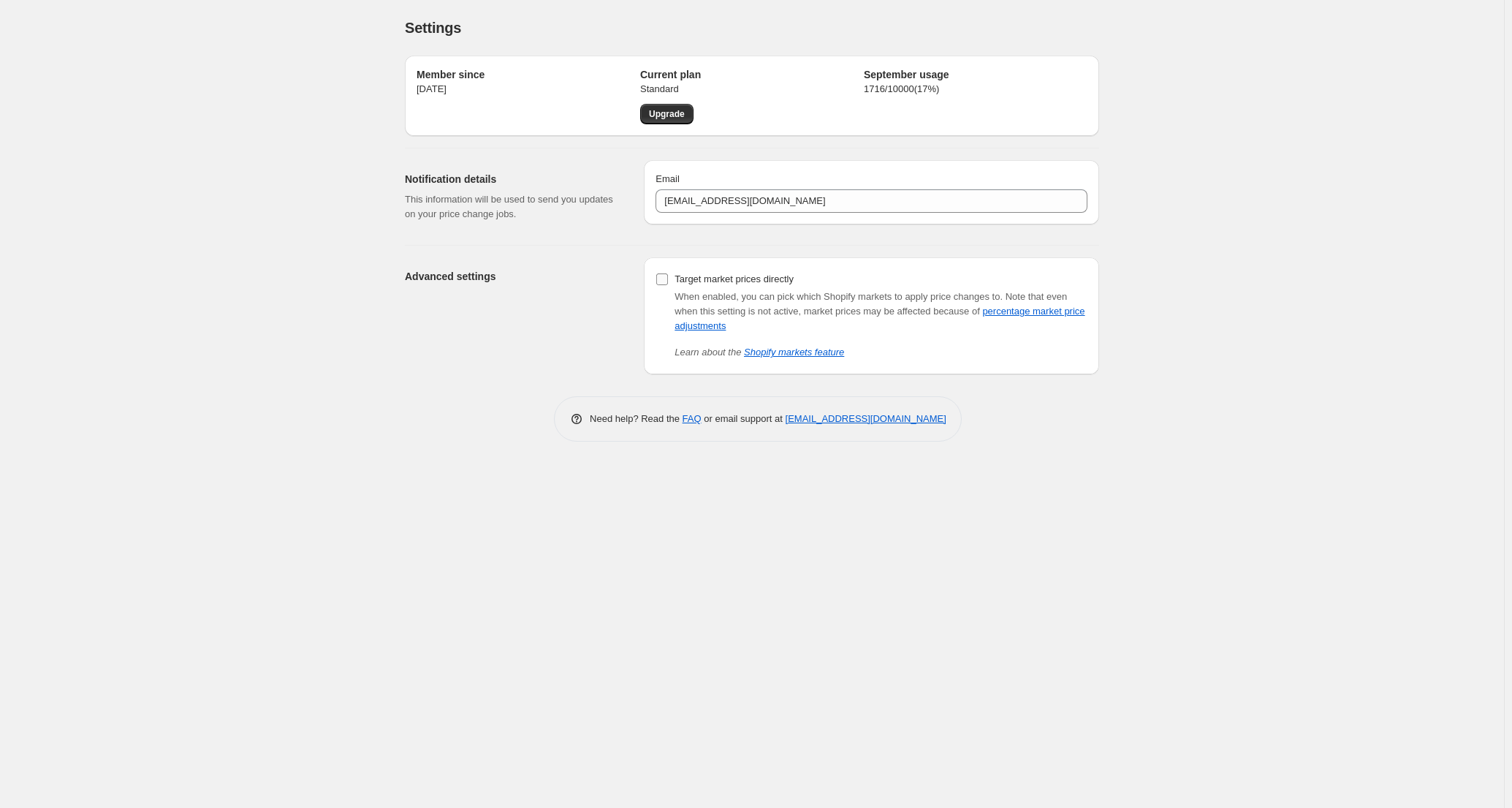
click at [698, 281] on span "Target market prices directly" at bounding box center [734, 279] width 119 height 11
click at [668, 281] on input "Target market prices directly" at bounding box center [662, 279] width 12 height 12
click at [697, 282] on span "Target market prices directly" at bounding box center [734, 279] width 119 height 11
click at [668, 282] on input "Target market prices directly" at bounding box center [662, 279] width 12 height 12
click at [683, 281] on span "Target market prices directly" at bounding box center [734, 279] width 119 height 11
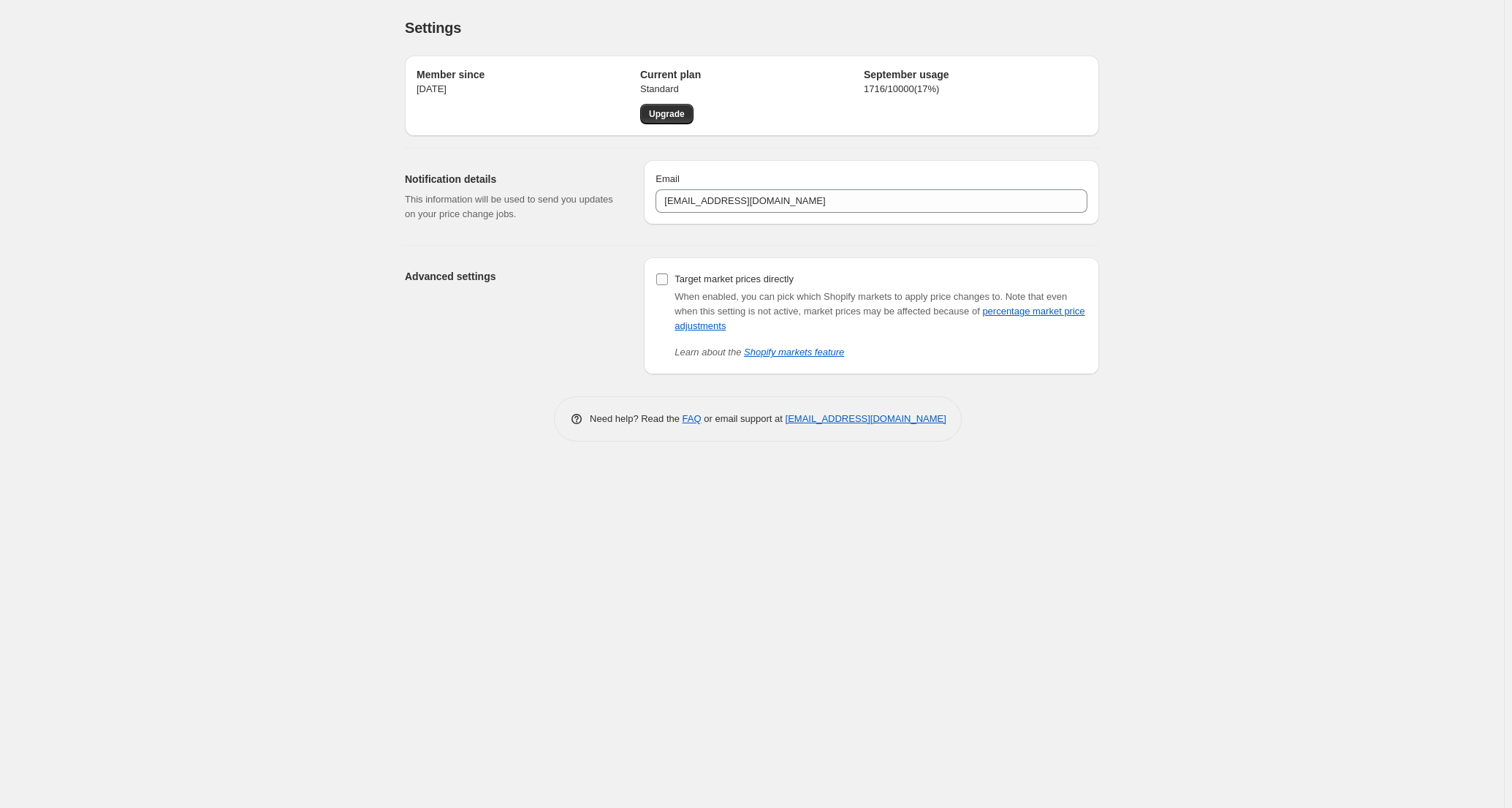
click at [668, 281] on input "Target market prices directly" at bounding box center [662, 279] width 12 height 12
checkbox input "true"
click at [520, 268] on div "Advanced settings" at bounding box center [518, 316] width 227 height 117
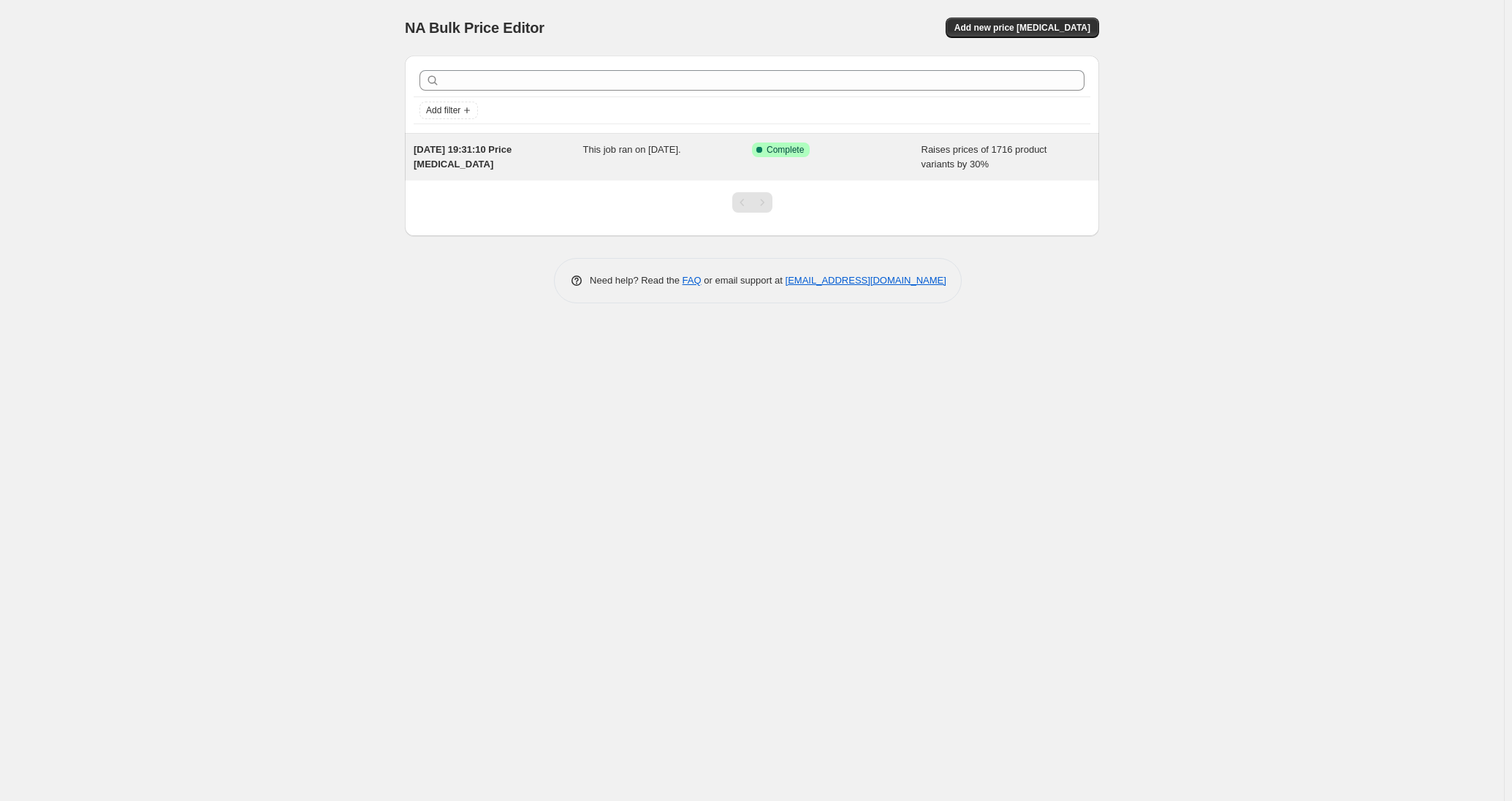
click at [549, 149] on div "10. Sept. 2025, 19:31:10 Price change job" at bounding box center [499, 157] width 169 height 29
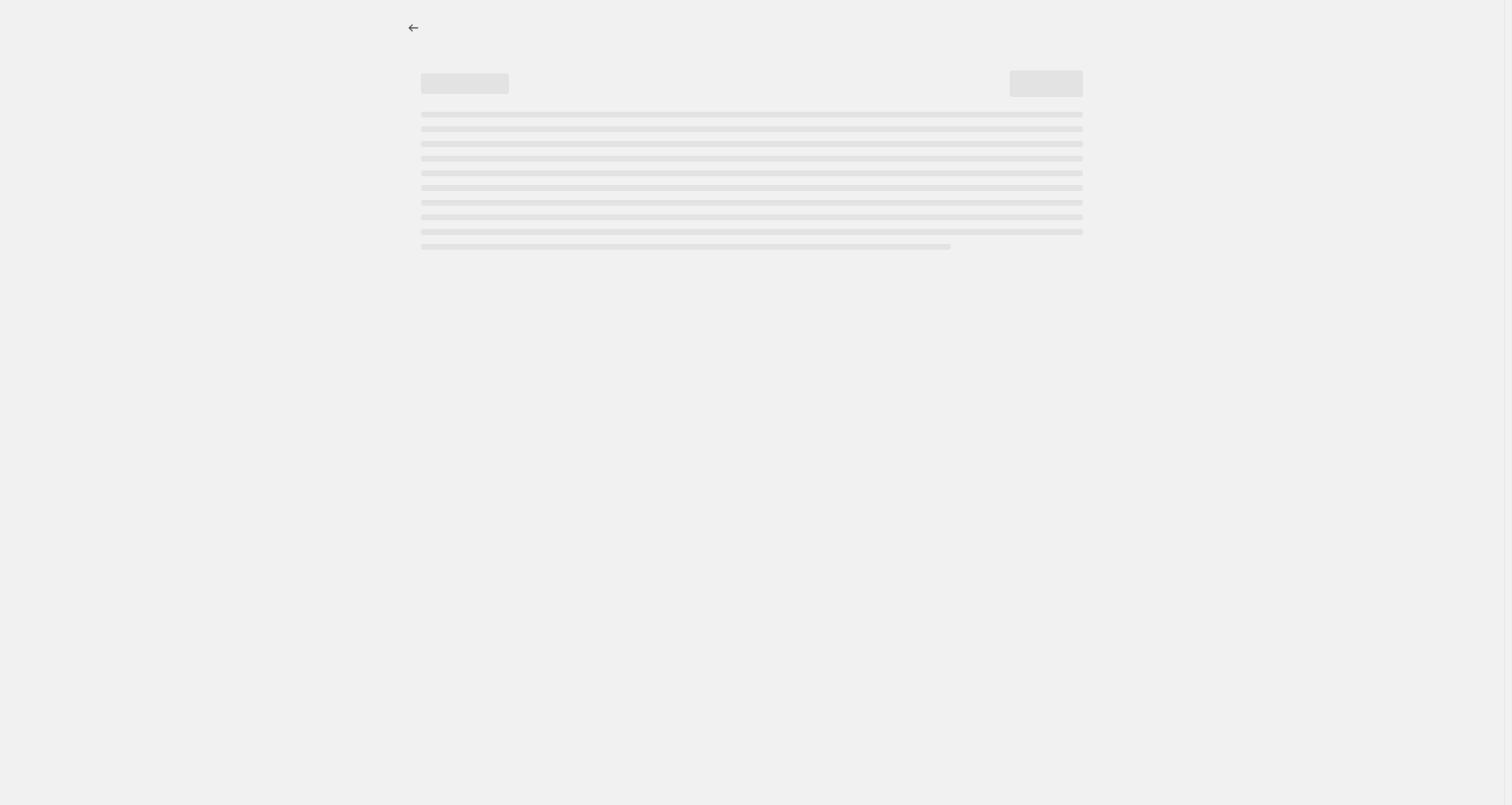
select select "percentage"
select select "remove"
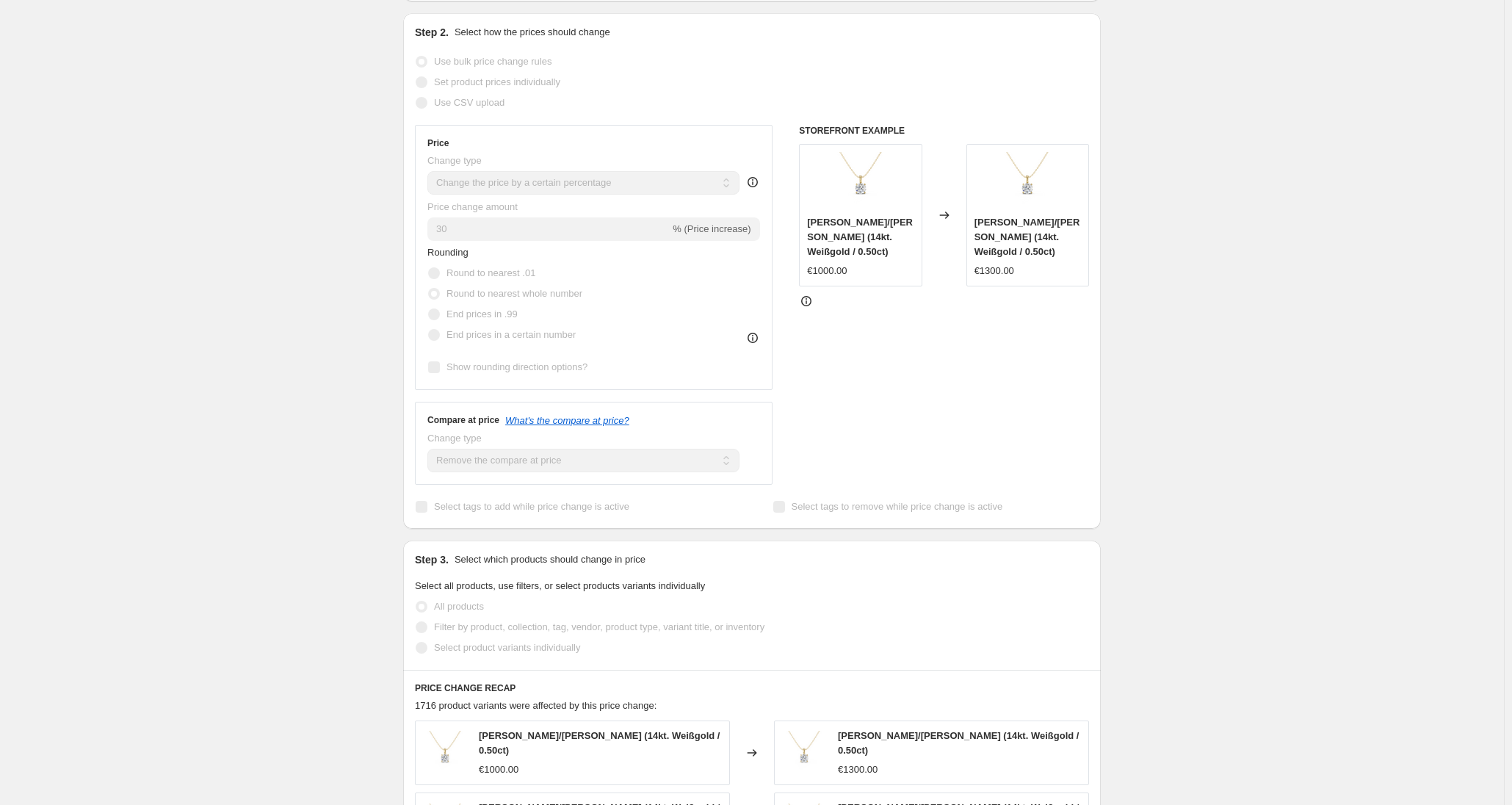
scroll to position [294, 0]
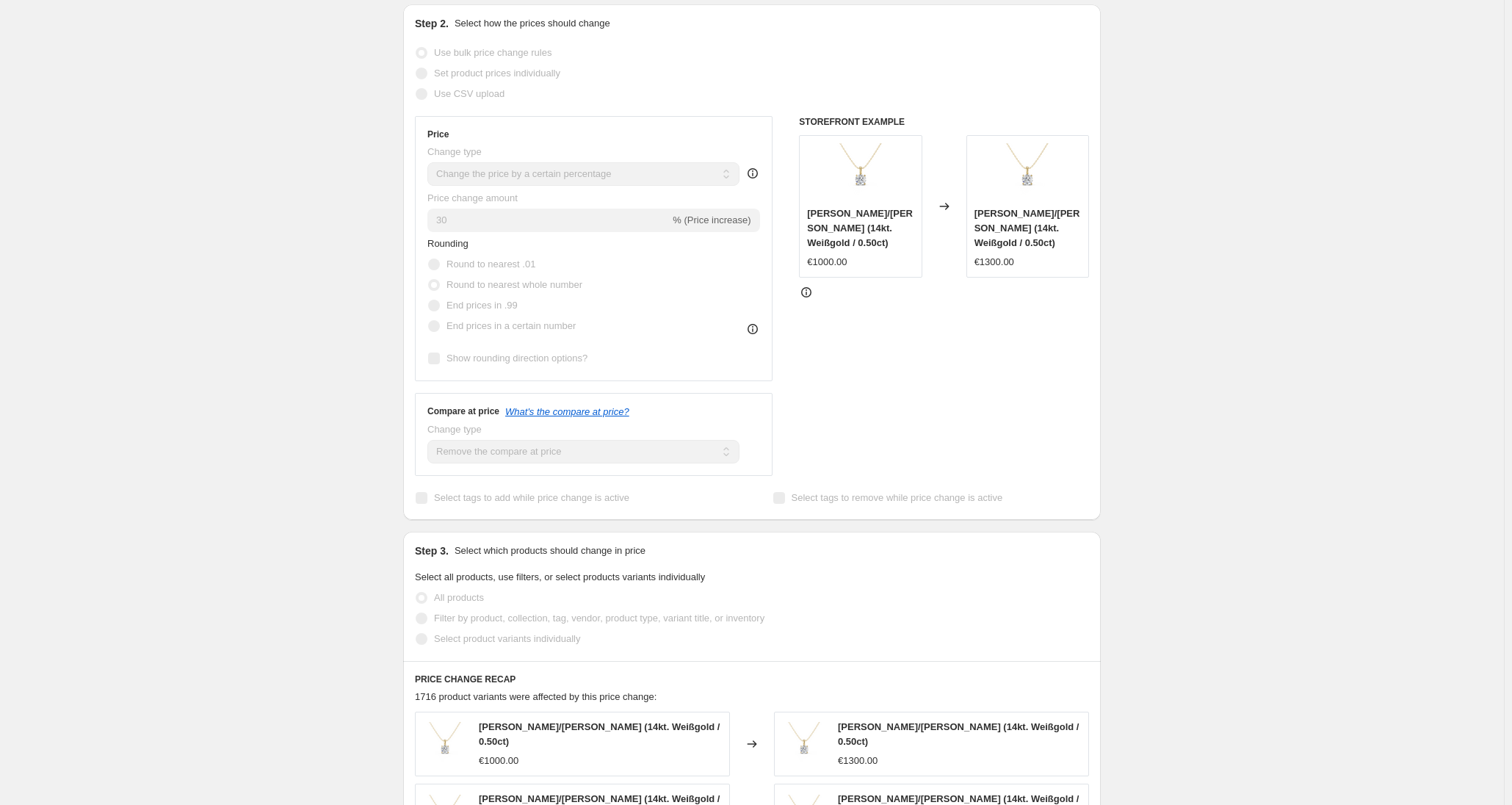
click at [805, 292] on icon at bounding box center [806, 292] width 15 height 15
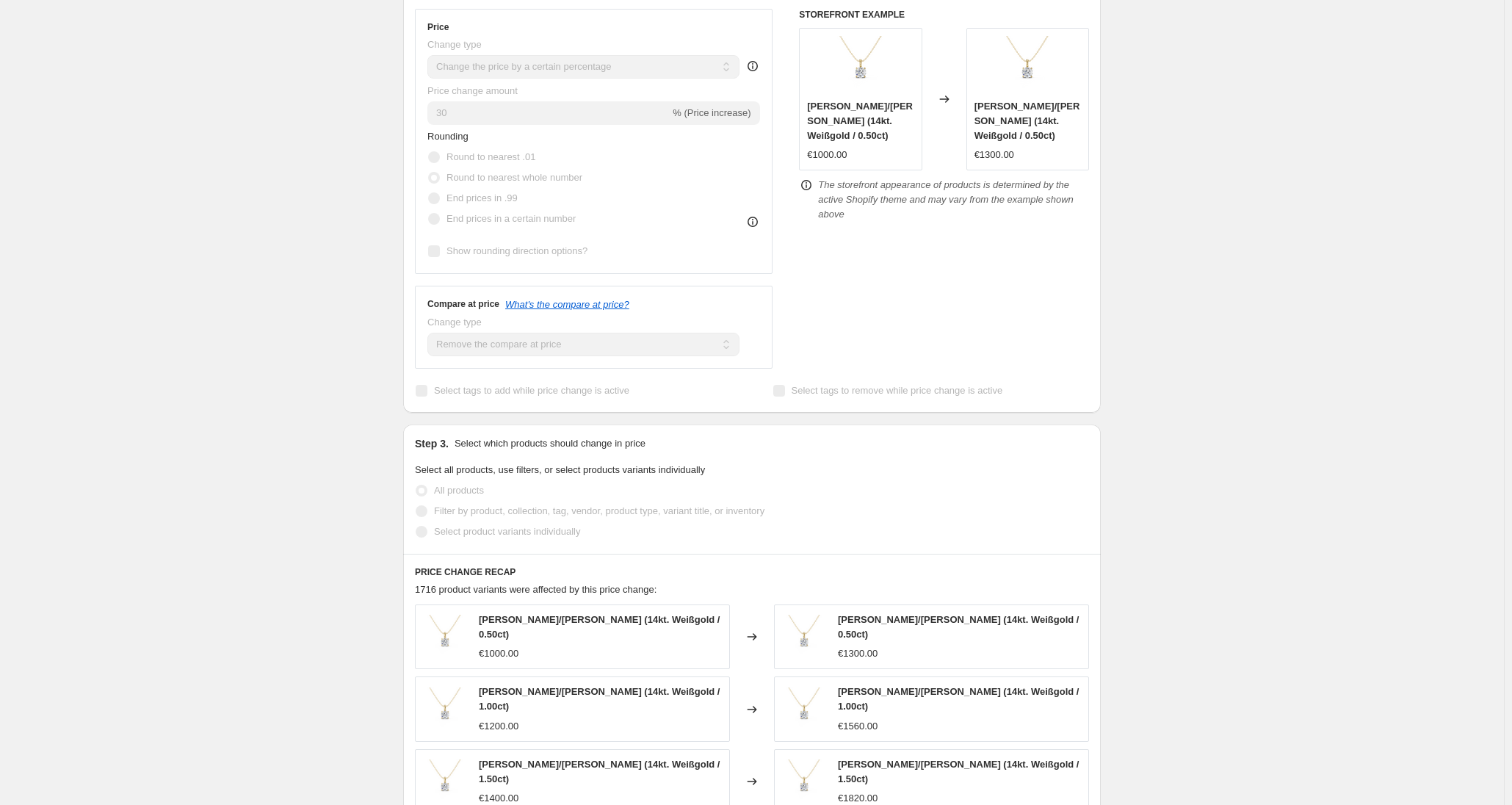
scroll to position [367, 0]
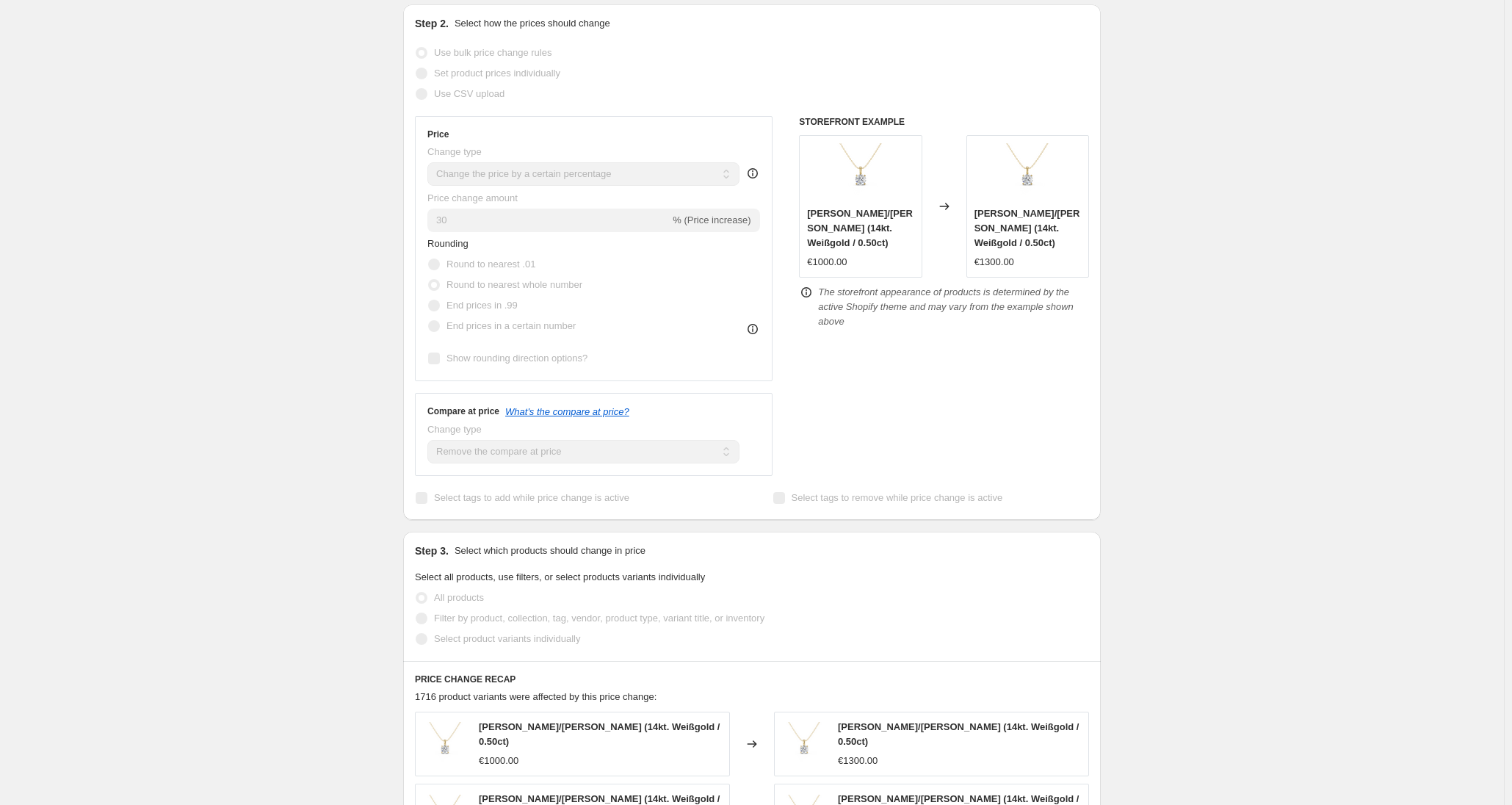
drag, startPoint x: 536, startPoint y: 135, endPoint x: 332, endPoint y: 142, distance: 204.1
click at [332, 142] on div "10. Sept. 2025, 19:31:10 Price change job. This page is ready 10. Sept. 2025, 1…" at bounding box center [752, 547] width 1504 height 1681
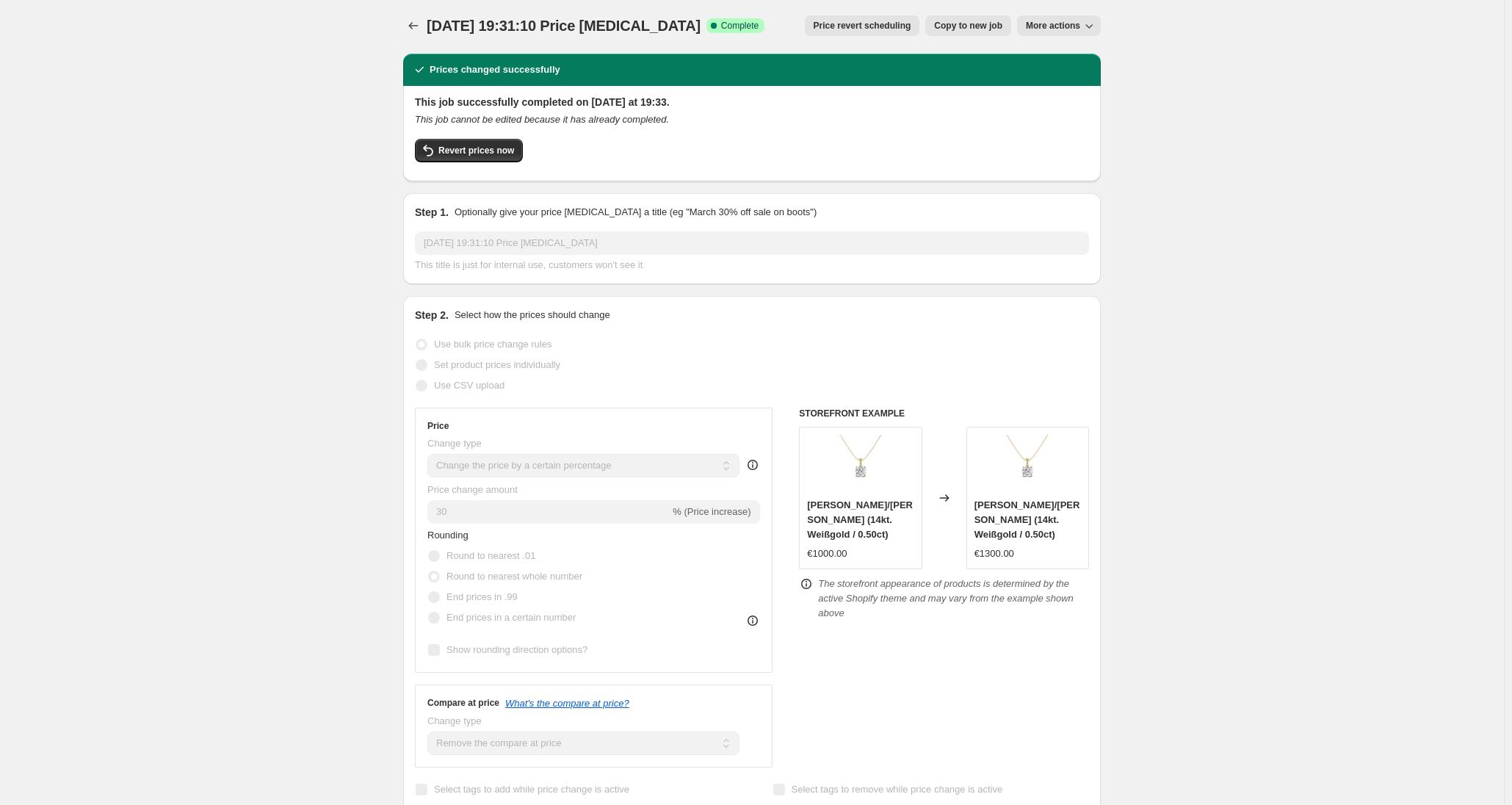
scroll to position [0, 0]
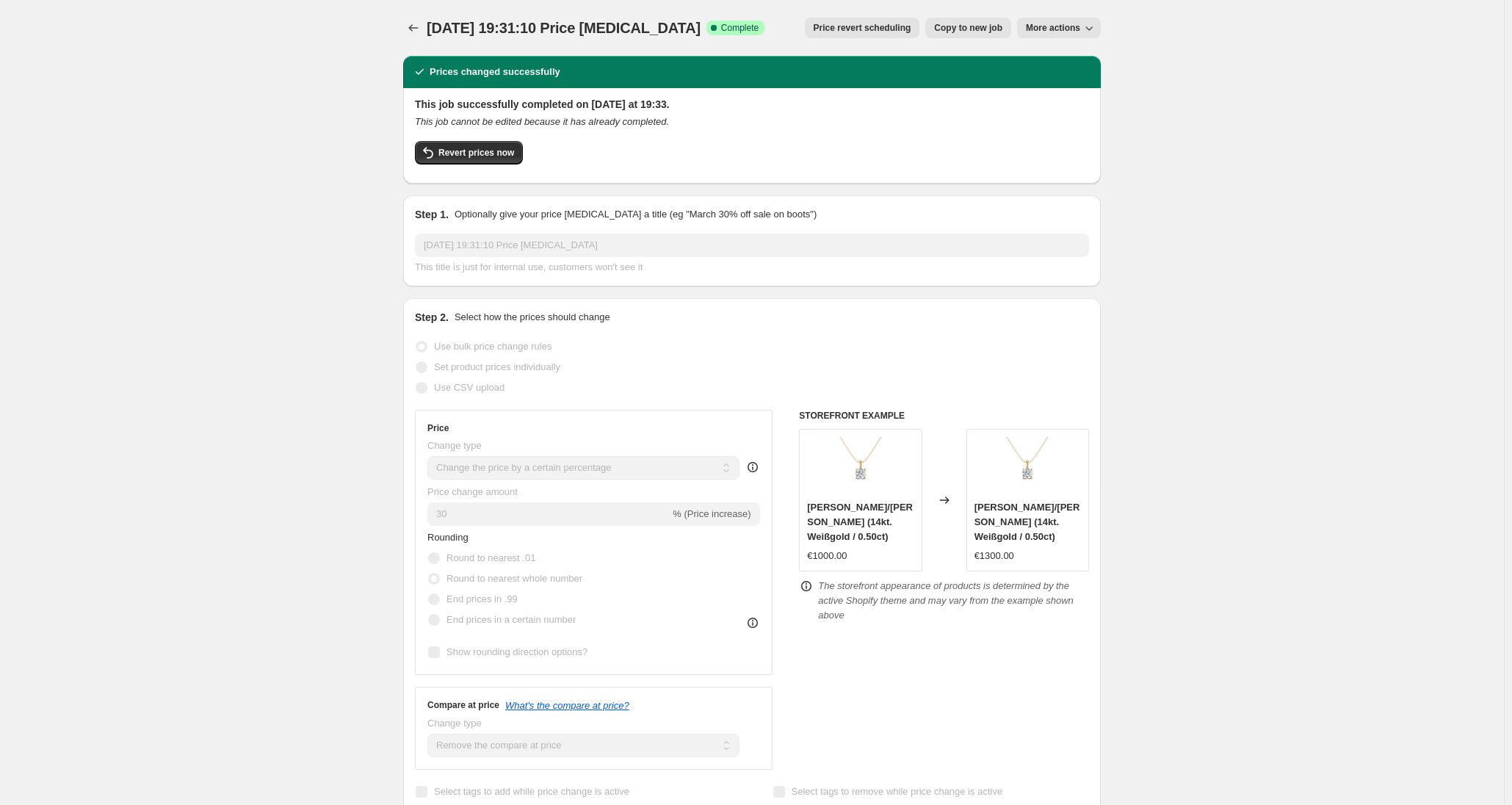
click at [1061, 29] on span "More actions" at bounding box center [1053, 27] width 54 height 12
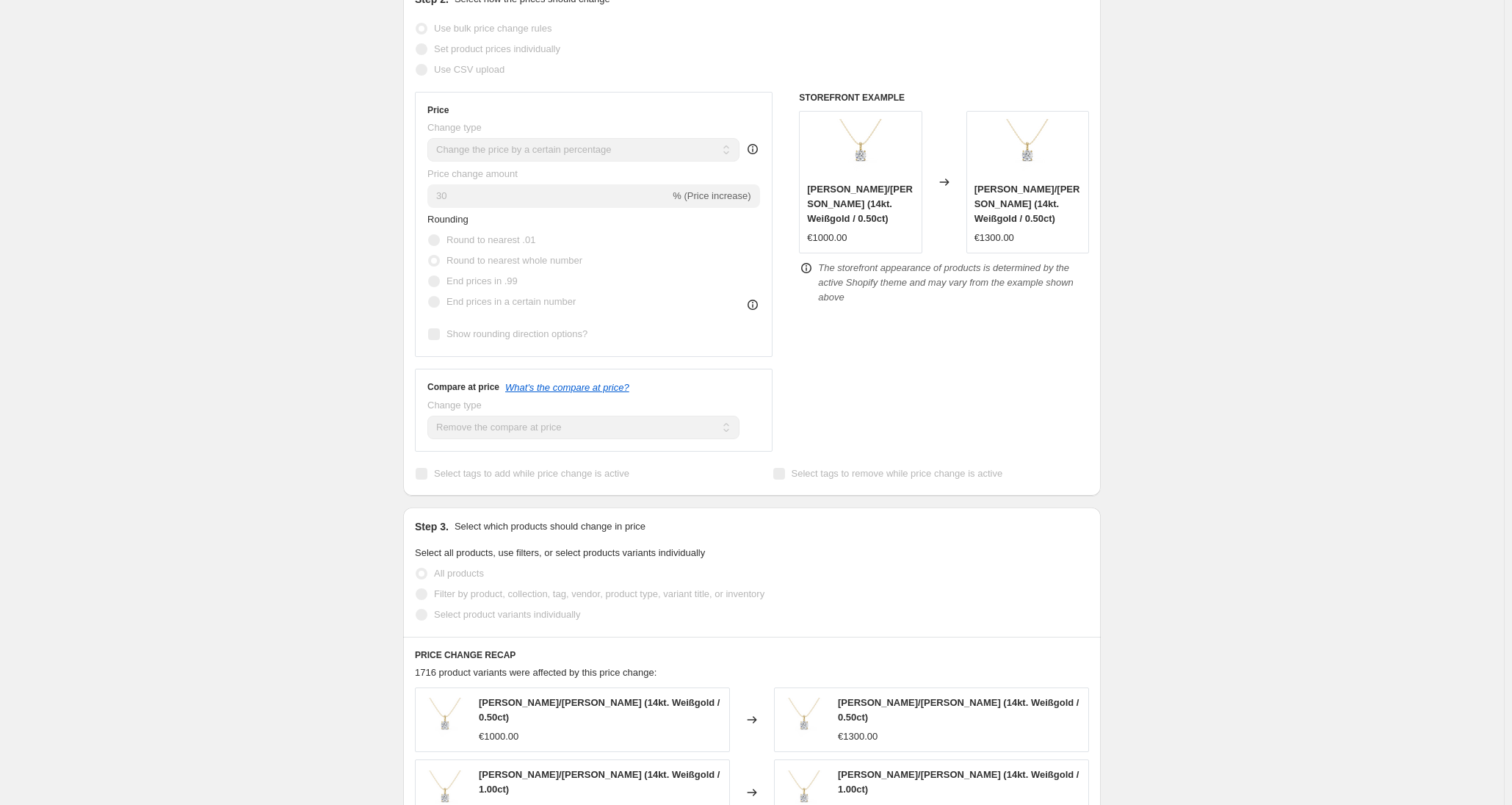
scroll to position [367, 0]
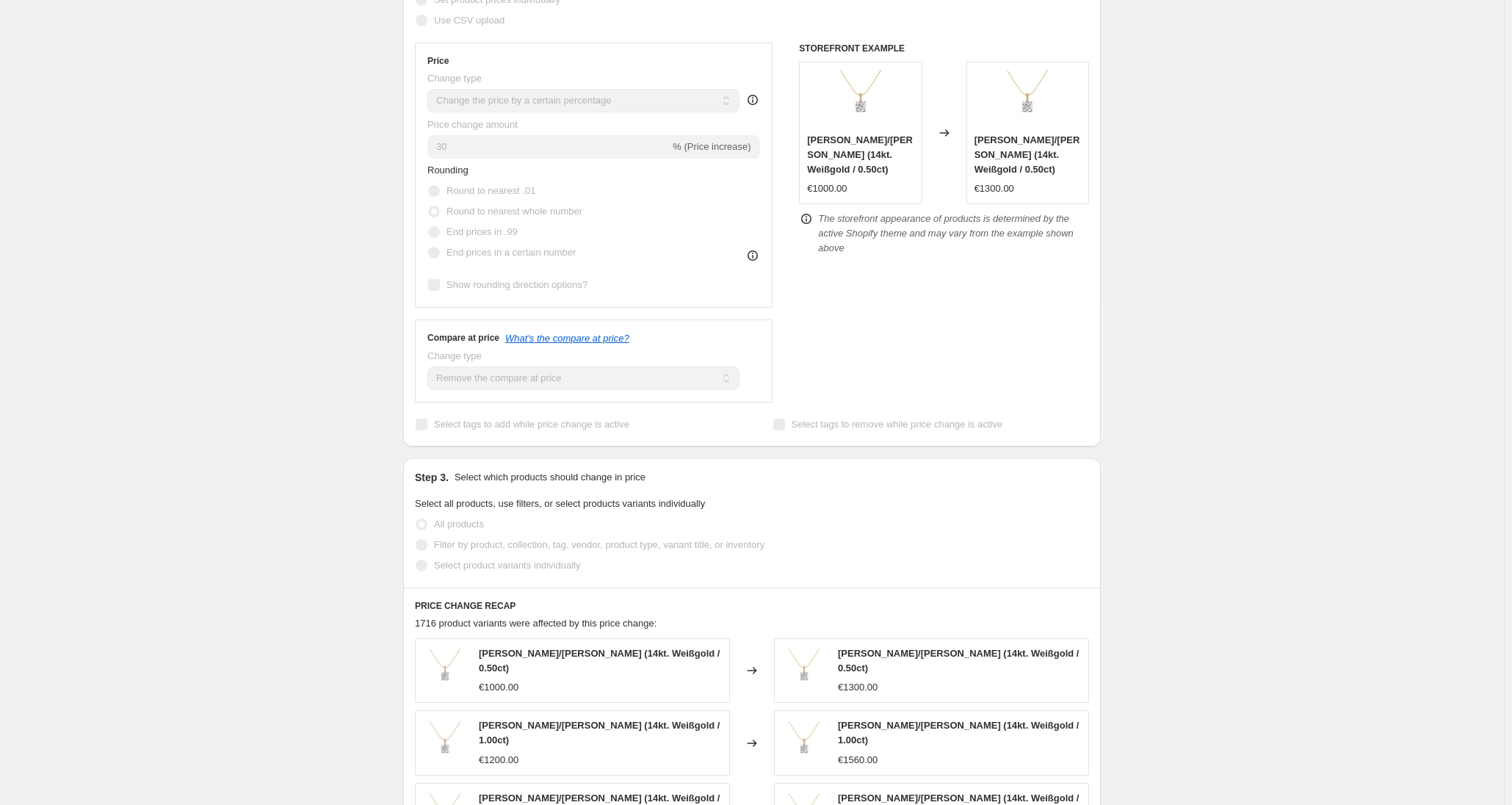
click at [753, 95] on icon at bounding box center [752, 100] width 15 height 15
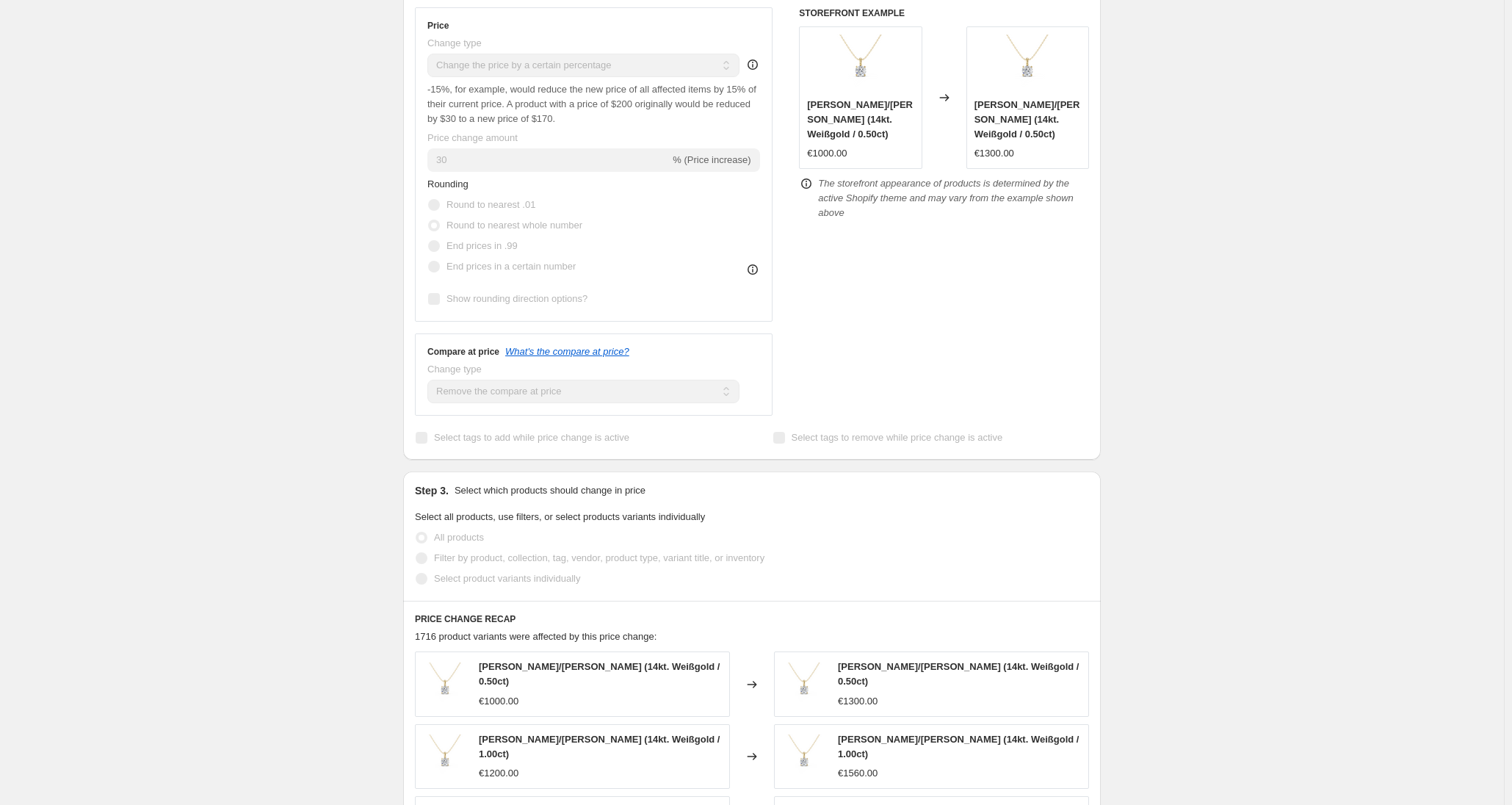
scroll to position [441, 0]
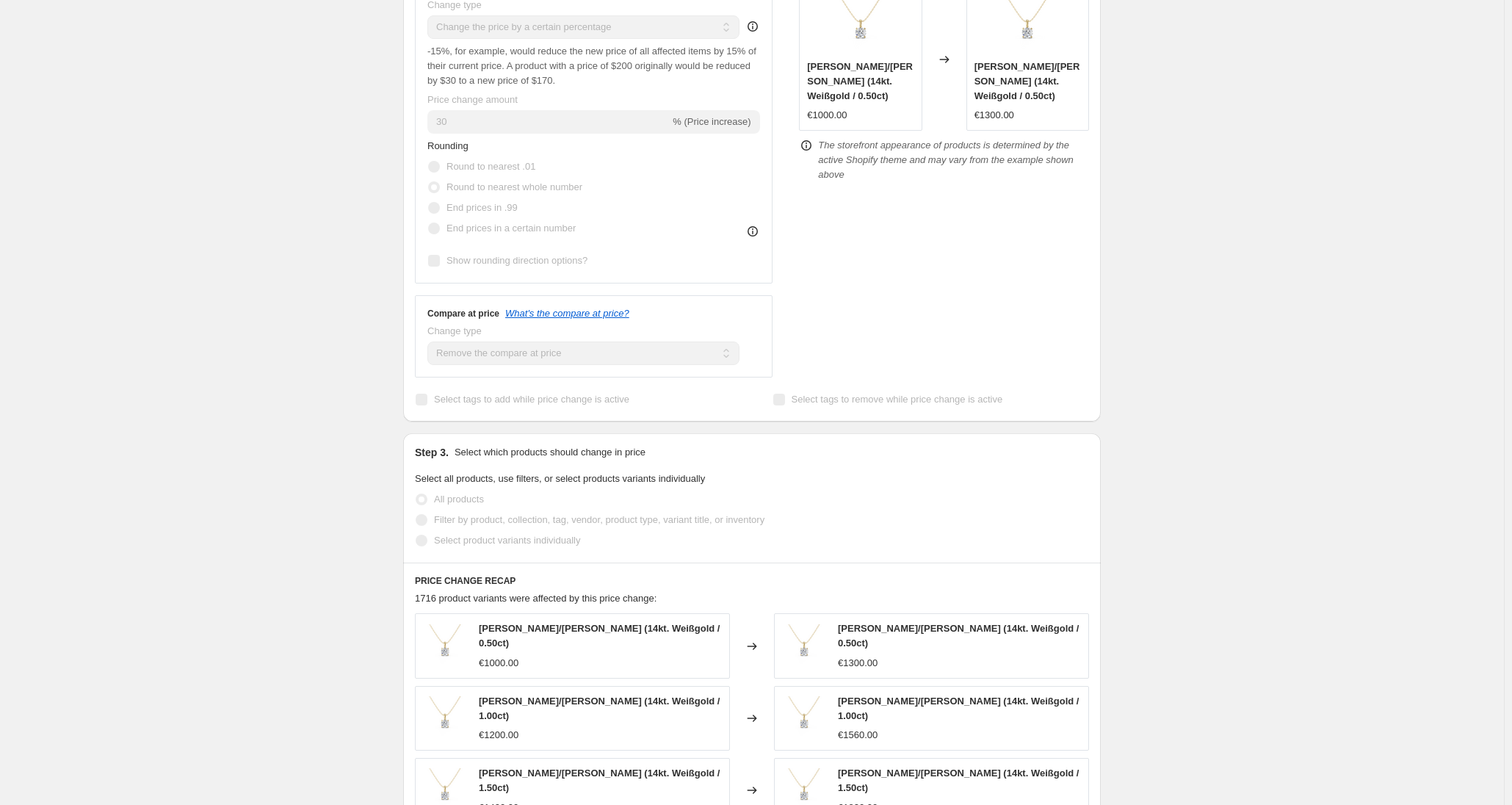
click at [756, 238] on icon at bounding box center [752, 231] width 15 height 15
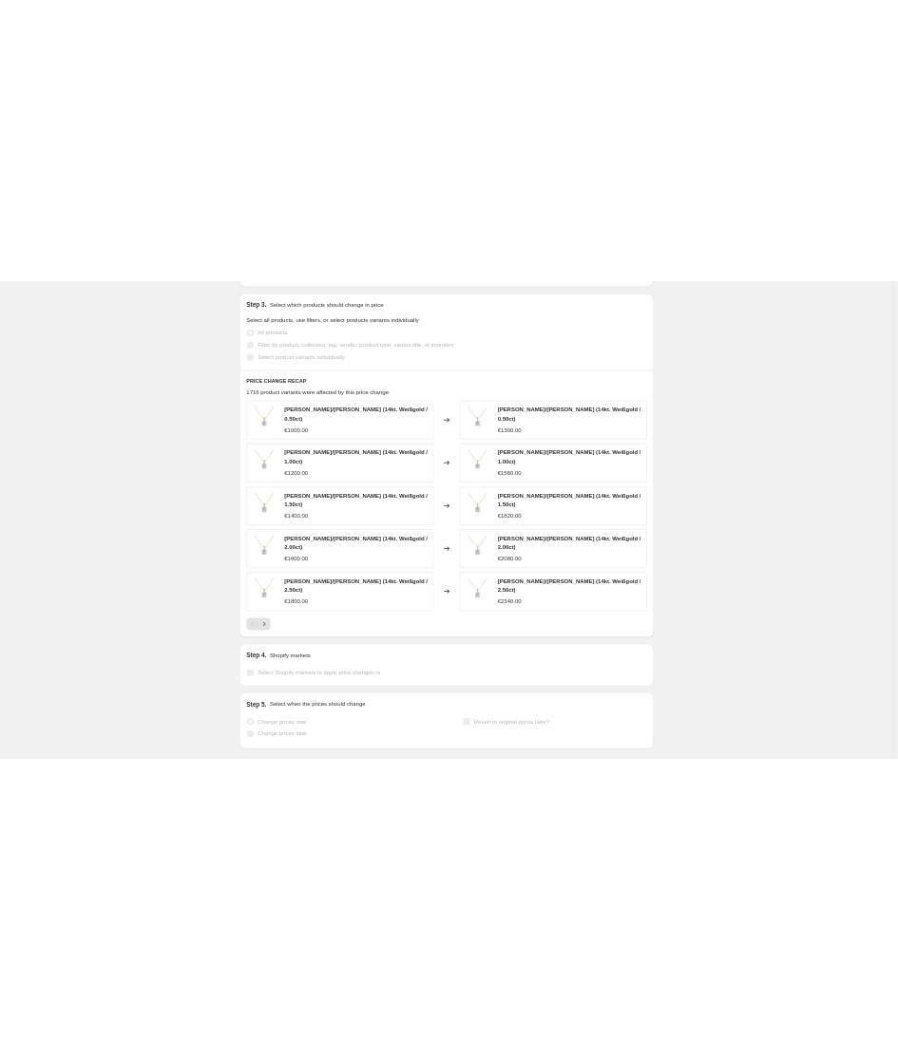
scroll to position [1191, 0]
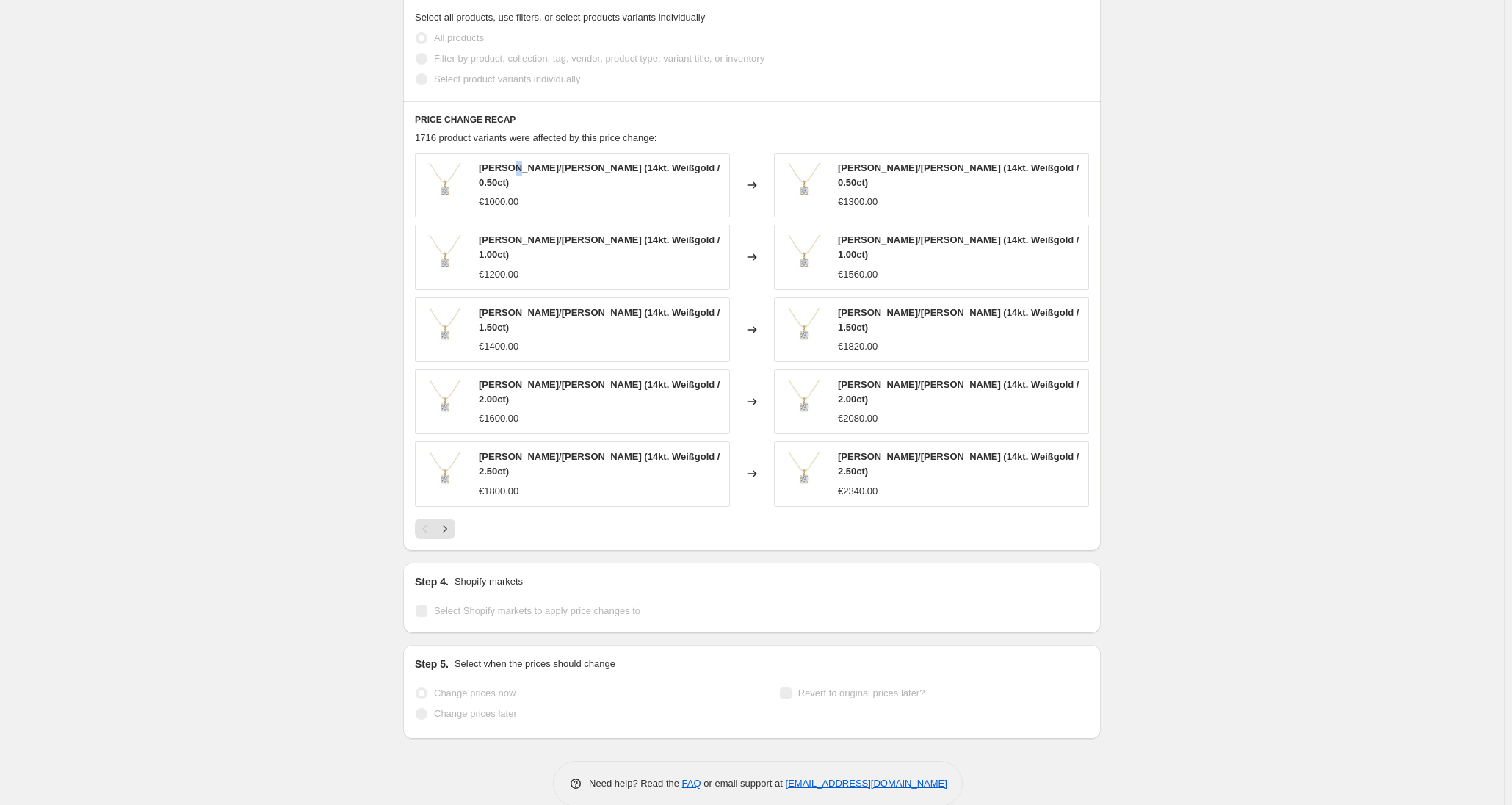
click at [519, 175] on span "CELINE - Halskette/Collier (14kt. Weißgold / 0.50ct)" at bounding box center [599, 175] width 241 height 26
drag, startPoint x: 523, startPoint y: 172, endPoint x: 472, endPoint y: 177, distance: 51.2
click at [472, 177] on div "CELINE - Halskette/Collier (14kt. Weißgold / 0.50ct) €1000.00" at bounding box center [573, 186] width 315 height 65
copy div "CELINE -"
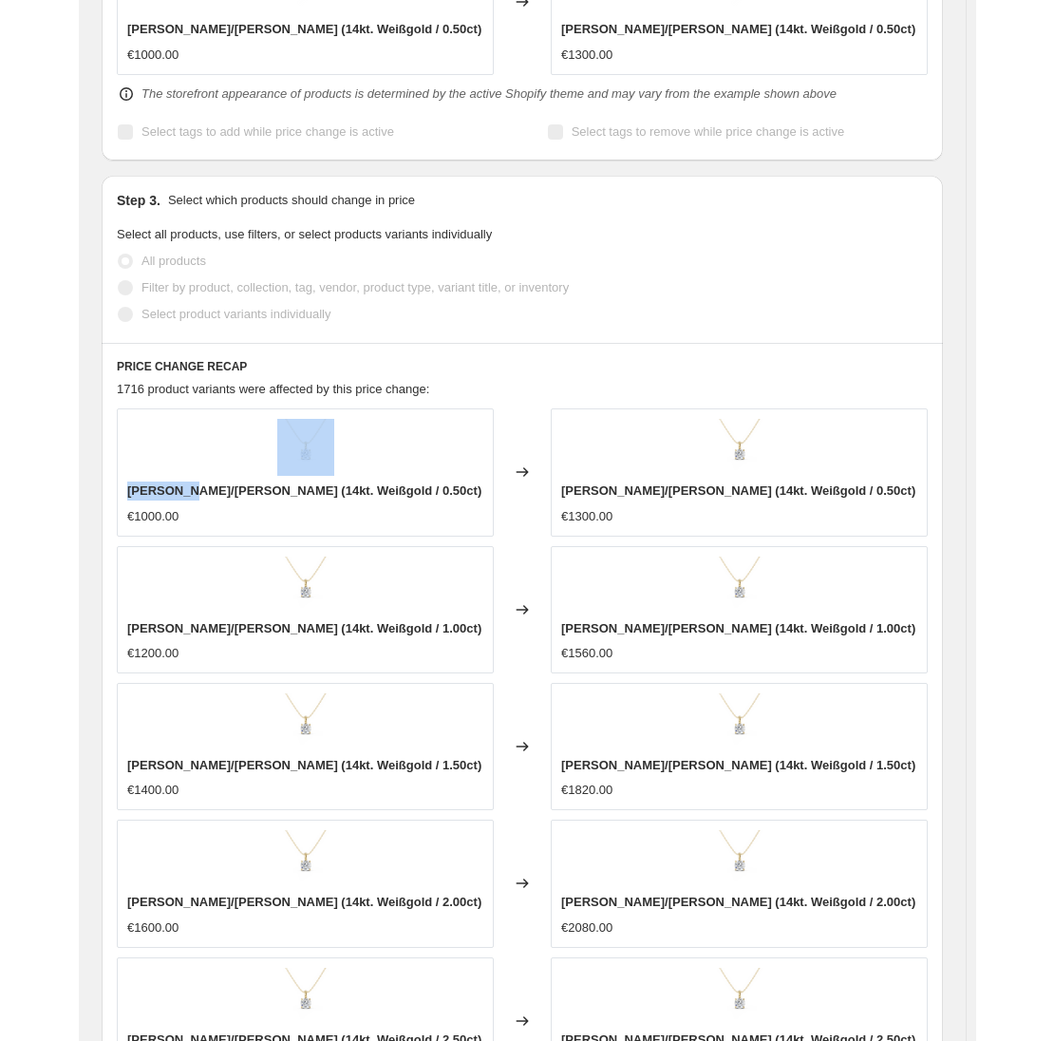
scroll to position [1157, 0]
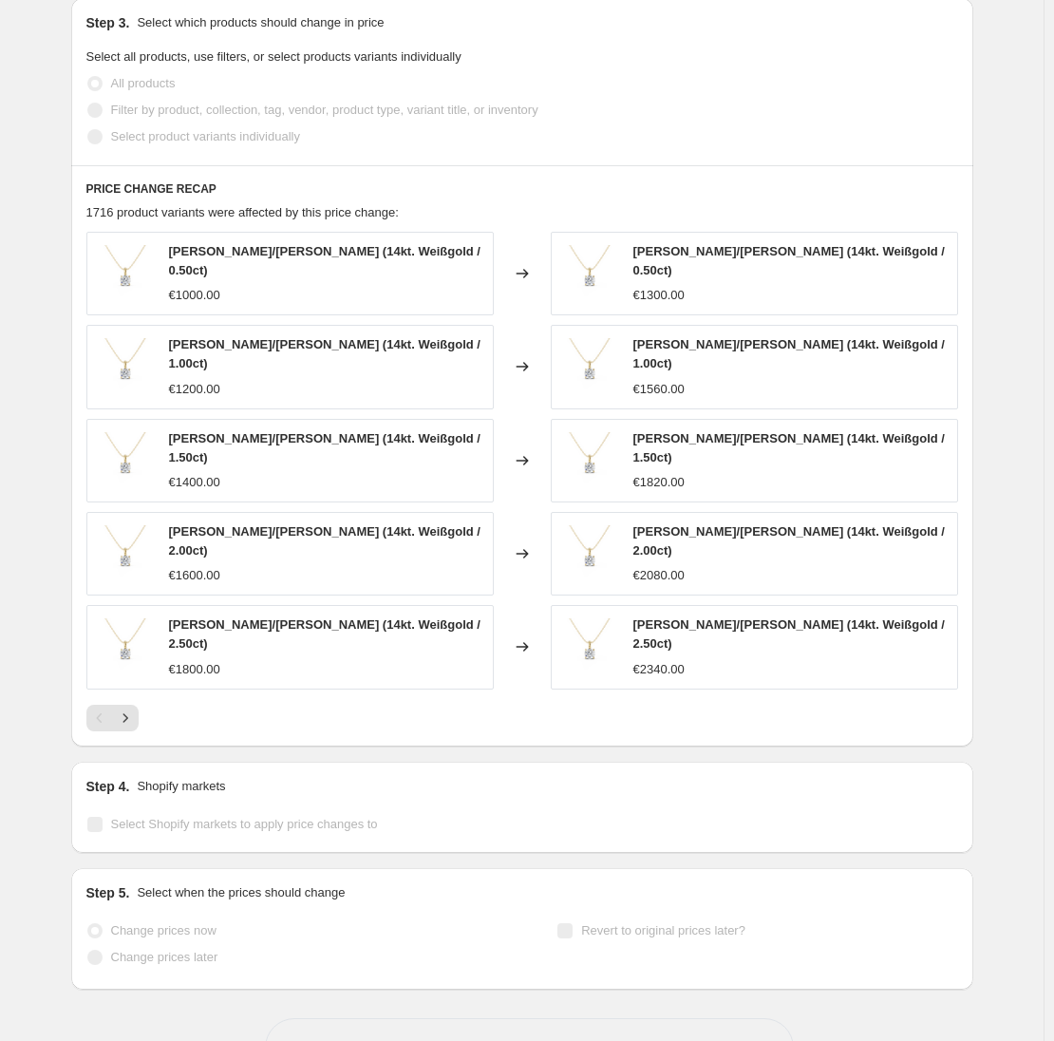
click at [651, 155] on div "Step 3. Select which products should change in price Select all products, use f…" at bounding box center [522, 81] width 902 height 167
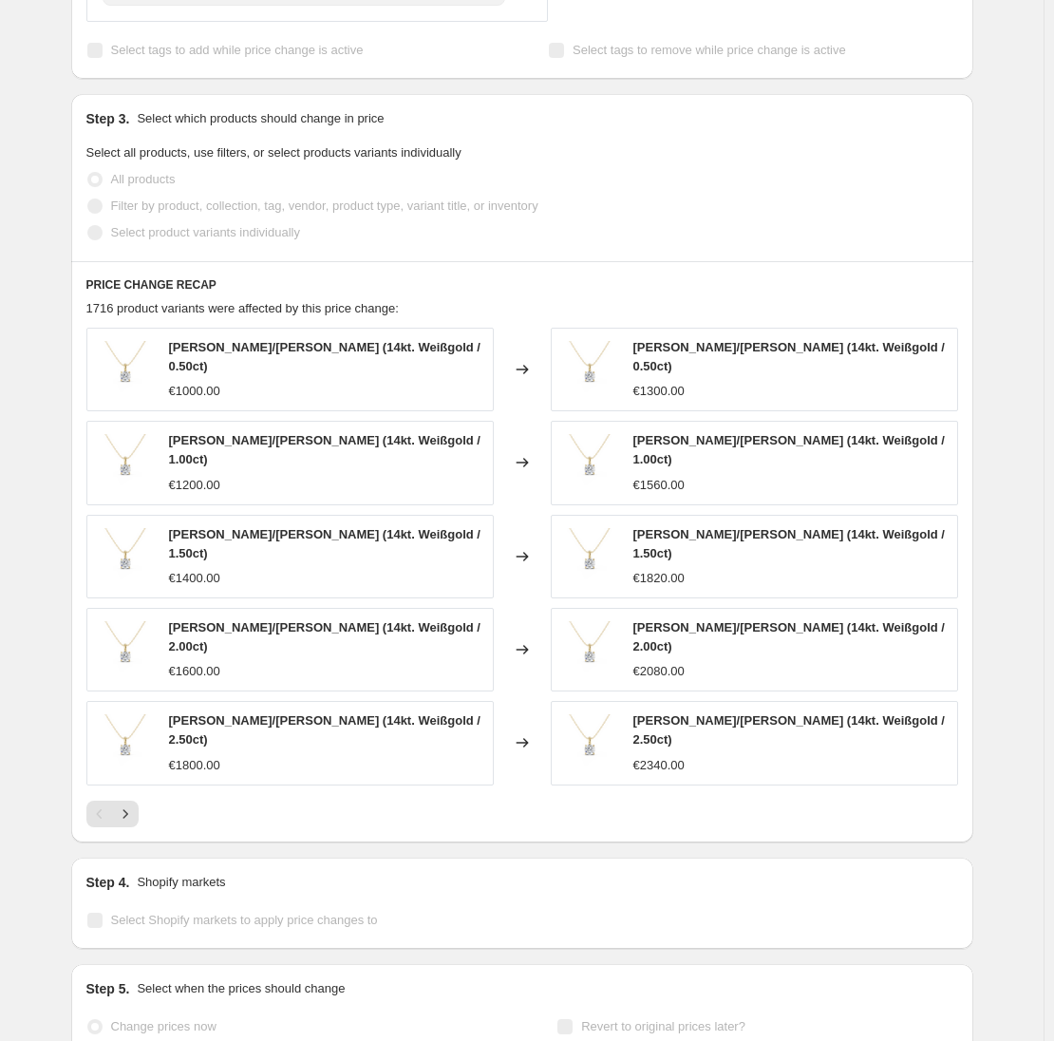
scroll to position [1062, 0]
click at [771, 164] on fieldset "Select all products, use filters, or select products variants individually All …" at bounding box center [522, 193] width 872 height 103
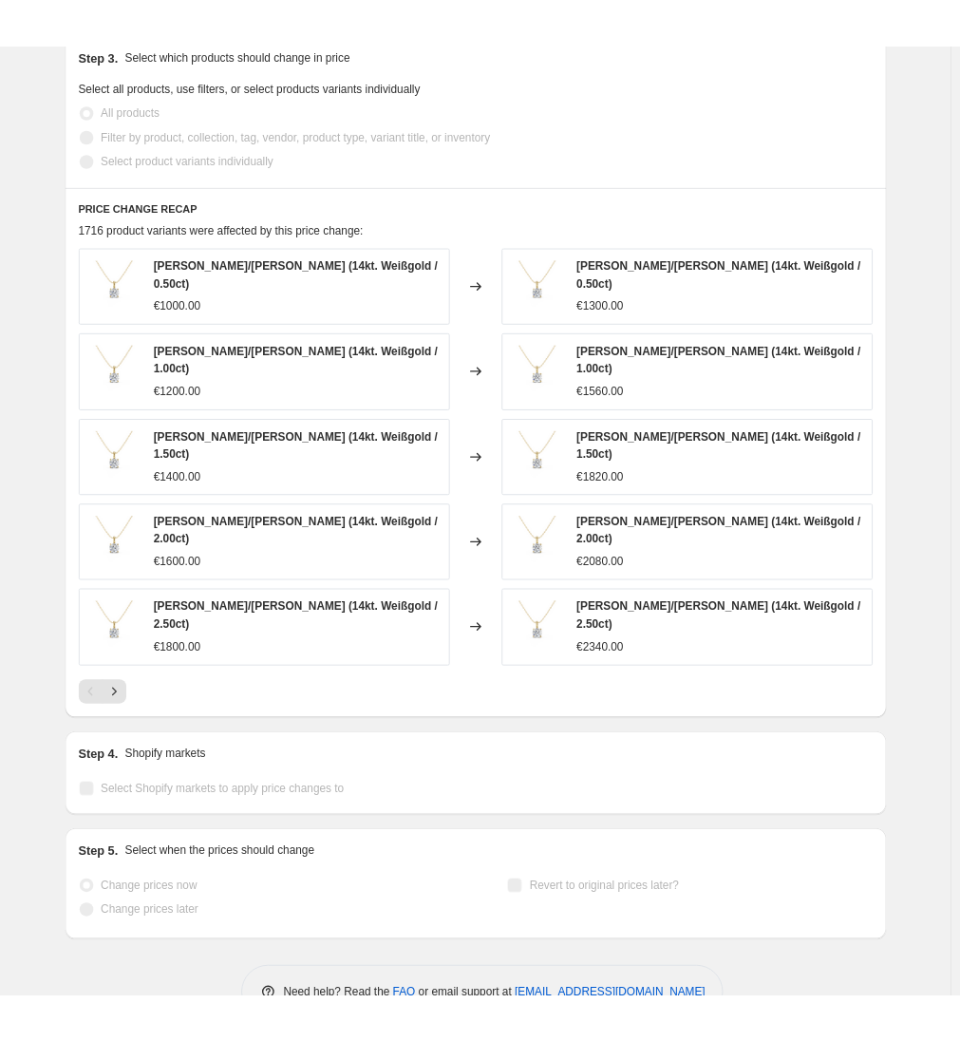
scroll to position [1191, 0]
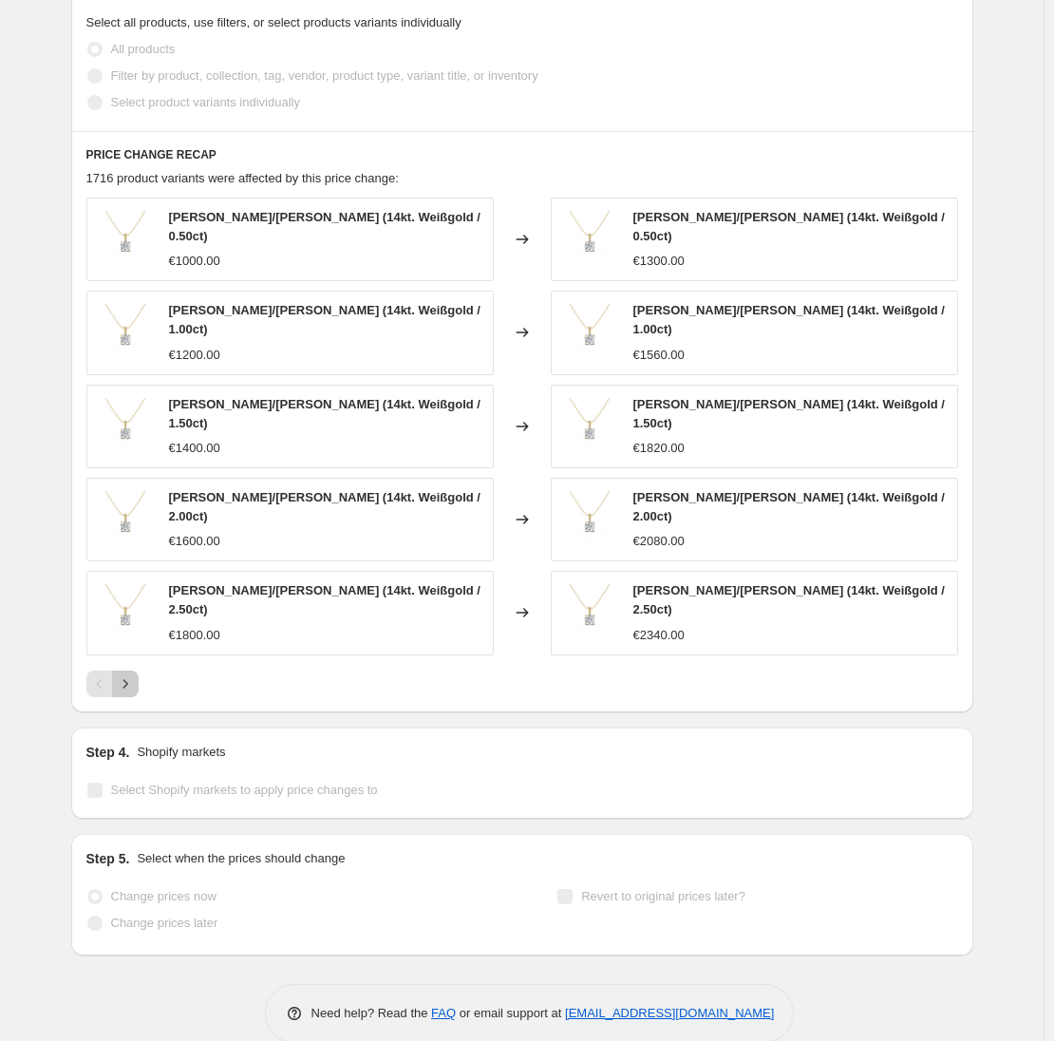
click at [134, 674] on icon "Next" at bounding box center [125, 683] width 19 height 19
click at [127, 679] on icon "Next" at bounding box center [125, 683] width 5 height 9
click at [128, 674] on icon "Next" at bounding box center [125, 683] width 19 height 19
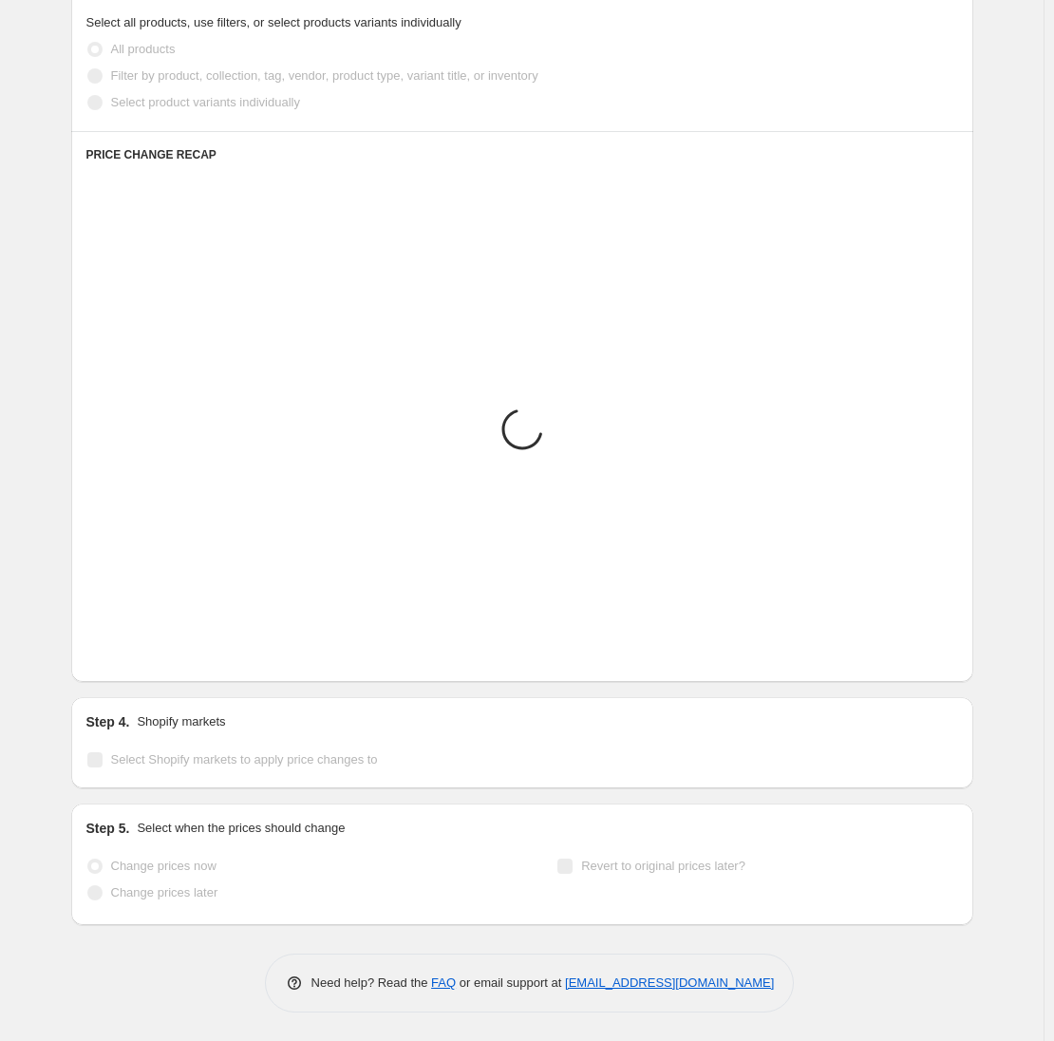
click at [128, 660] on icon "Next" at bounding box center [125, 653] width 19 height 19
click at [125, 661] on icon "Next" at bounding box center [125, 653] width 19 height 19
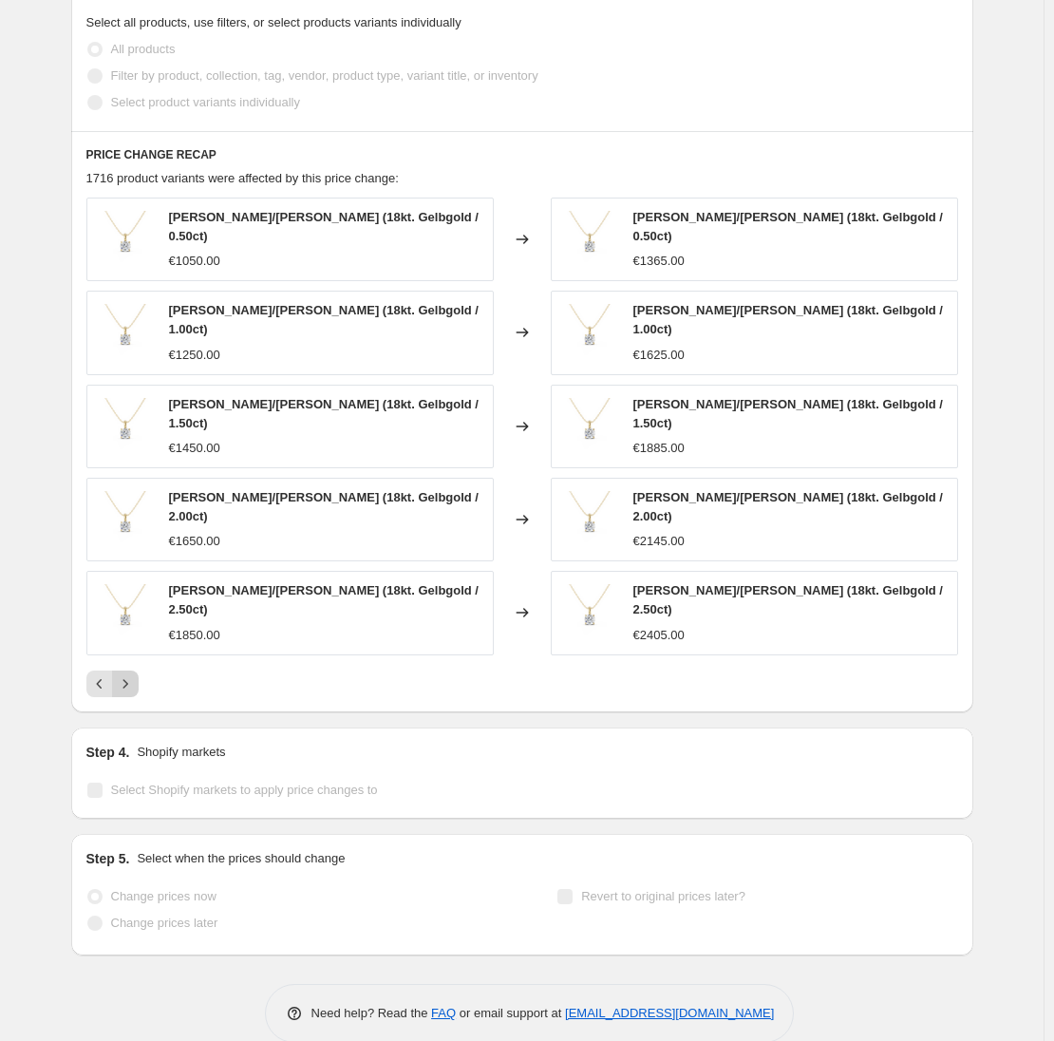
click at [125, 674] on icon "Next" at bounding box center [125, 683] width 19 height 19
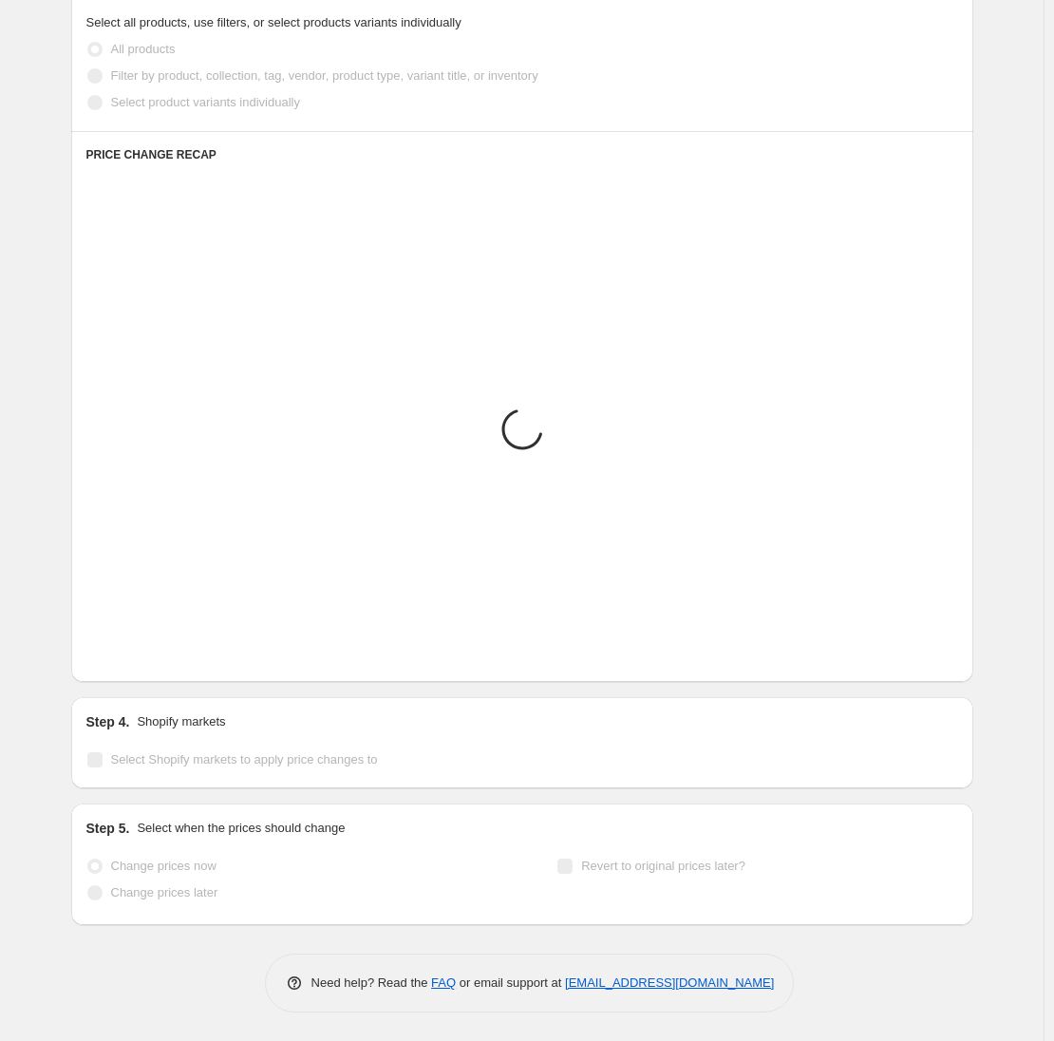
click at [125, 661] on icon "Next" at bounding box center [125, 653] width 19 height 19
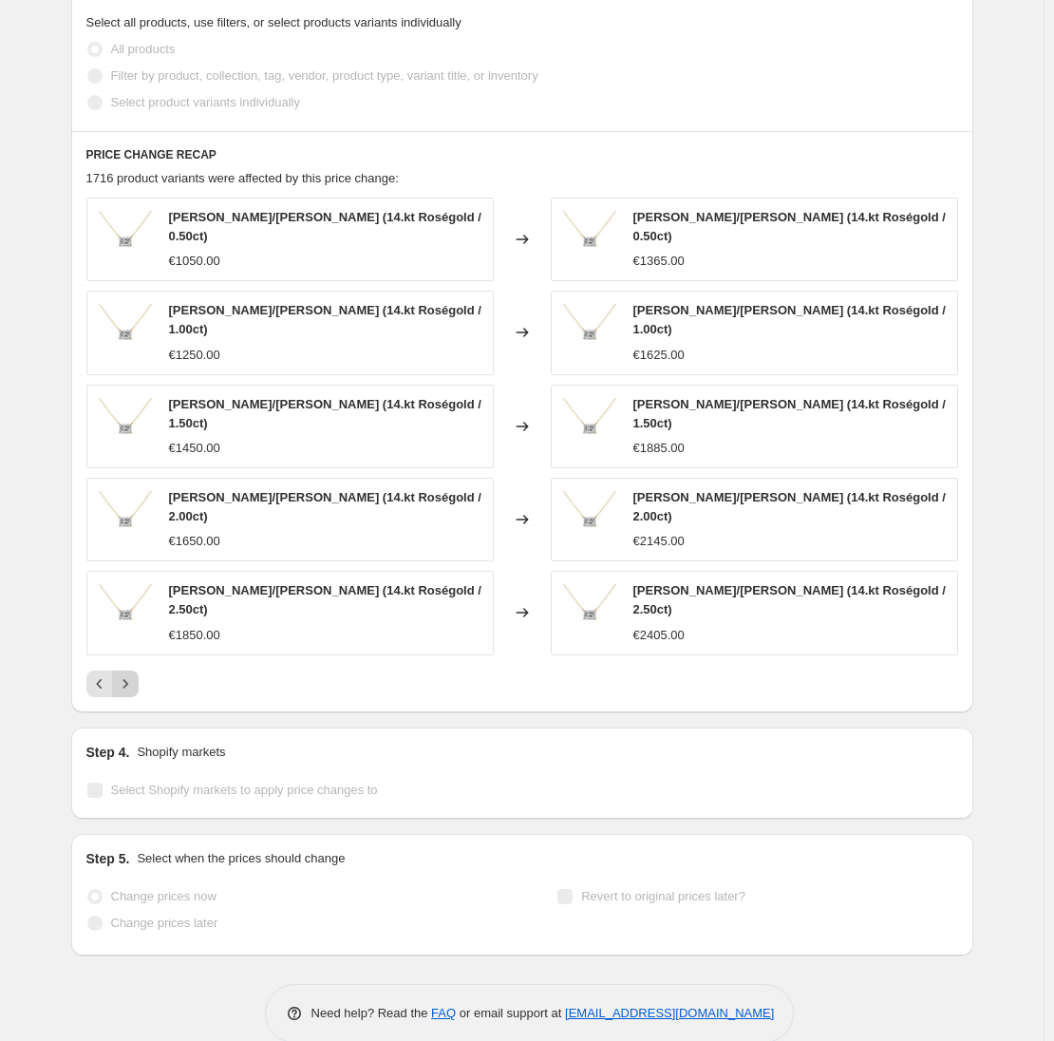
click at [125, 674] on icon "Next" at bounding box center [125, 683] width 19 height 19
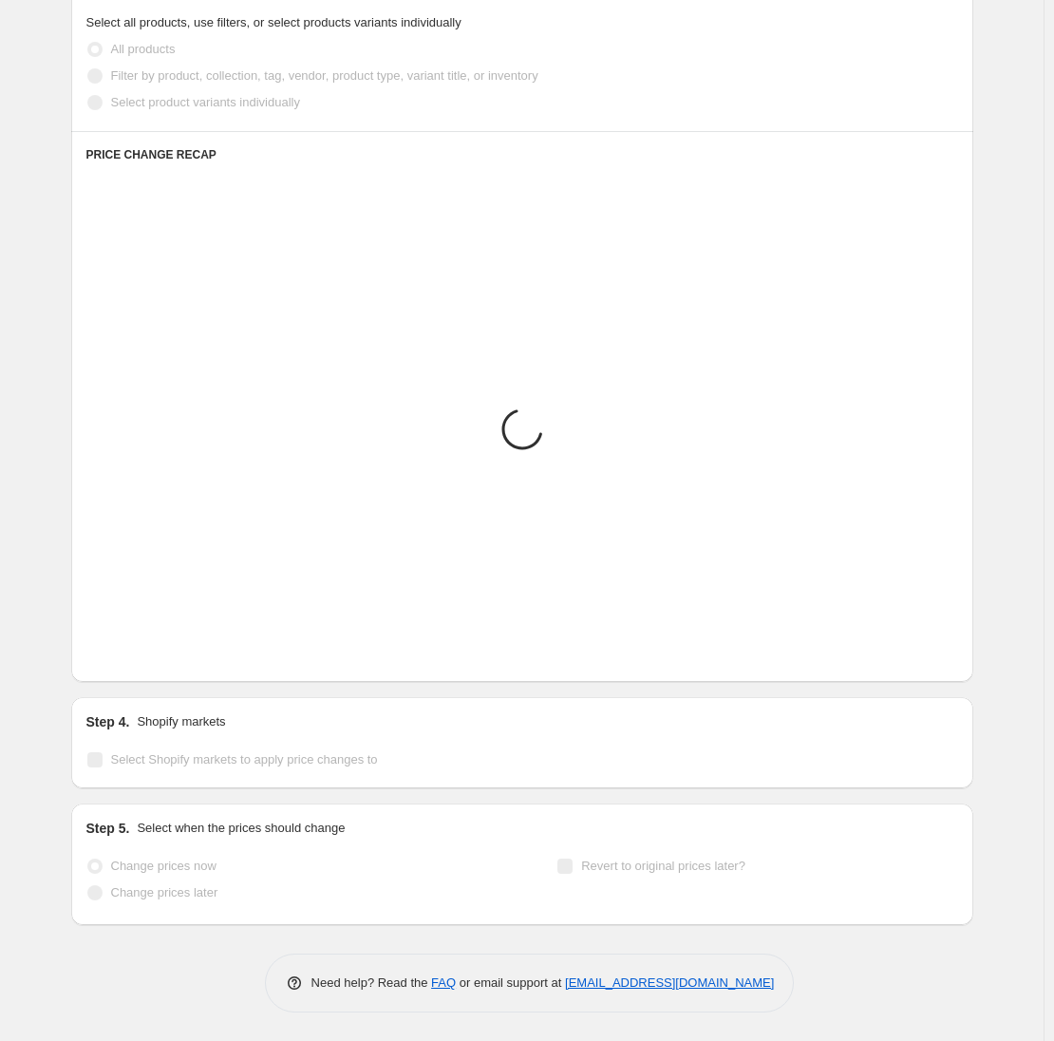
click at [125, 661] on icon "Next" at bounding box center [125, 653] width 19 height 19
click at [129, 661] on icon "Next" at bounding box center [125, 653] width 19 height 19
click at [129, 660] on icon "Next" at bounding box center [125, 653] width 19 height 19
click at [131, 659] on icon "Next" at bounding box center [125, 653] width 19 height 19
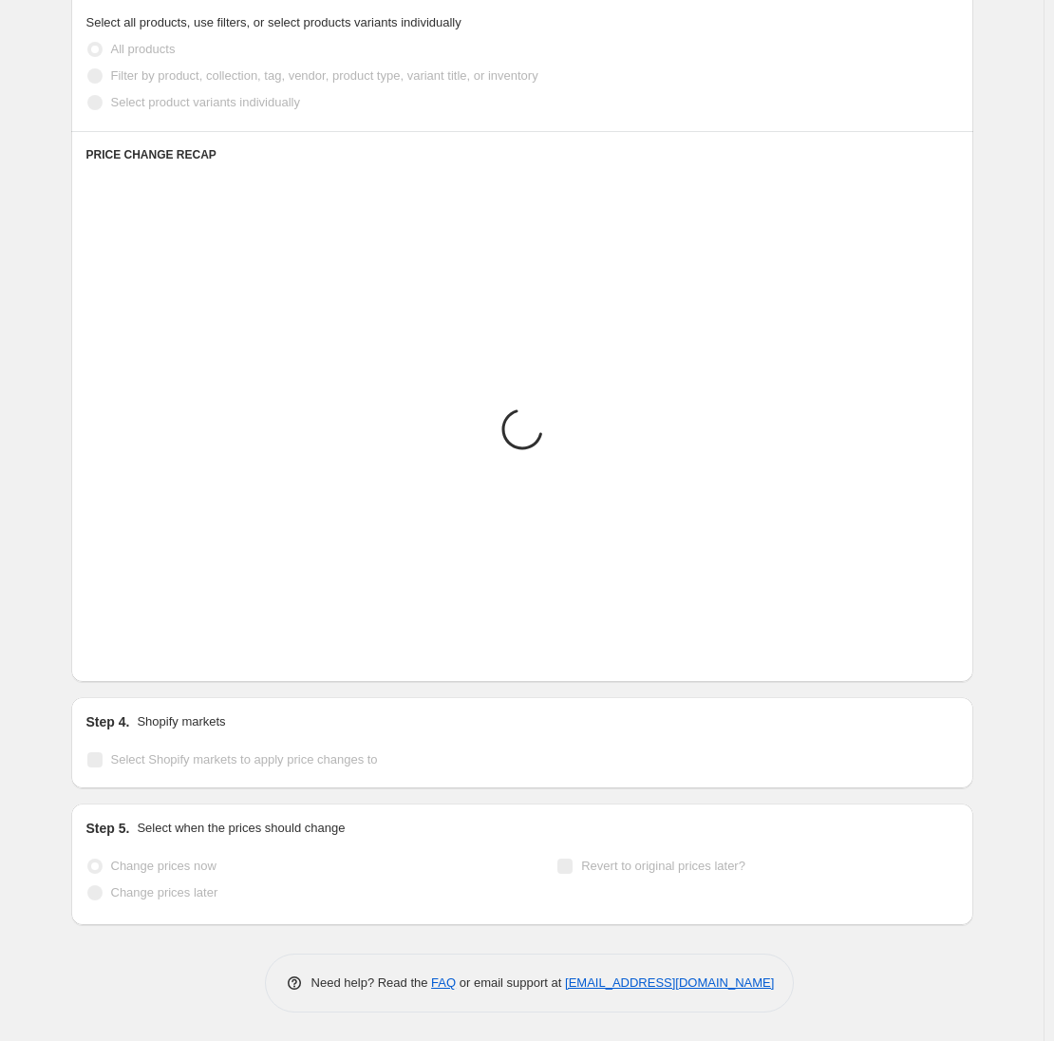
click at [131, 659] on icon "Next" at bounding box center [125, 653] width 19 height 19
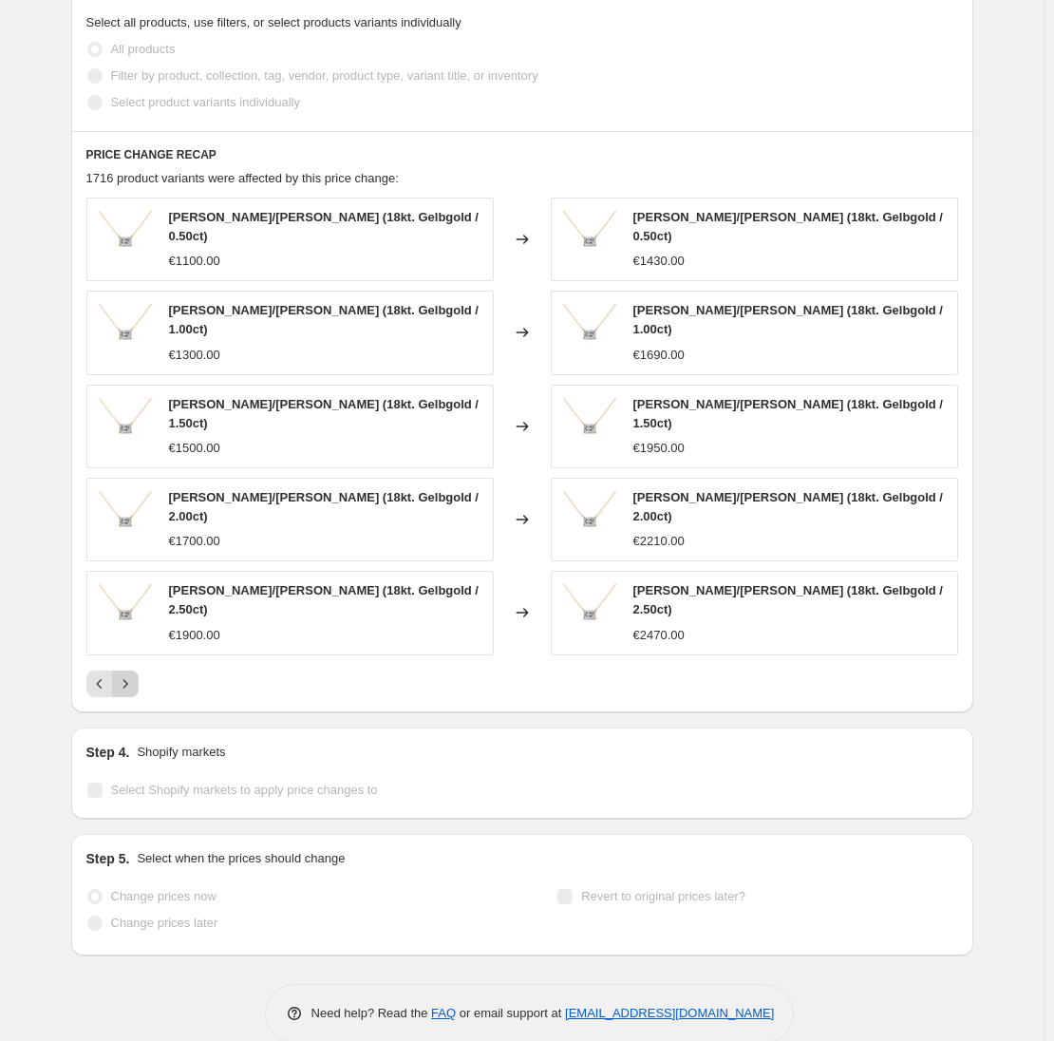
click at [130, 674] on icon "Next" at bounding box center [125, 683] width 19 height 19
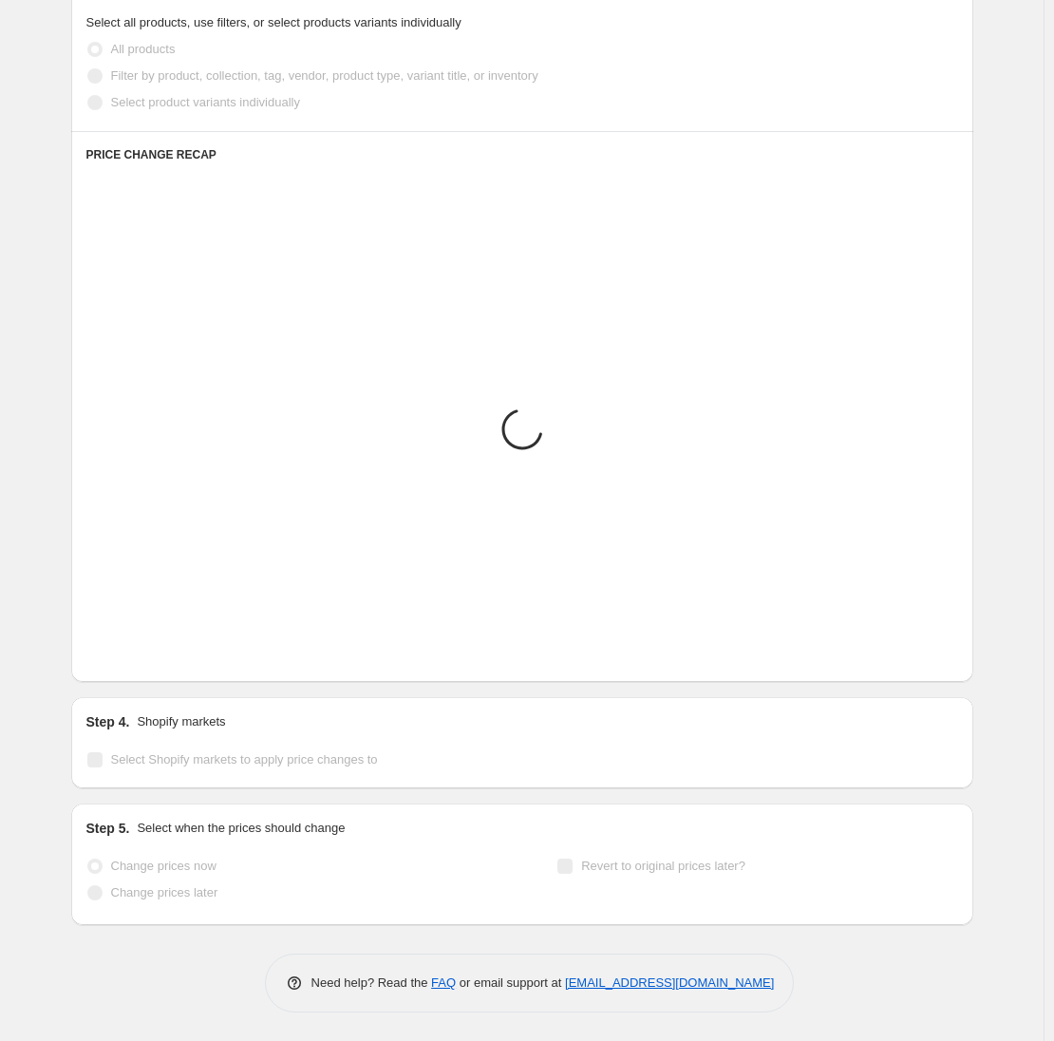
click at [133, 657] on icon "Next" at bounding box center [125, 653] width 19 height 19
click at [133, 658] on icon "Next" at bounding box center [125, 653] width 19 height 19
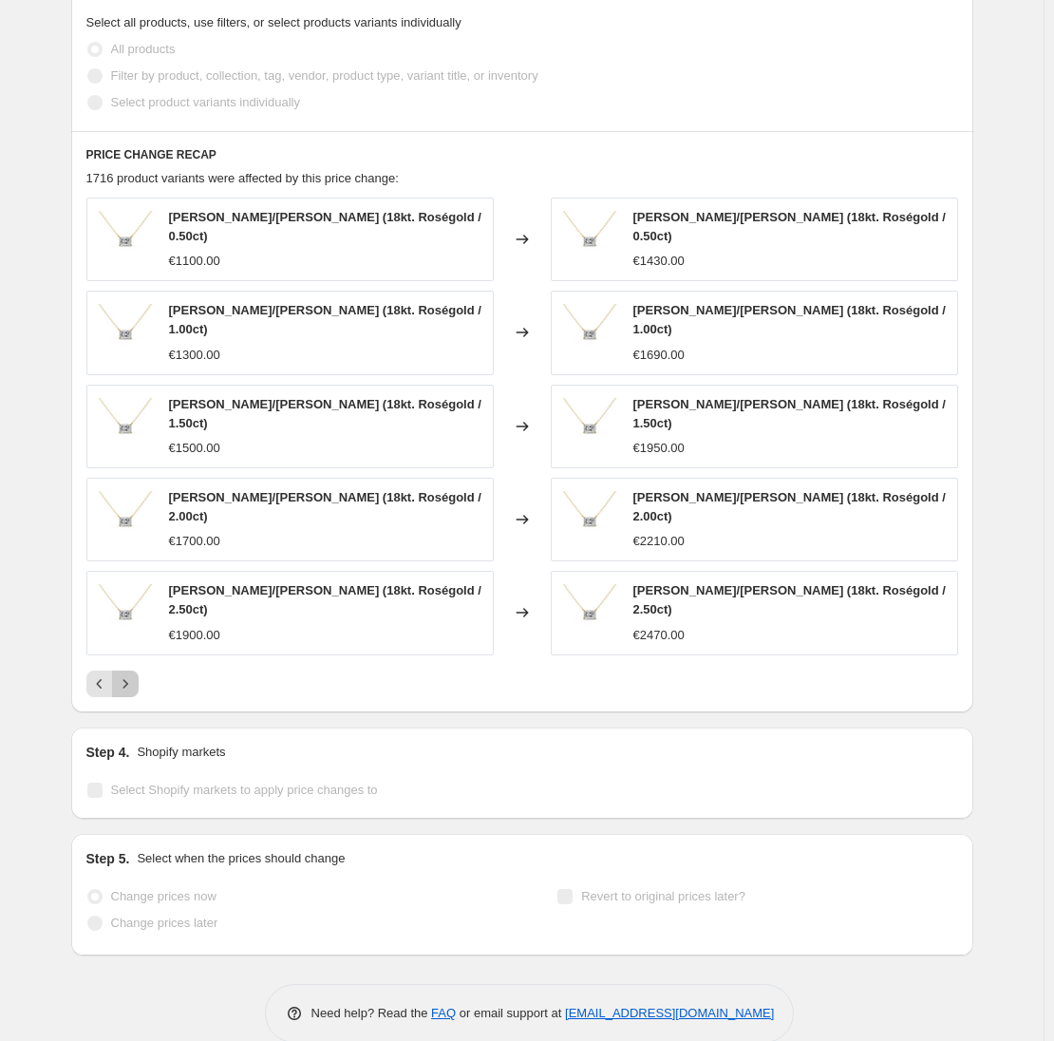
click at [131, 674] on icon "Next" at bounding box center [125, 683] width 19 height 19
click at [130, 674] on icon "Next" at bounding box center [125, 683] width 19 height 19
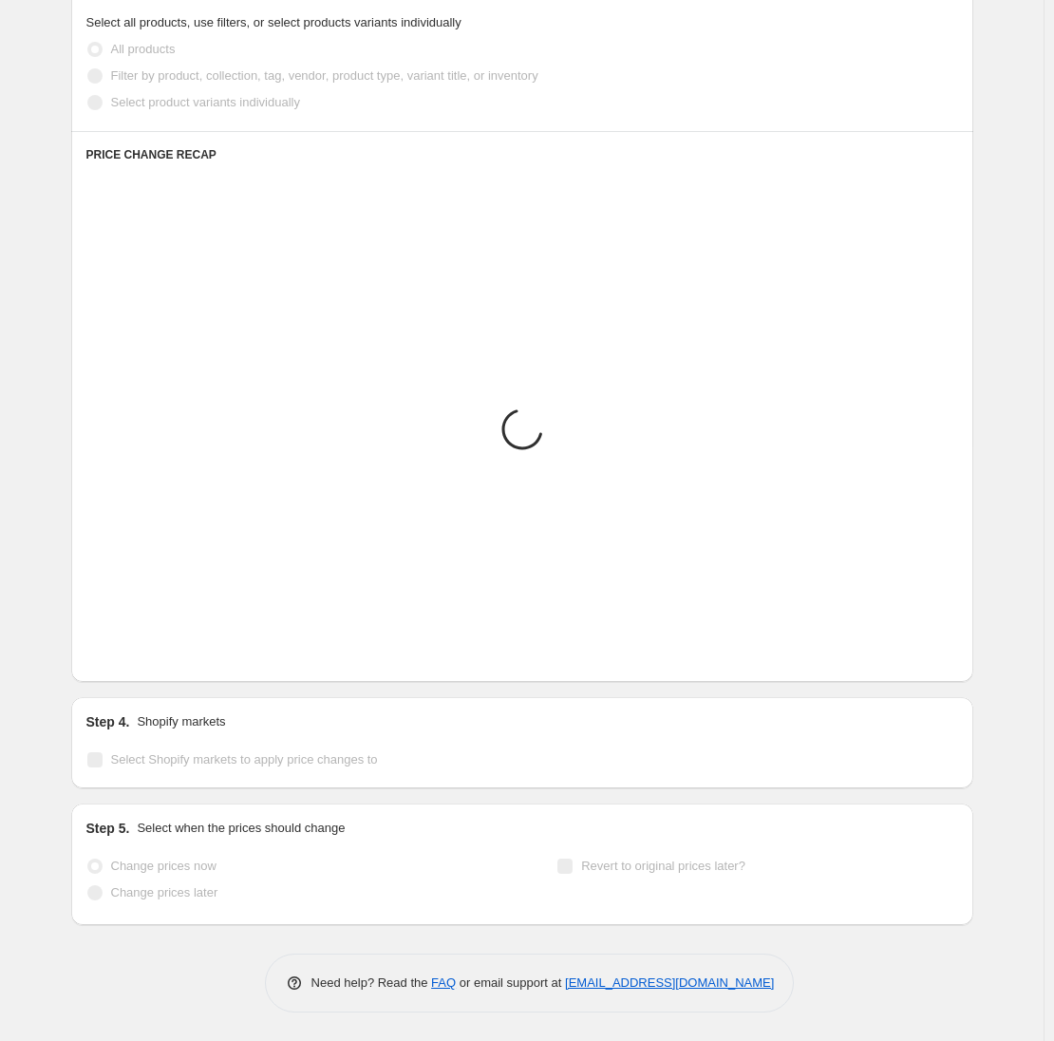
click at [129, 660] on icon "Next" at bounding box center [125, 653] width 19 height 19
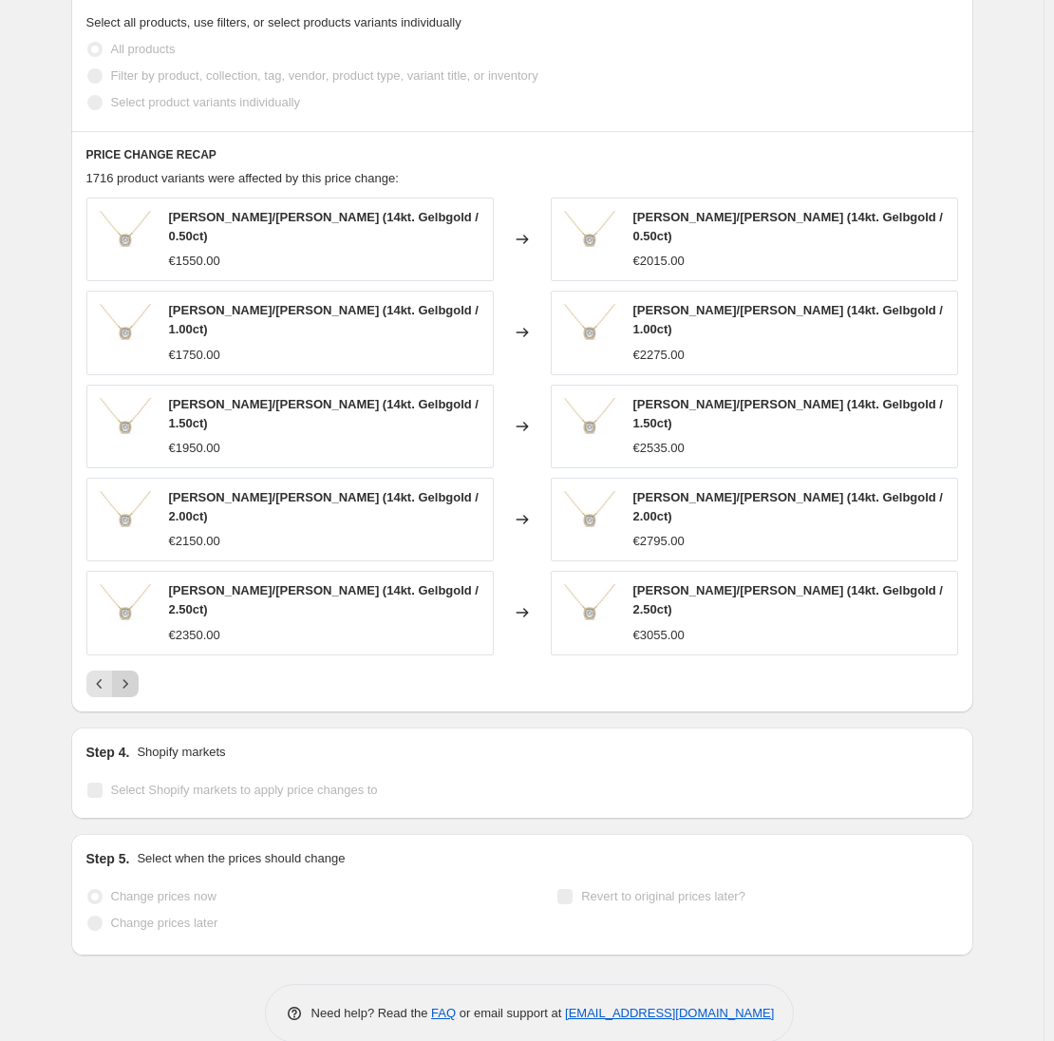
click at [129, 674] on icon "Next" at bounding box center [125, 683] width 19 height 19
click at [131, 674] on icon "Next" at bounding box center [125, 683] width 19 height 19
click at [134, 674] on icon "Next" at bounding box center [125, 683] width 19 height 19
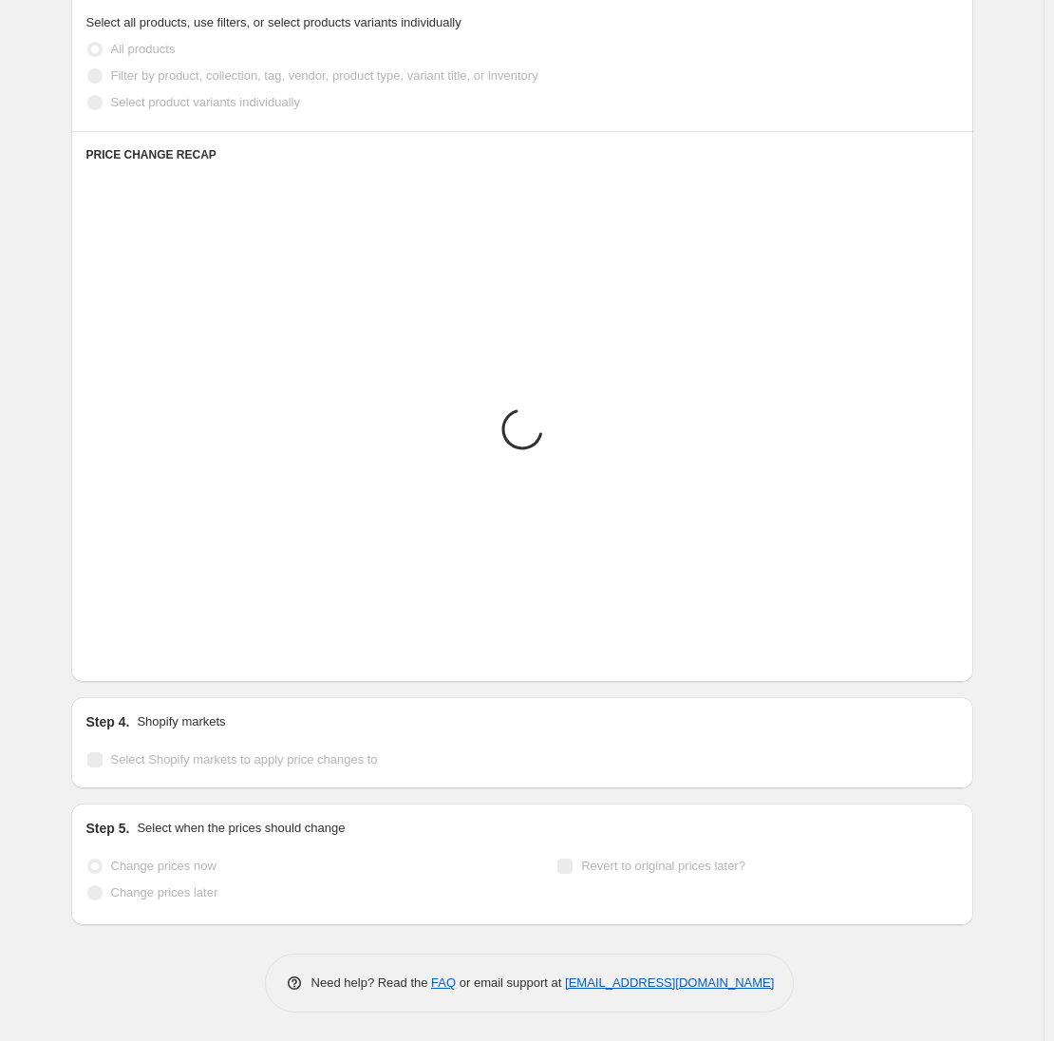
click at [134, 659] on icon "Next" at bounding box center [125, 653] width 19 height 19
click at [135, 659] on icon "Next" at bounding box center [125, 653] width 19 height 19
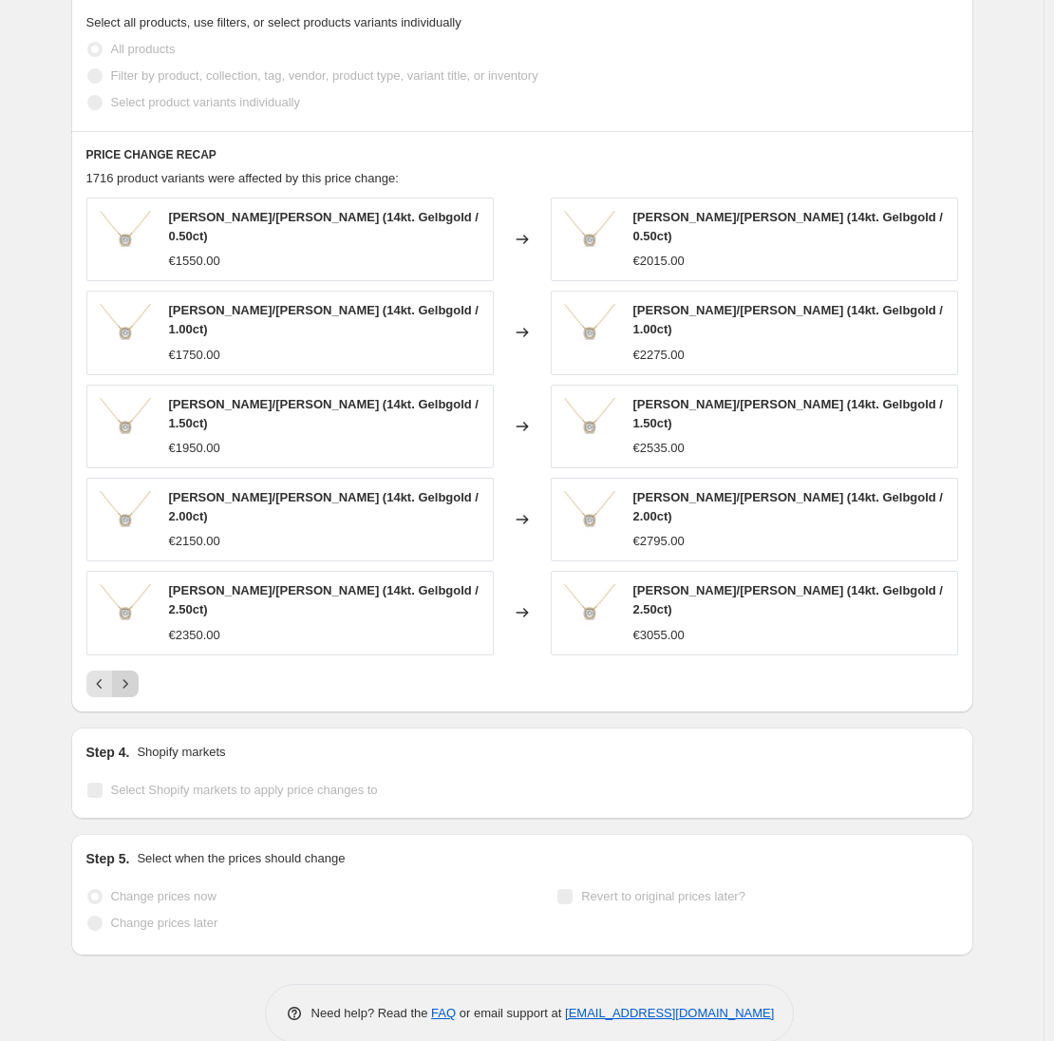
click at [133, 674] on icon "Next" at bounding box center [125, 683] width 19 height 19
click at [132, 674] on icon "Next" at bounding box center [125, 683] width 19 height 19
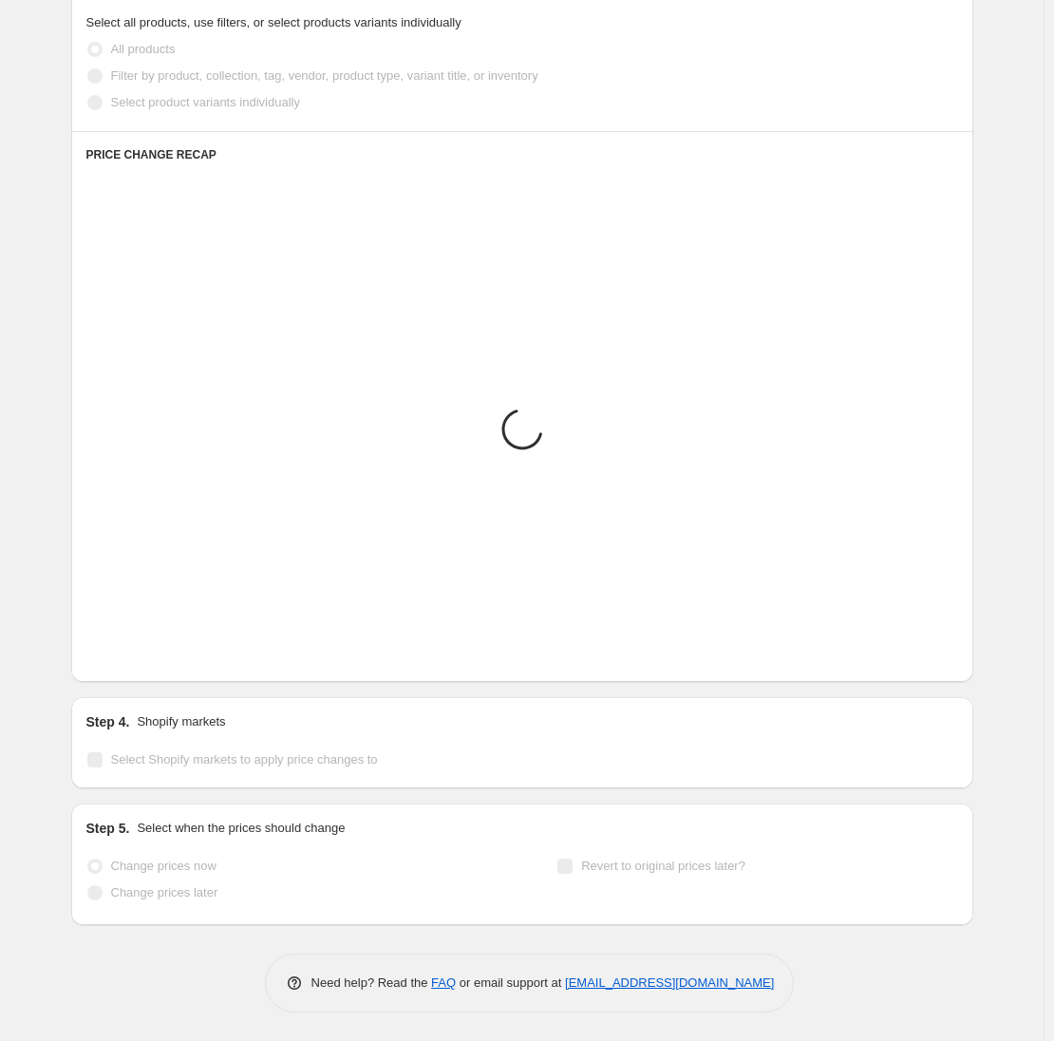
click at [132, 659] on icon "Next" at bounding box center [125, 653] width 19 height 19
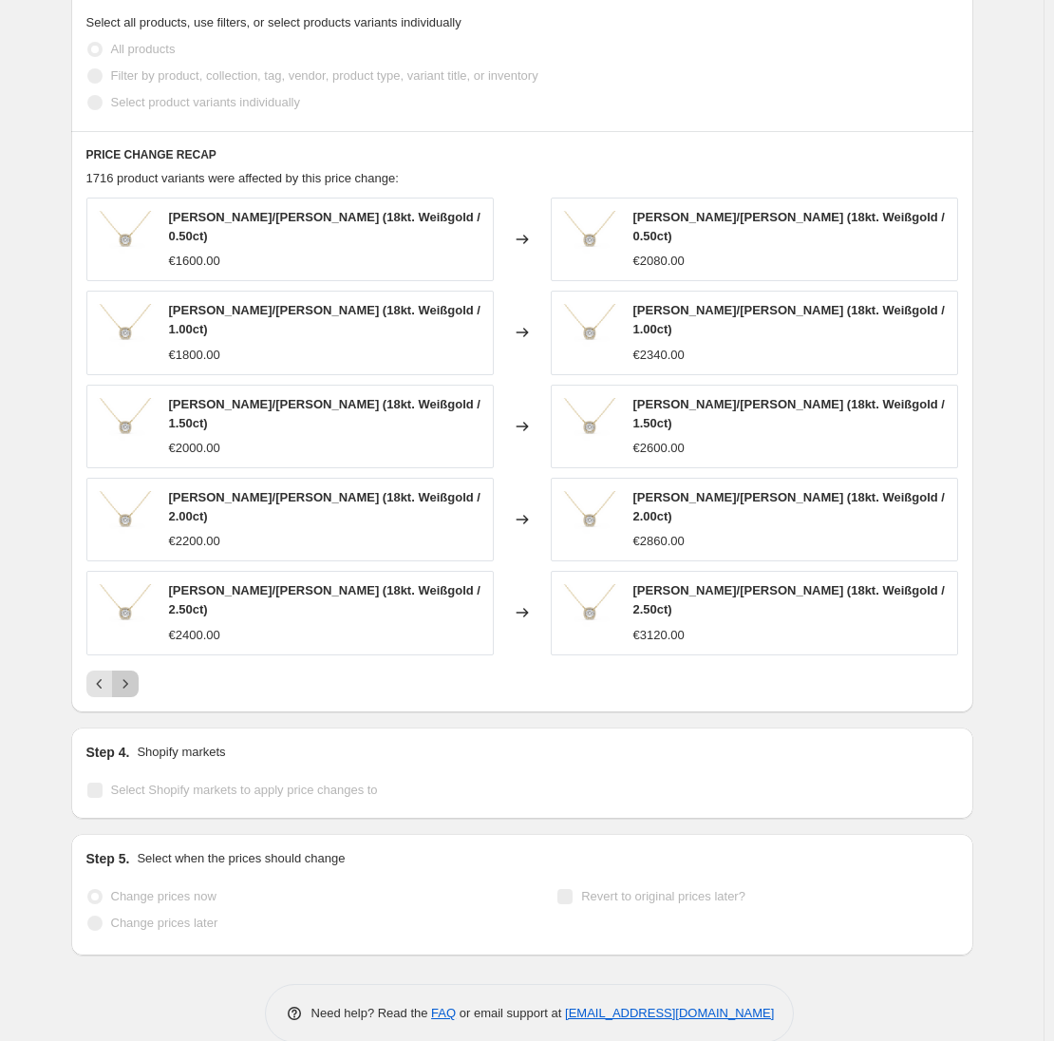
click at [132, 674] on icon "Next" at bounding box center [125, 683] width 19 height 19
click at [131, 674] on icon "Next" at bounding box center [125, 683] width 19 height 19
click at [132, 674] on icon "Next" at bounding box center [125, 683] width 19 height 19
click at [131, 674] on icon "Next" at bounding box center [125, 683] width 19 height 19
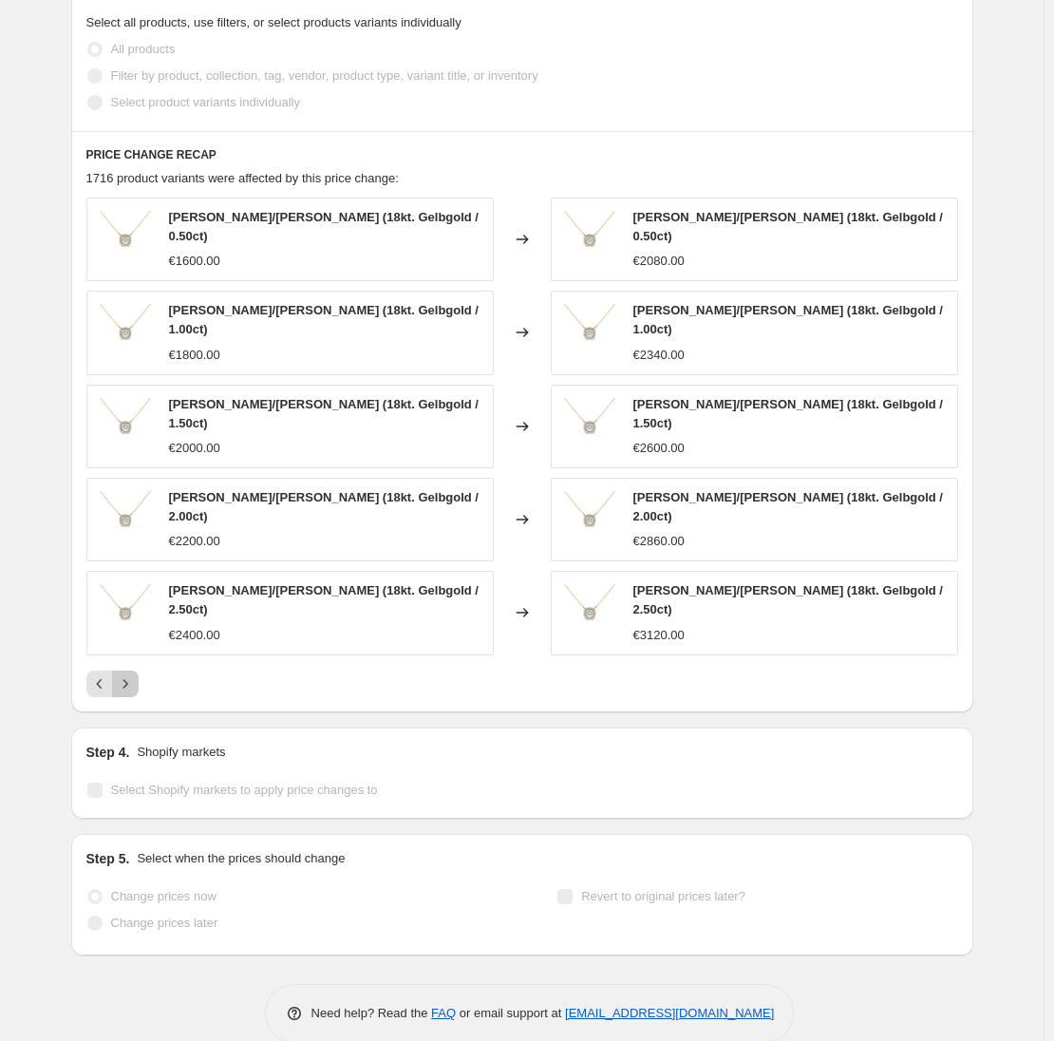
click at [131, 674] on icon "Next" at bounding box center [125, 683] width 19 height 19
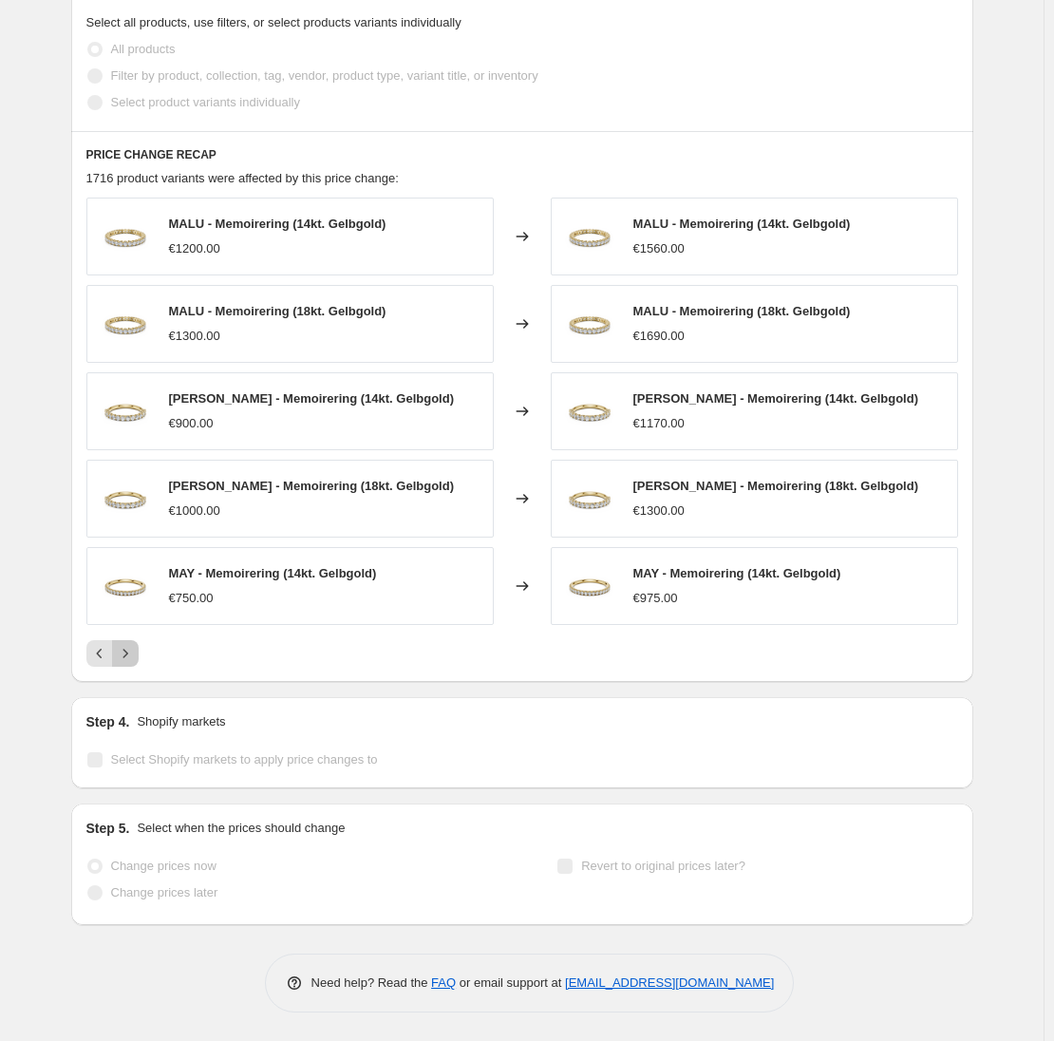
click at [132, 657] on icon "Next" at bounding box center [125, 653] width 19 height 19
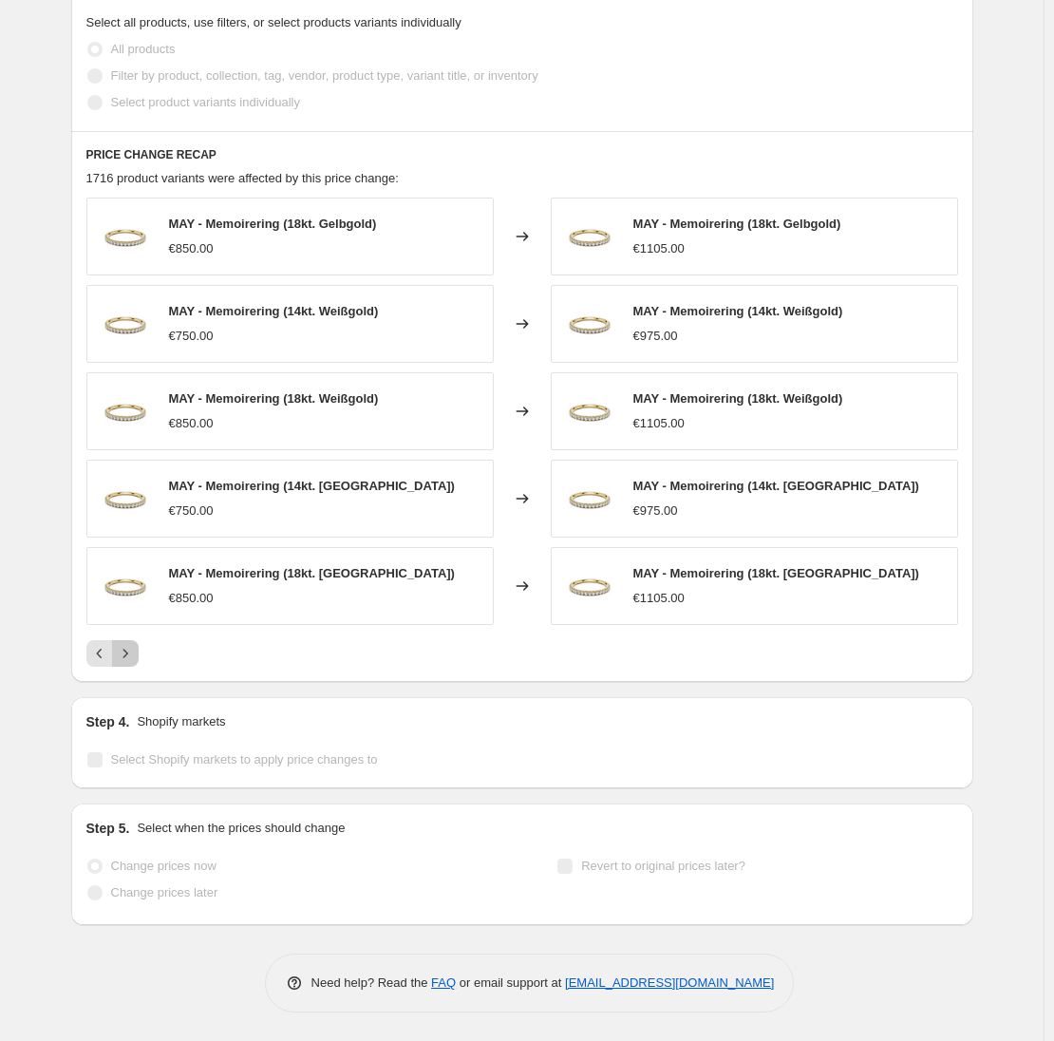
click at [132, 657] on icon "Next" at bounding box center [125, 653] width 19 height 19
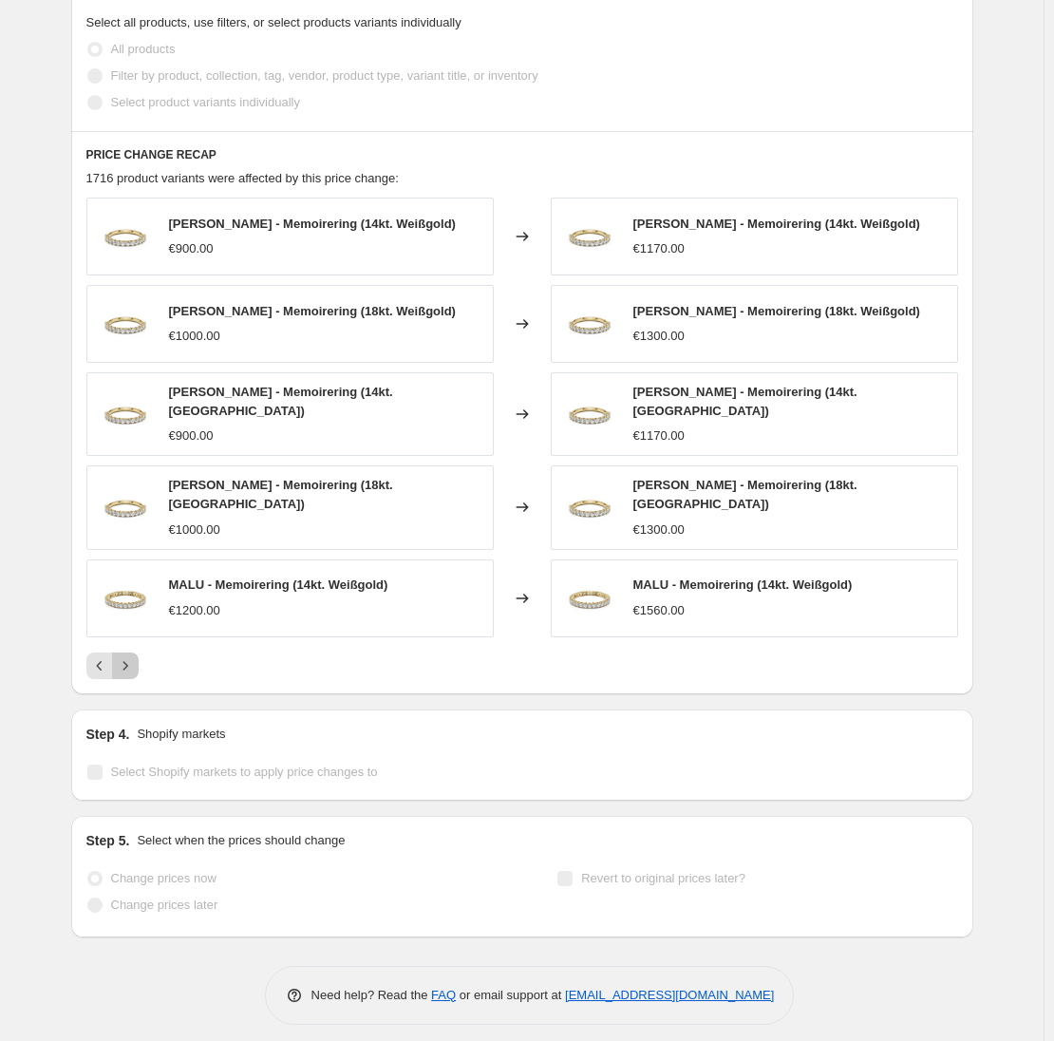
click at [132, 657] on icon "Next" at bounding box center [125, 665] width 19 height 19
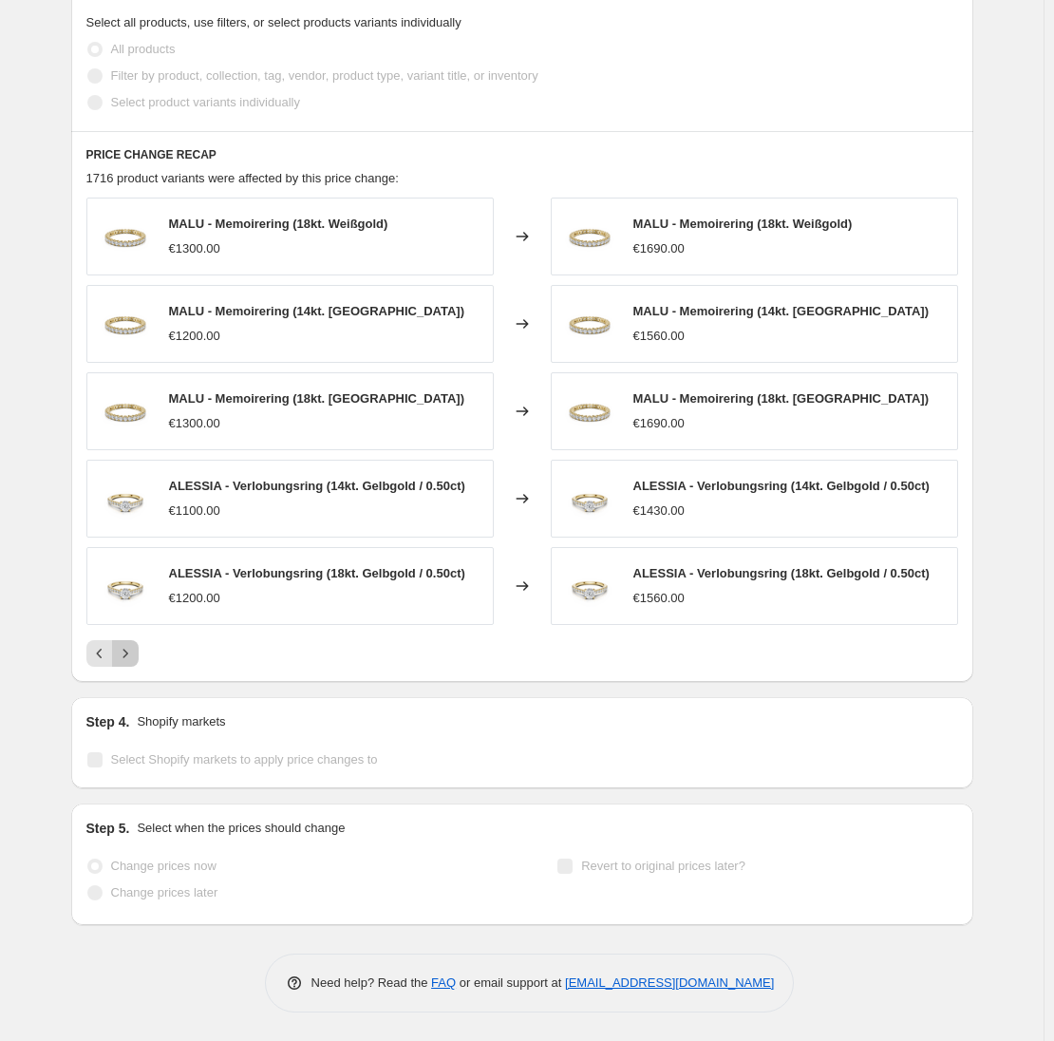
click at [133, 657] on icon "Next" at bounding box center [125, 653] width 19 height 19
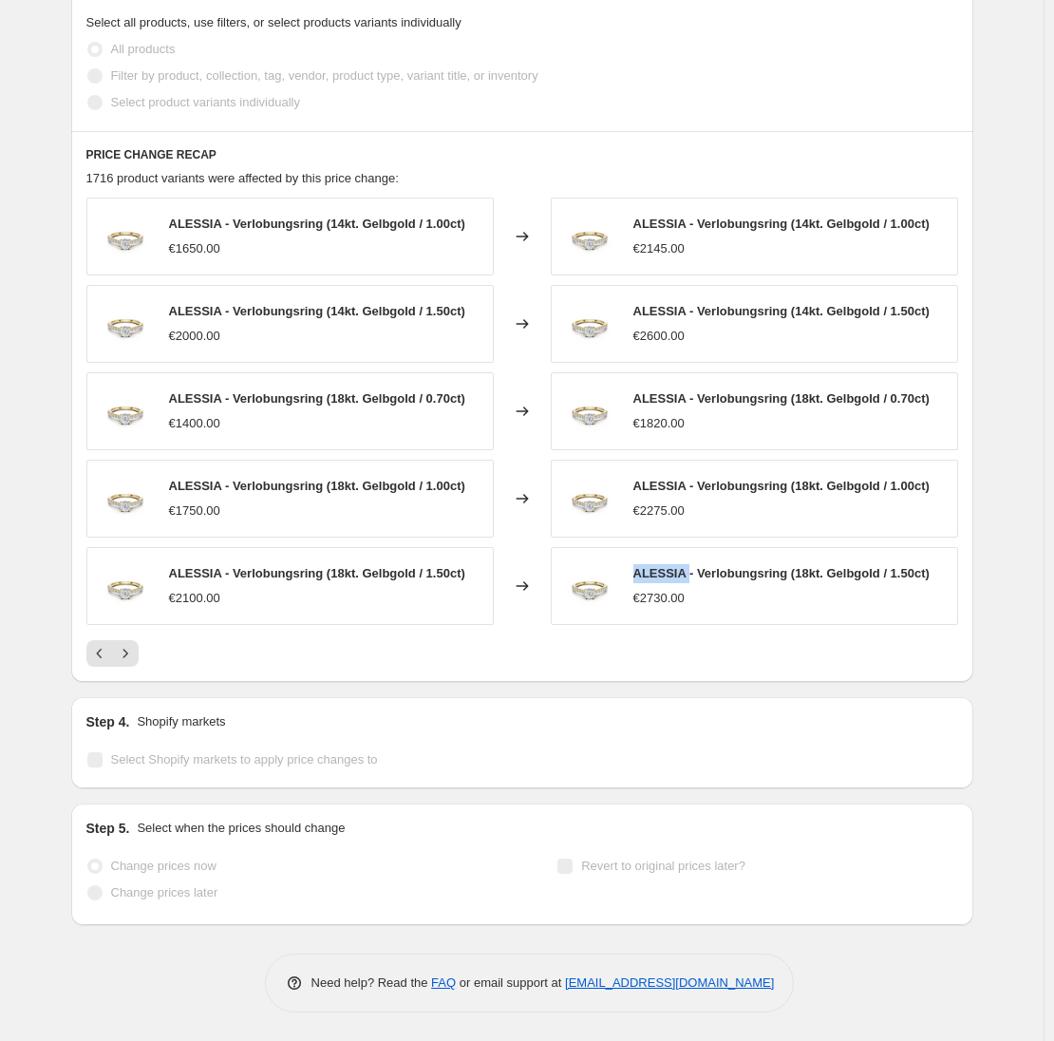
drag, startPoint x: 695, startPoint y: 576, endPoint x: 641, endPoint y: 579, distance: 54.2
click at [641, 579] on span "ALESSIA - Verlobungsring (18kt. Gelbgold / 1.50ct)" at bounding box center [782, 573] width 296 height 14
copy span "ALESSIA"
click at [637, 664] on div at bounding box center [522, 653] width 872 height 27
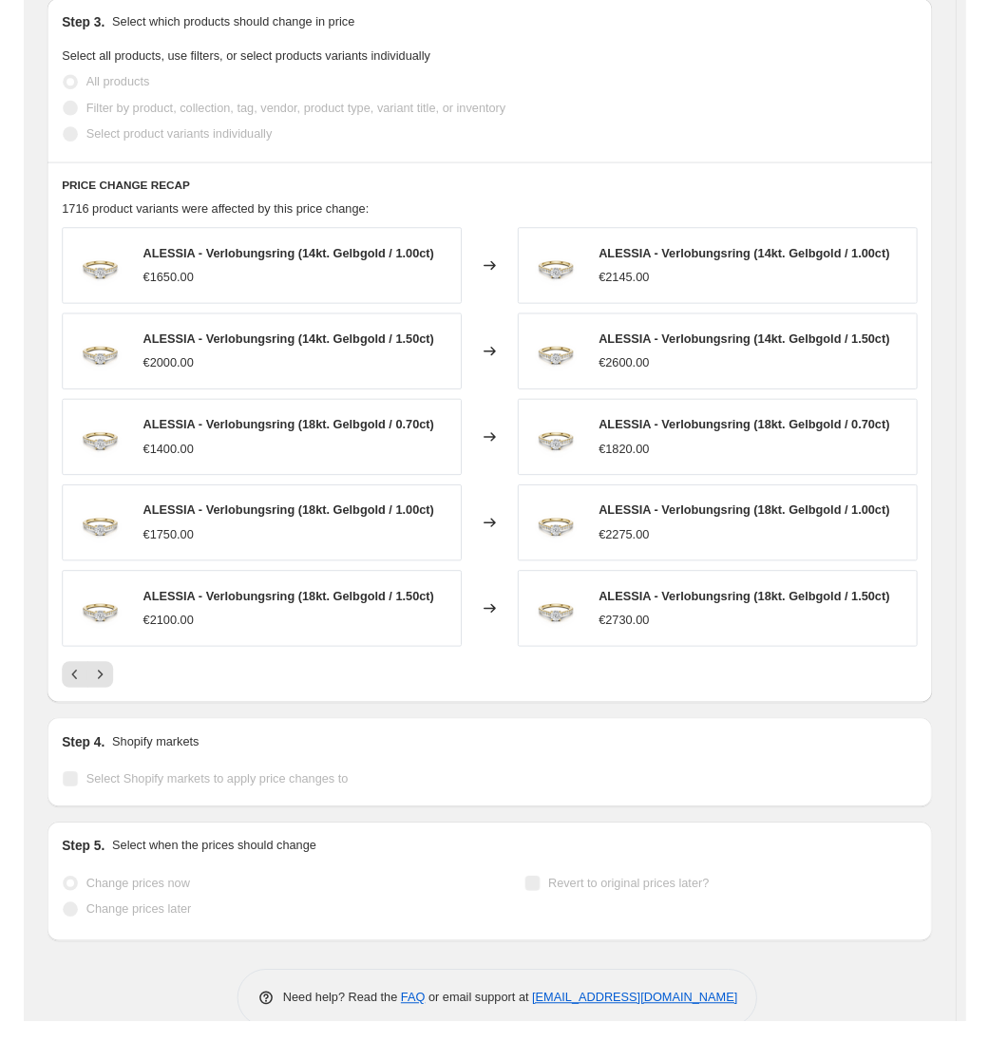
scroll to position [1157, 0]
